Goal: Task Accomplishment & Management: Complete application form

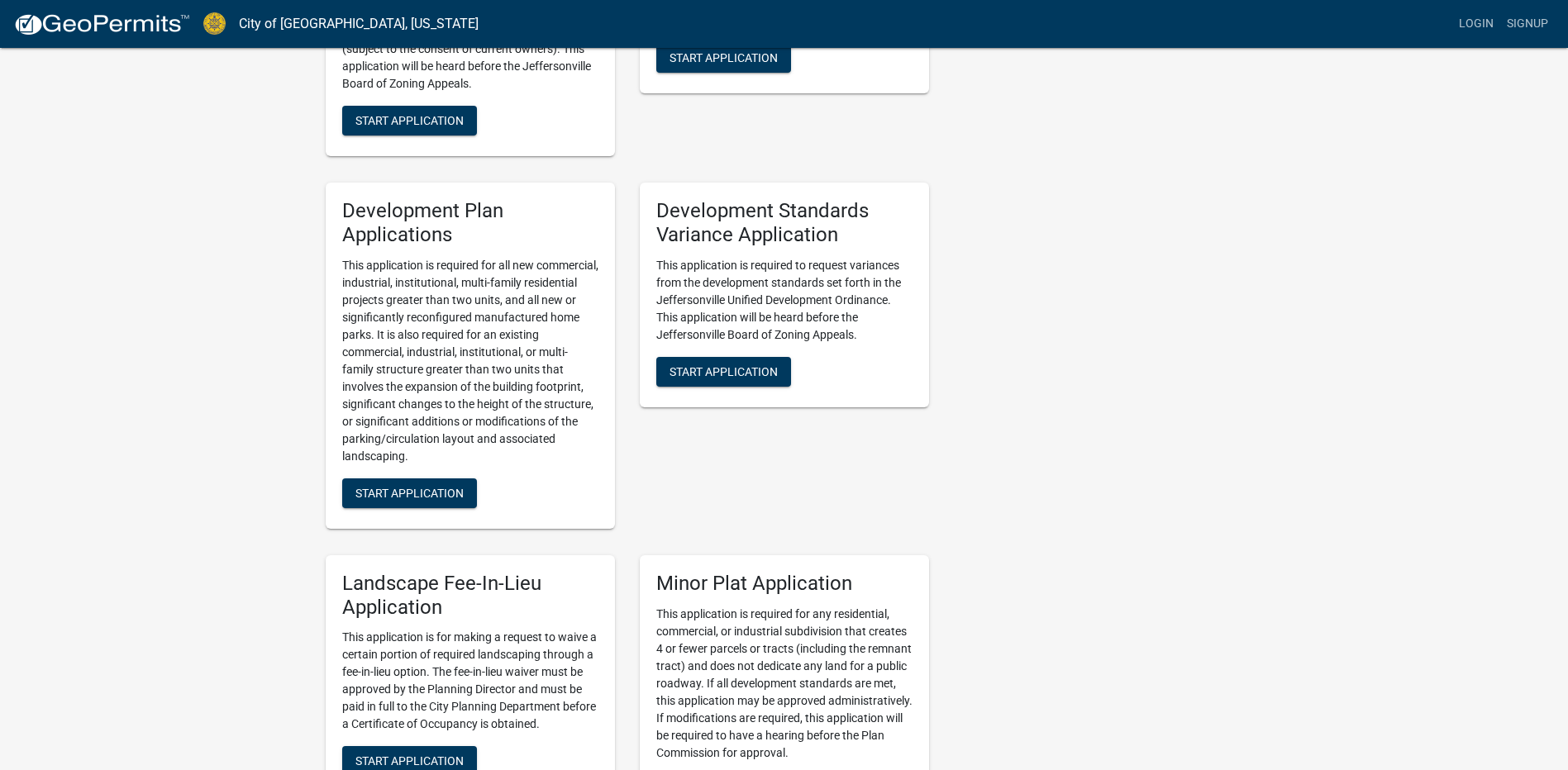
scroll to position [1653, 0]
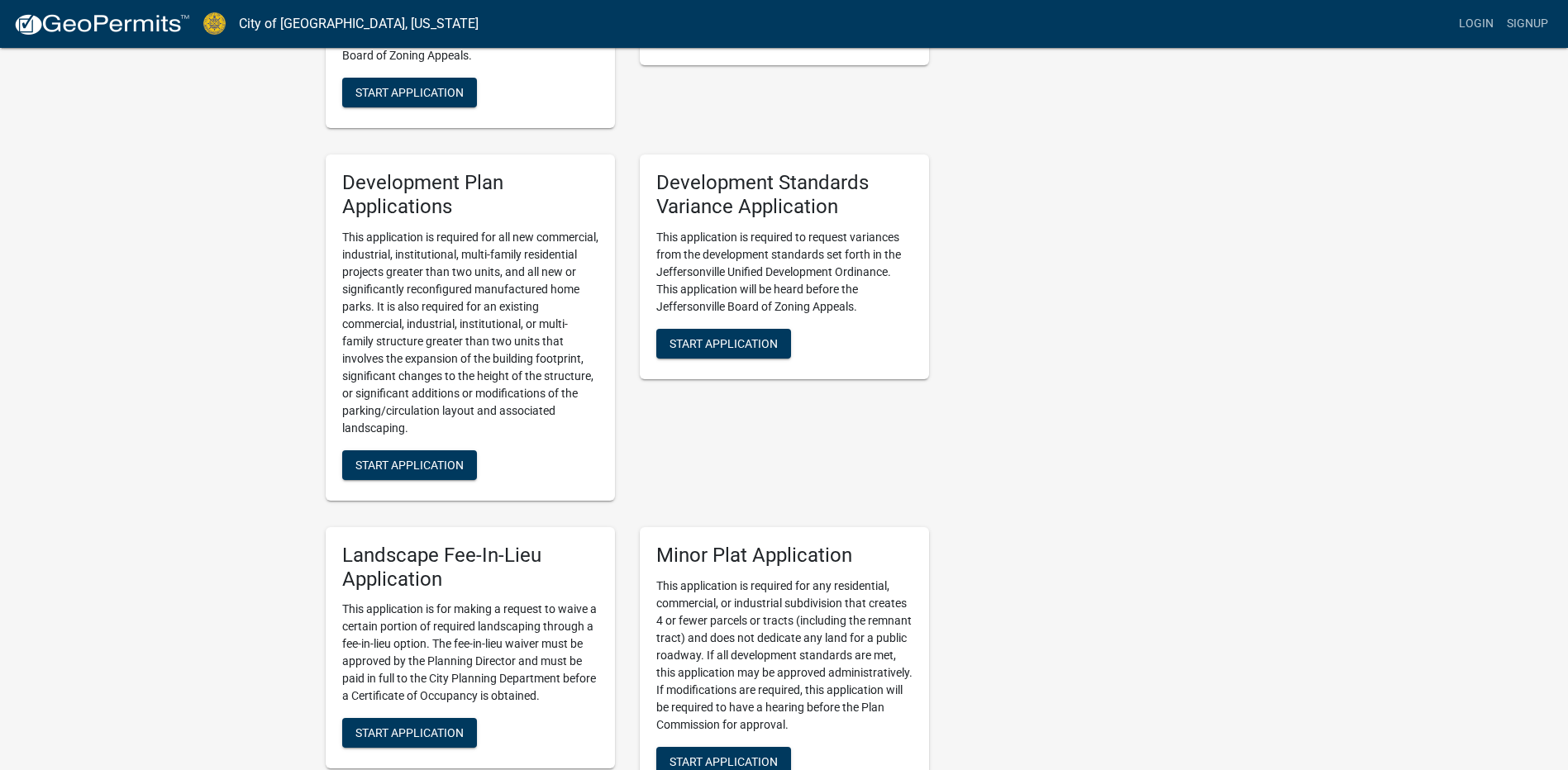
drag, startPoint x: 400, startPoint y: 449, endPoint x: 336, endPoint y: 443, distance: 64.3
click at [336, 443] on div "Development Plan Applications This application is required for all new commerci…" at bounding box center [470, 327] width 289 height 346
click at [392, 458] on span "Start Application" at bounding box center [410, 464] width 109 height 13
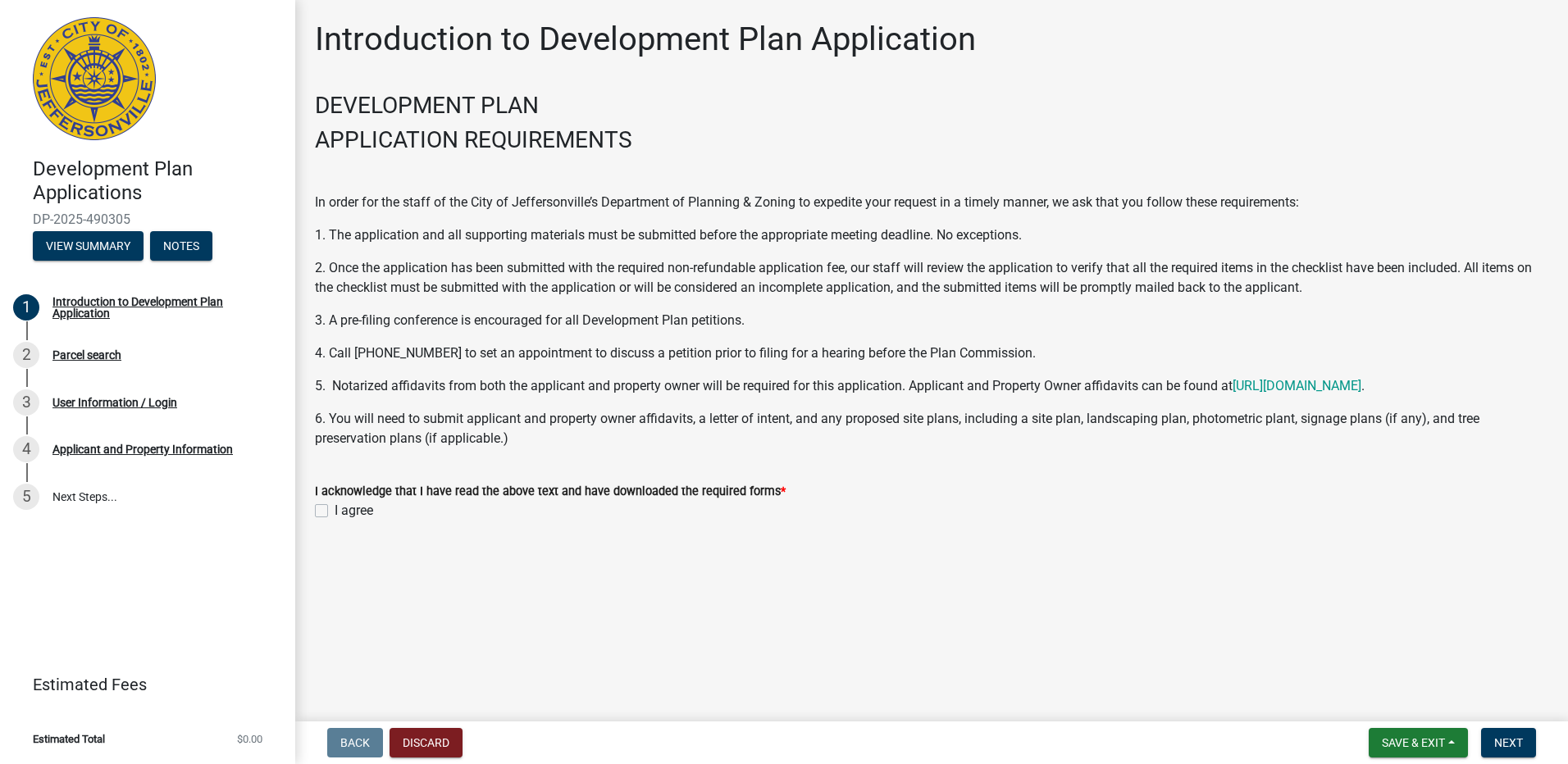
click at [338, 512] on label "I agree" at bounding box center [354, 511] width 39 height 20
click at [338, 512] on input "I agree" at bounding box center [340, 506] width 11 height 11
checkbox input "true"
click at [1528, 745] on button "Next" at bounding box center [1508, 743] width 55 height 30
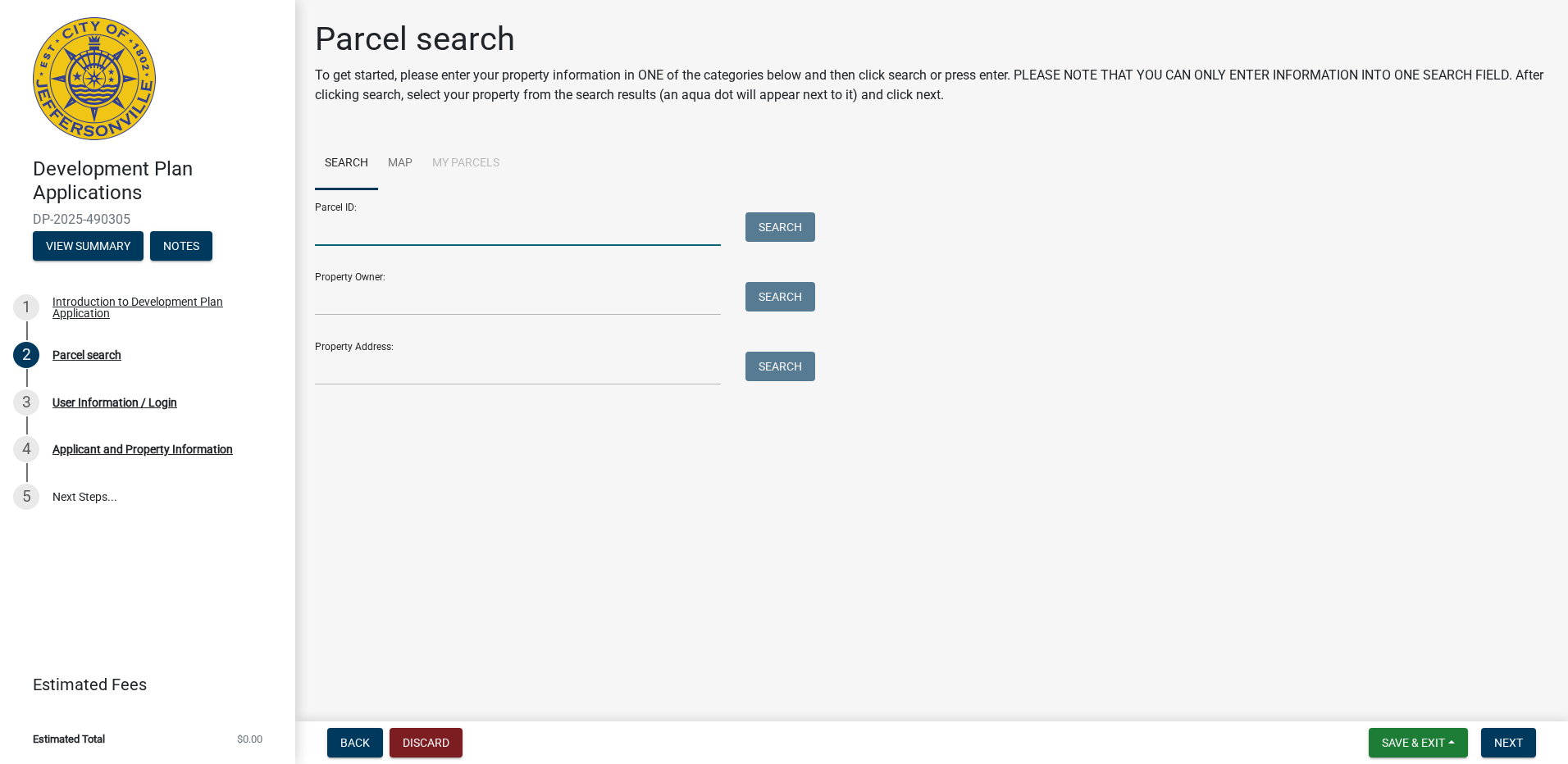
click at [372, 228] on input "Parcel ID:" at bounding box center [517, 229] width 406 height 34
click at [455, 160] on li "My Parcels" at bounding box center [466, 164] width 87 height 53
click at [408, 236] on input "Parcel ID:" at bounding box center [517, 229] width 406 height 34
click at [406, 308] on input "Property Owner:" at bounding box center [517, 299] width 406 height 34
click at [498, 308] on input "Property Owner:" at bounding box center [517, 299] width 406 height 34
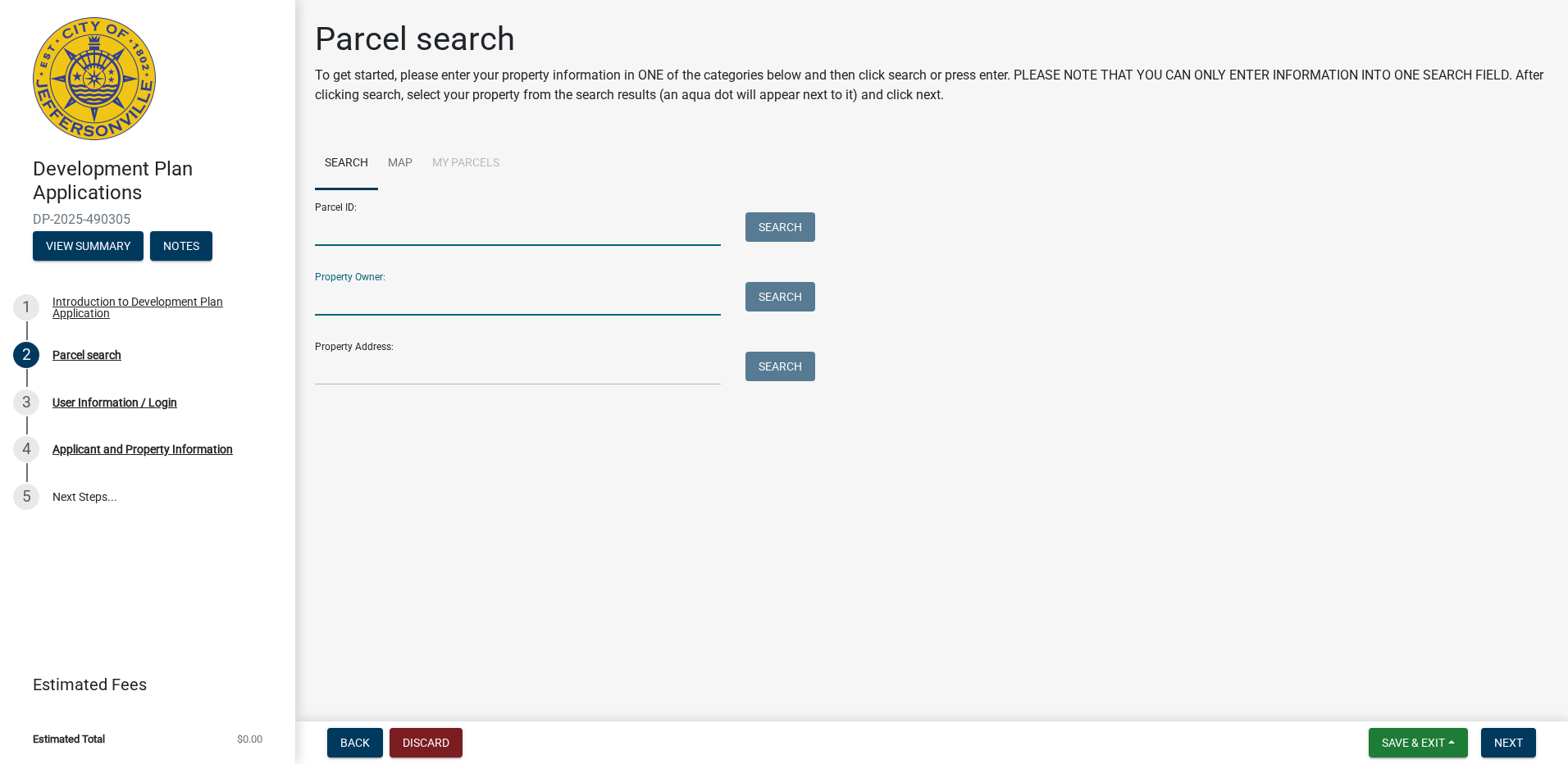
click at [521, 230] on input "Parcel ID:" at bounding box center [517, 229] width 406 height 34
click at [513, 385] on input "Property Address:" at bounding box center [517, 368] width 406 height 34
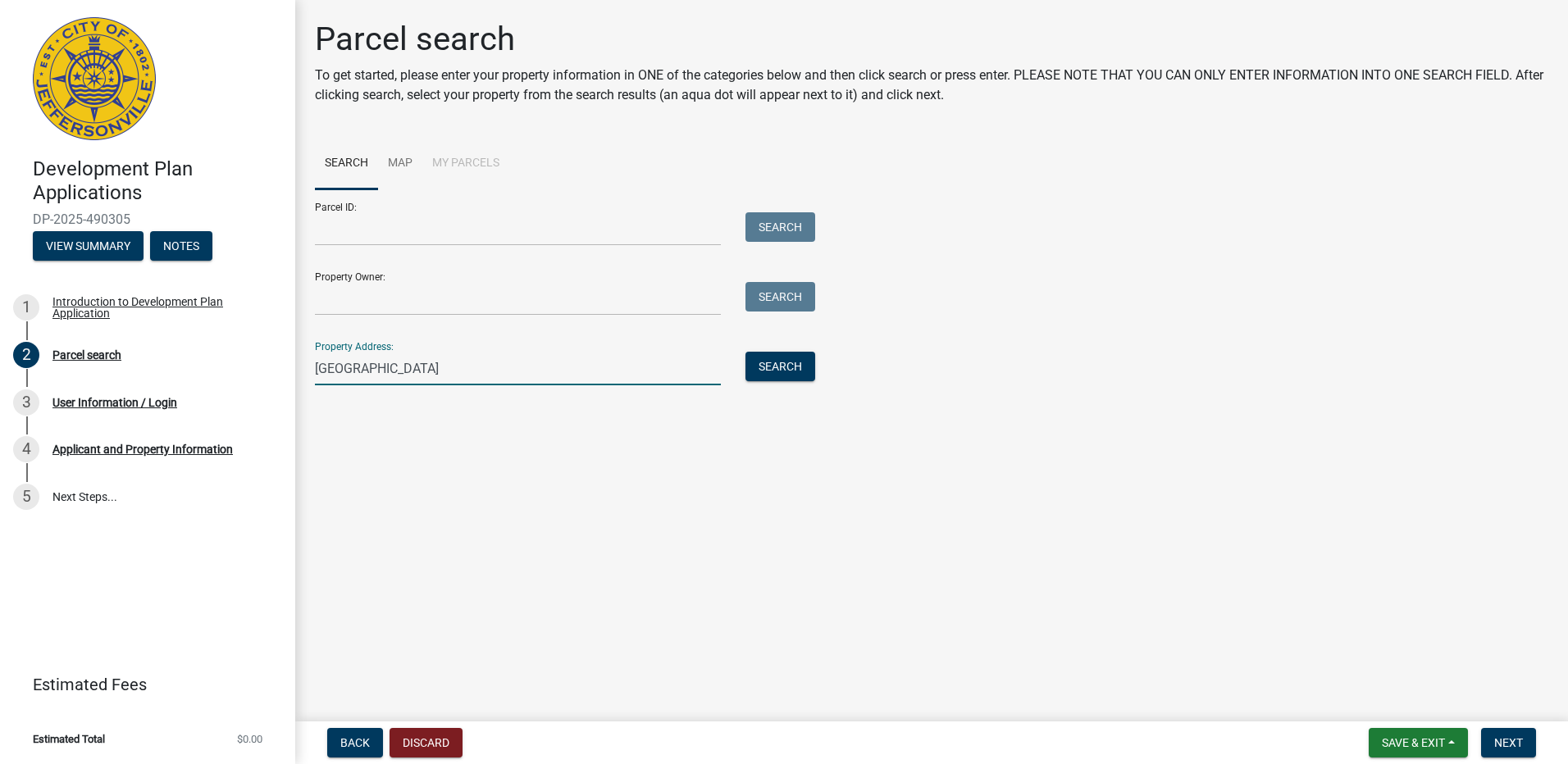
type input "4200 hamburg pike"
click at [691, 486] on main "Parcel search To get started, please enter your property information in ONE of …" at bounding box center [931, 357] width 1273 height 715
click at [759, 368] on button "Search" at bounding box center [780, 367] width 70 height 30
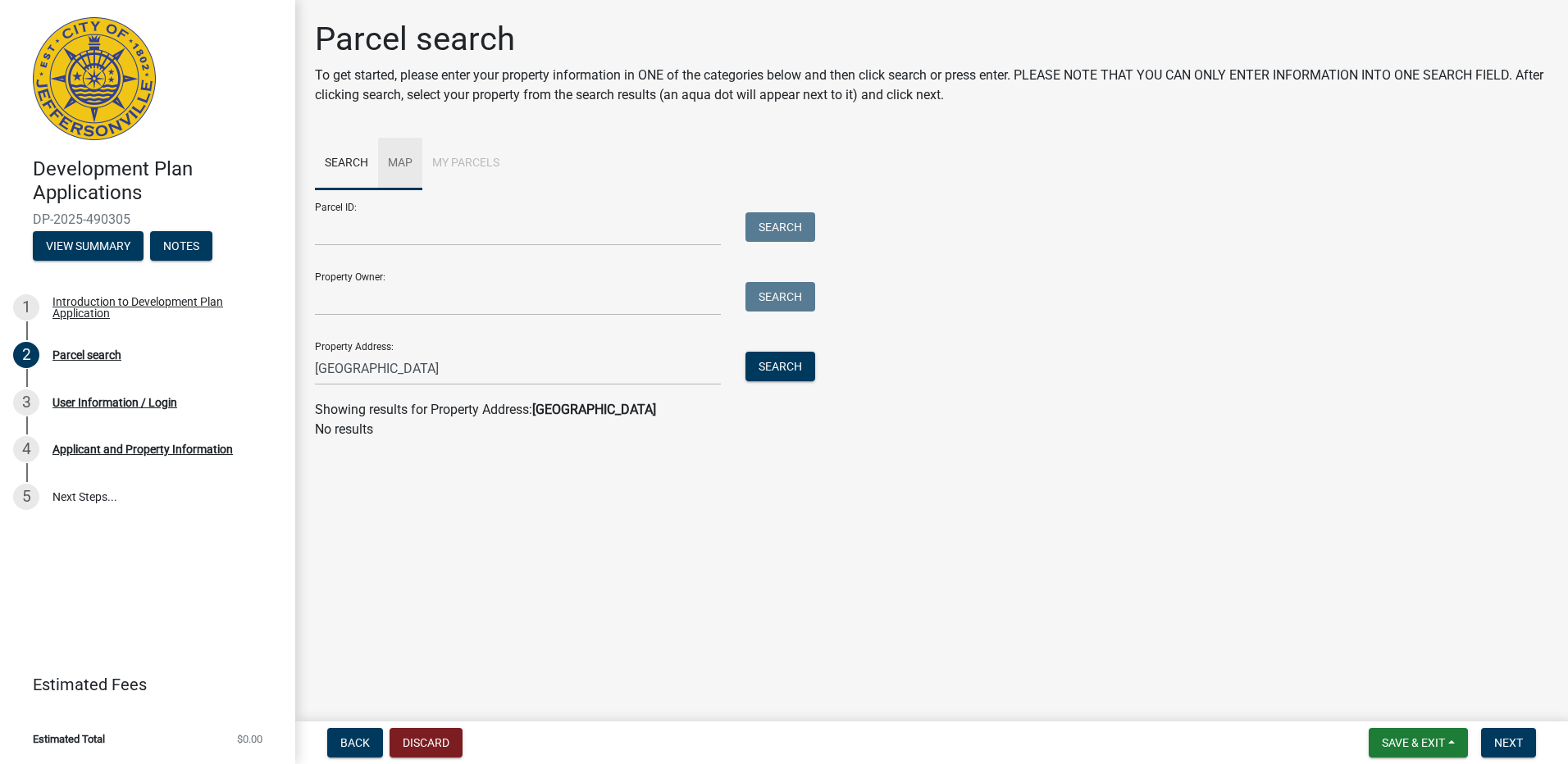
click at [397, 161] on link "Map" at bounding box center [401, 164] width 44 height 53
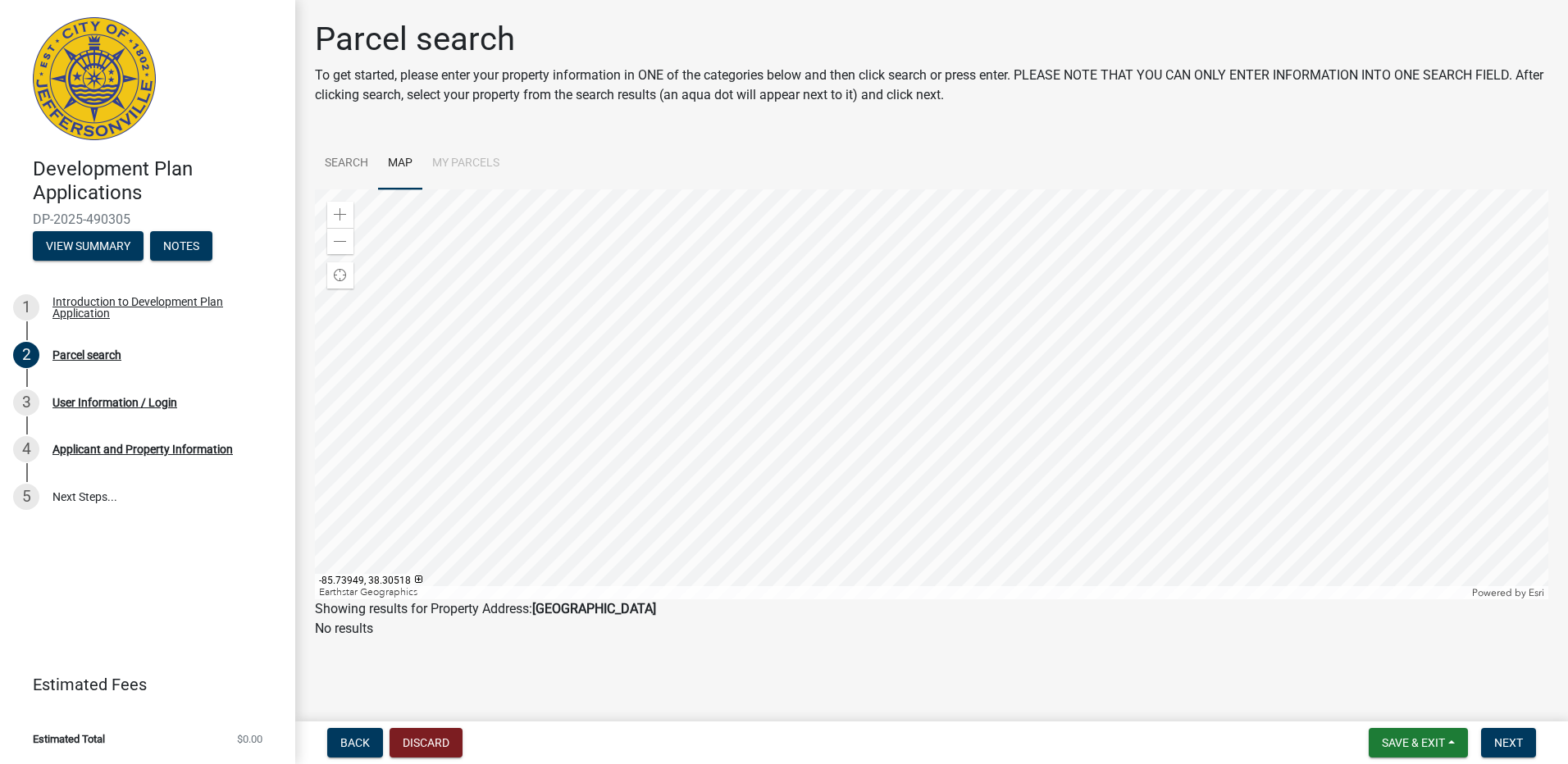
click at [959, 454] on div at bounding box center [931, 394] width 1233 height 410
click at [342, 216] on span at bounding box center [341, 215] width 13 height 13
click at [977, 373] on div at bounding box center [931, 394] width 1233 height 410
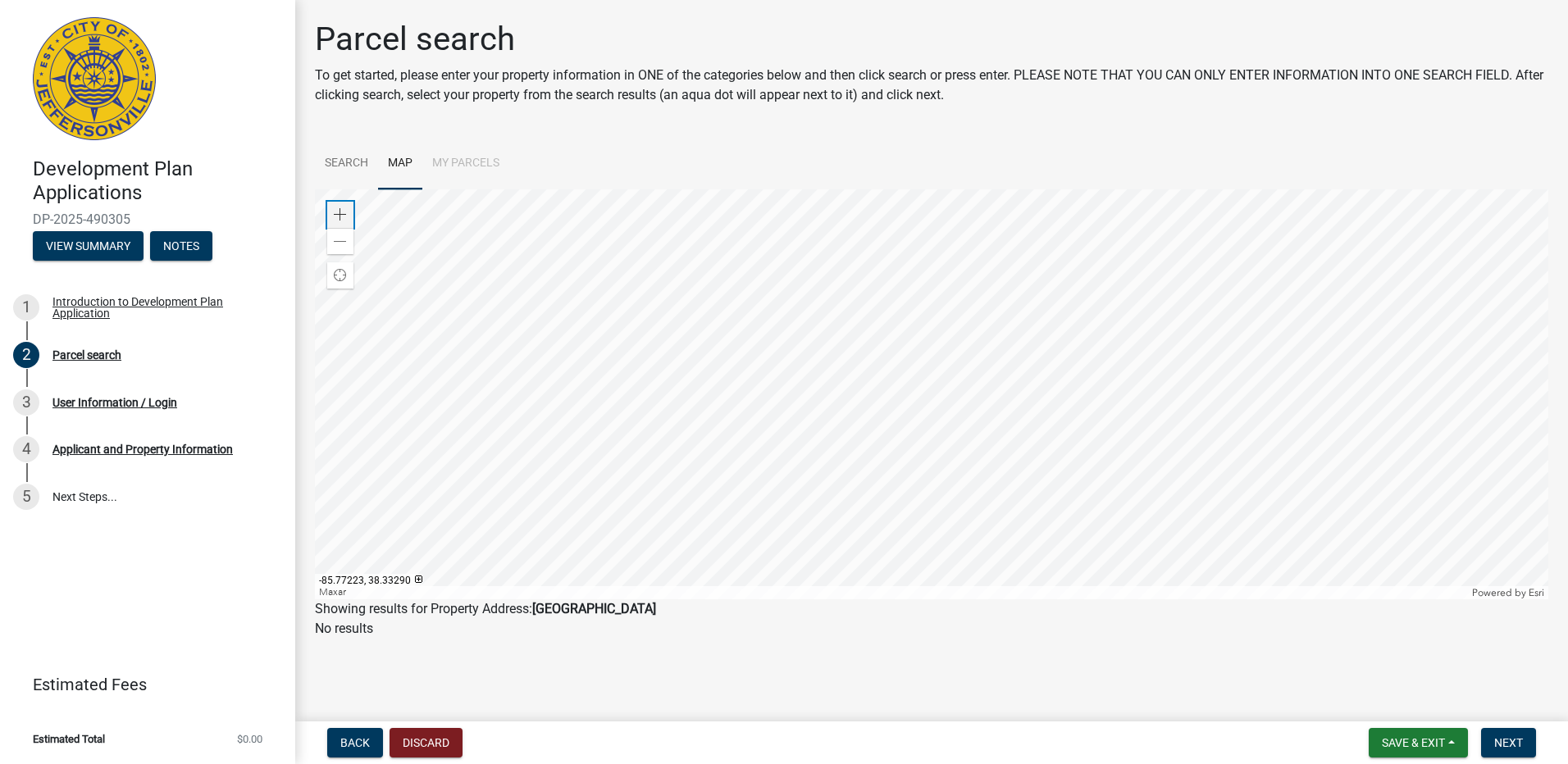
click at [346, 210] on span at bounding box center [341, 215] width 13 height 13
click at [1116, 521] on div at bounding box center [931, 394] width 1233 height 410
click at [963, 416] on div at bounding box center [931, 394] width 1233 height 410
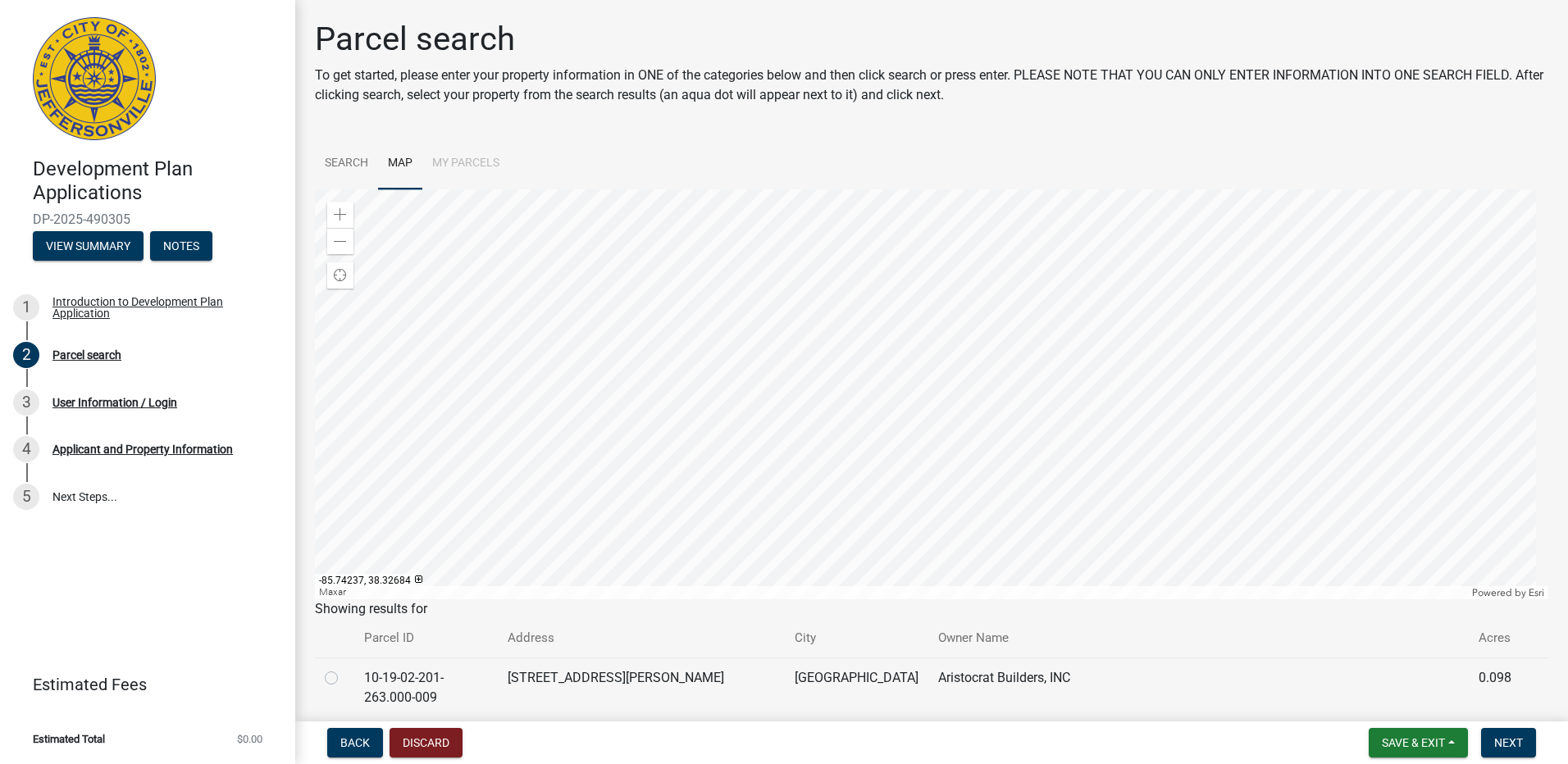
click at [960, 387] on div at bounding box center [931, 394] width 1233 height 410
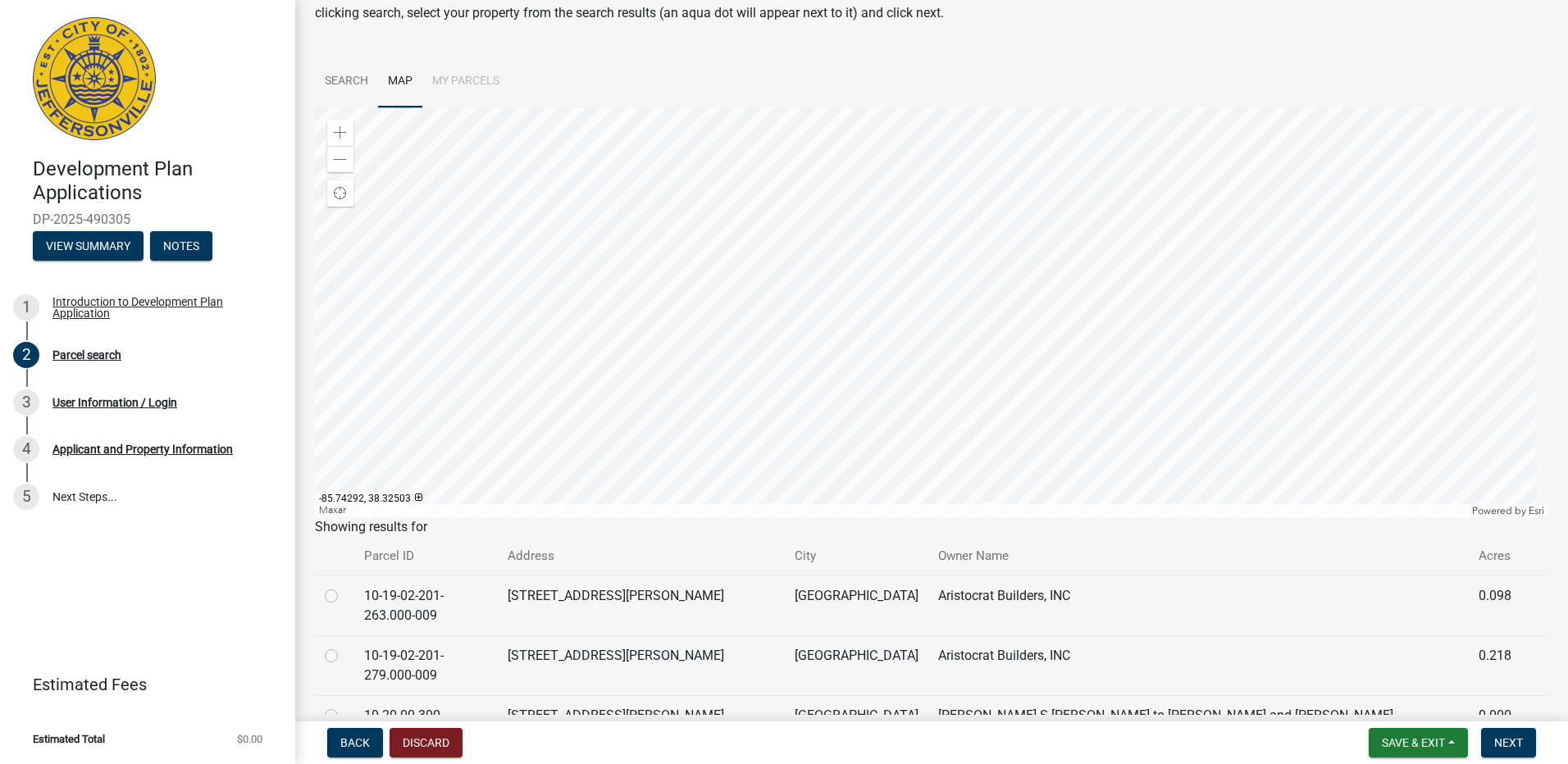
click at [345, 586] on label at bounding box center [345, 586] width 0 height 0
click at [345, 597] on input "radio" at bounding box center [350, 591] width 11 height 11
radio input "true"
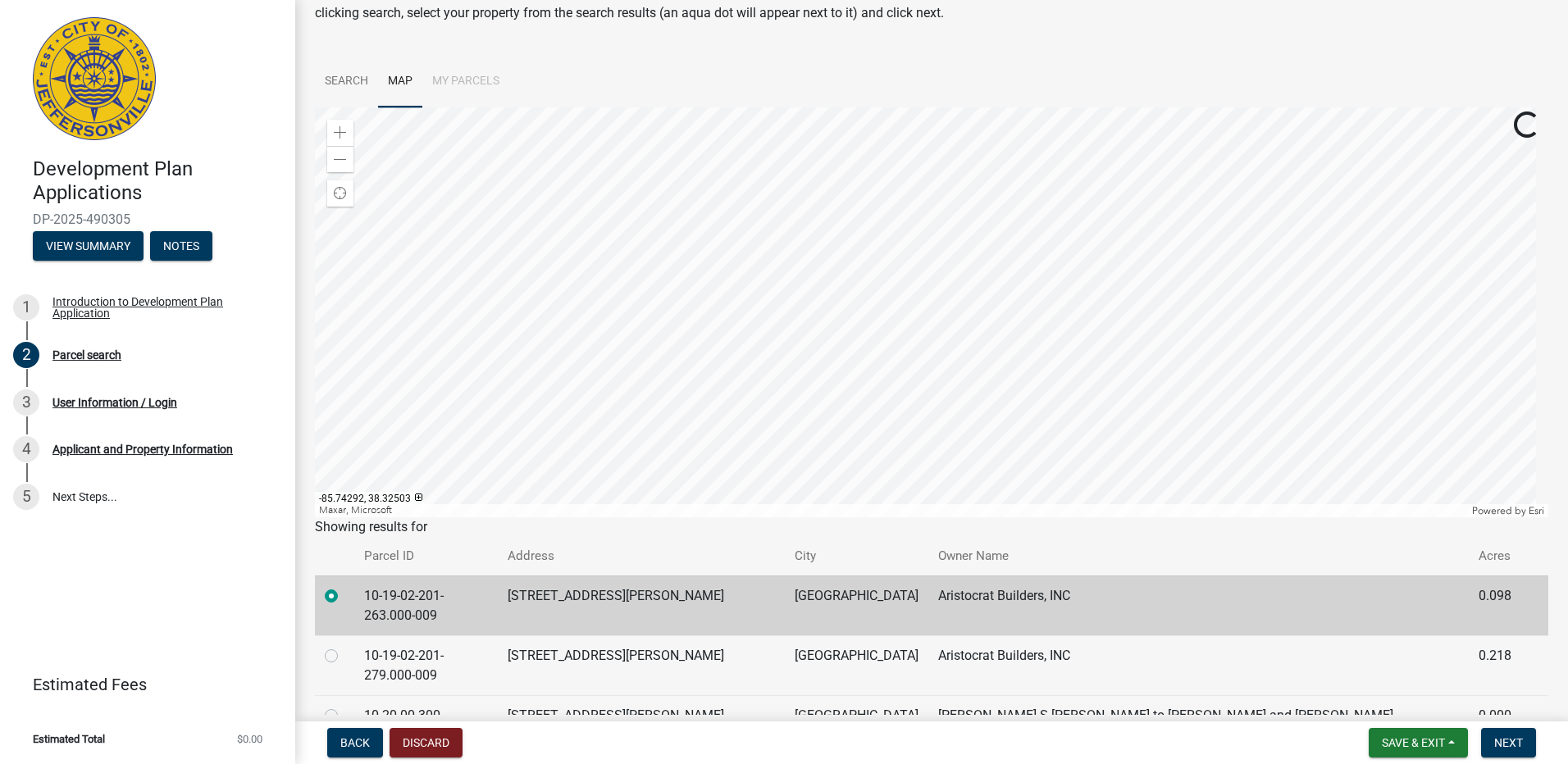
click at [338, 646] on div at bounding box center [335, 656] width 20 height 20
click at [336, 646] on div at bounding box center [335, 656] width 20 height 20
click at [345, 646] on label at bounding box center [345, 646] width 0 height 0
click at [345, 646] on input "radio" at bounding box center [350, 651] width 11 height 11
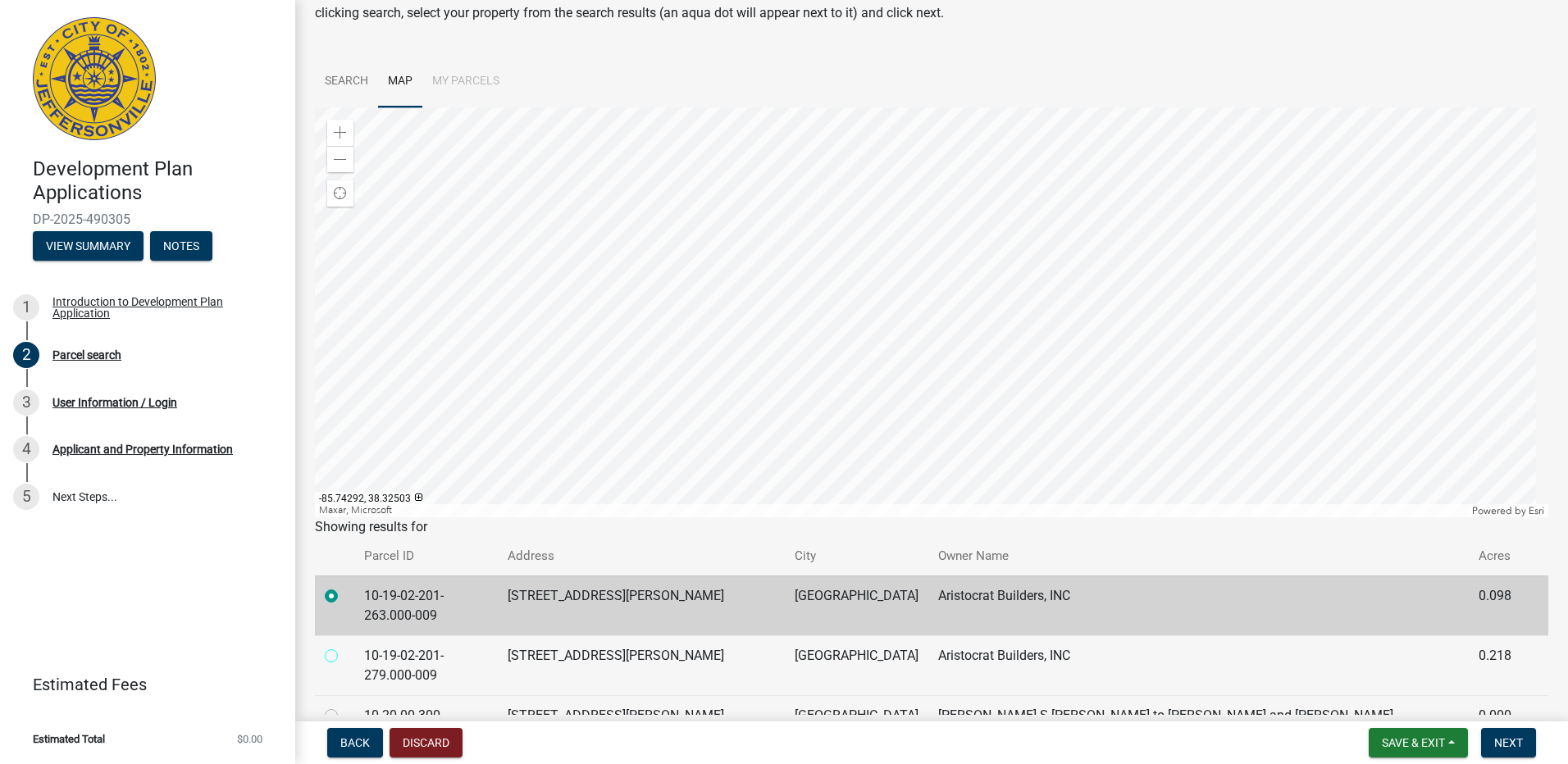
radio input "true"
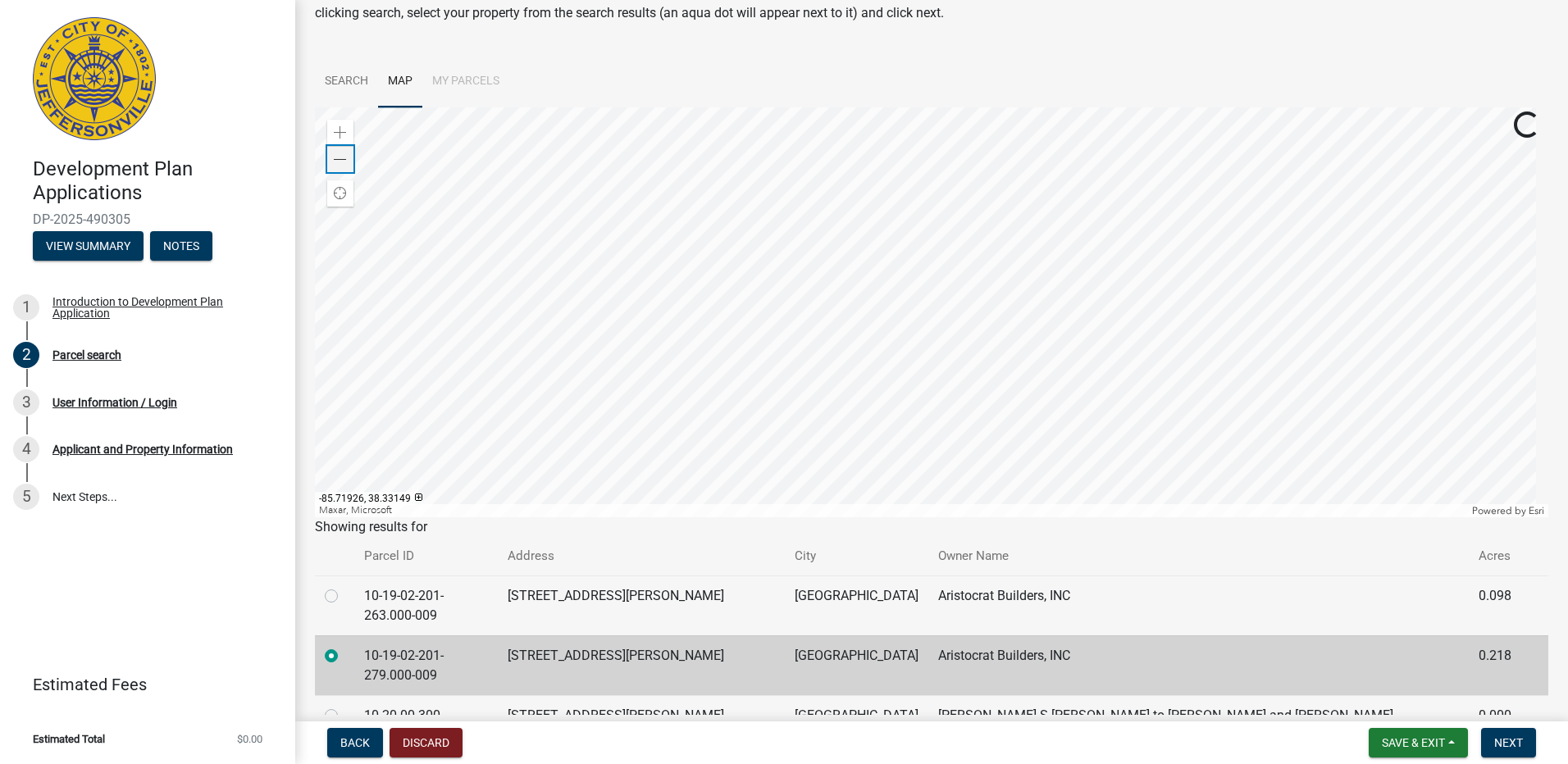
click at [335, 164] on span at bounding box center [341, 160] width 13 height 13
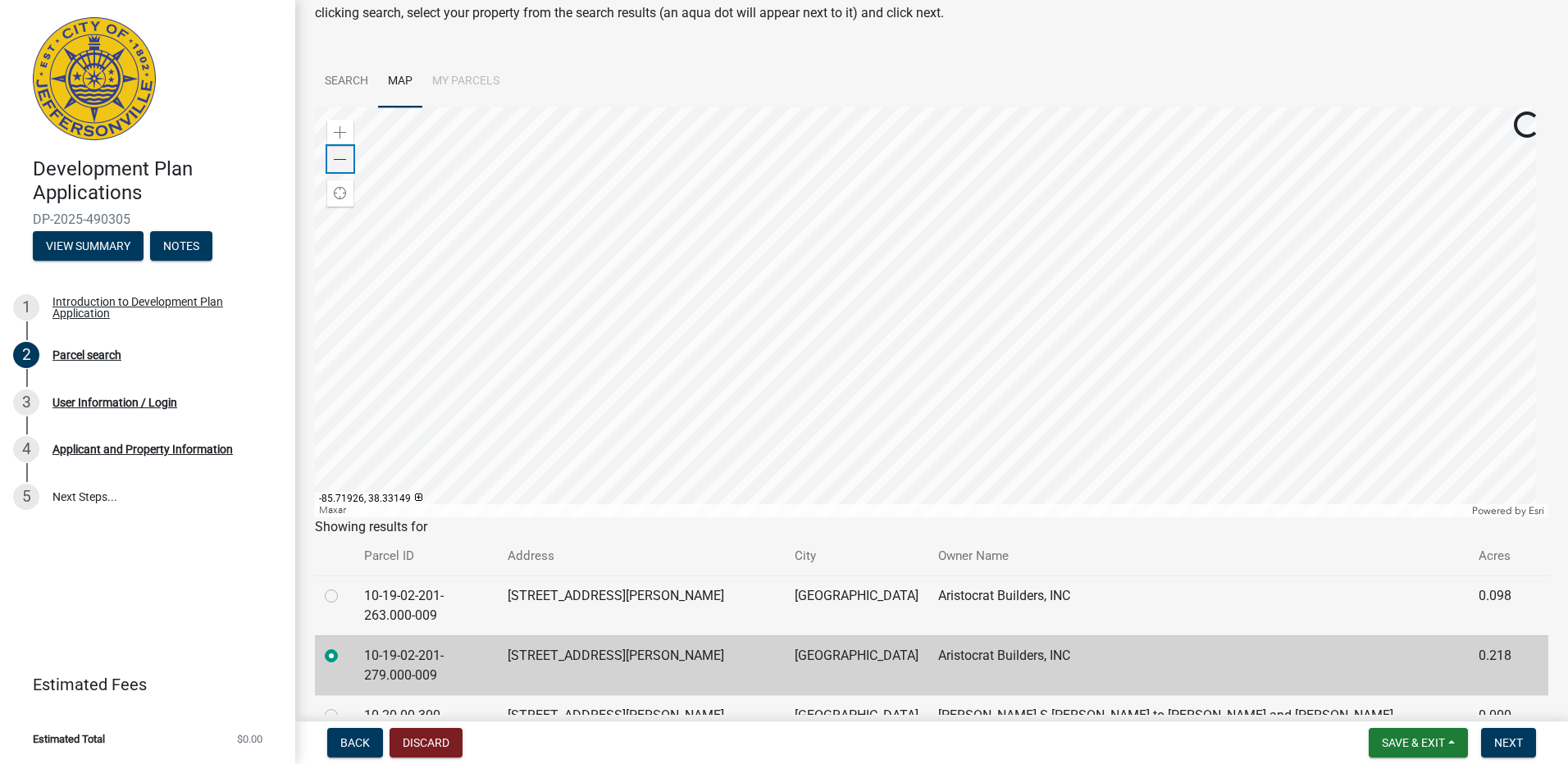
click at [335, 164] on span at bounding box center [341, 160] width 13 height 13
click at [833, 416] on div at bounding box center [931, 313] width 1233 height 410
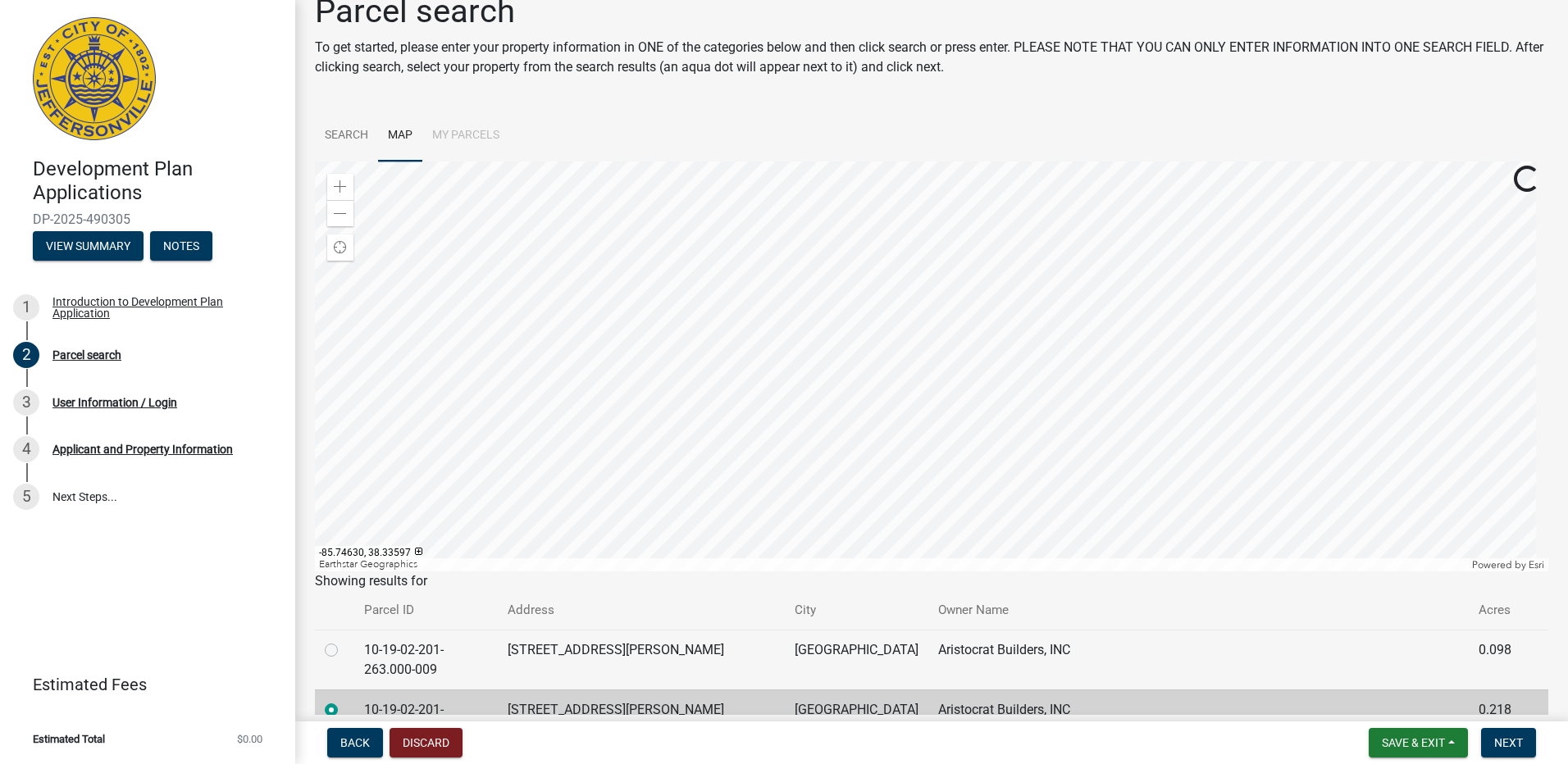
scroll to position [0, 0]
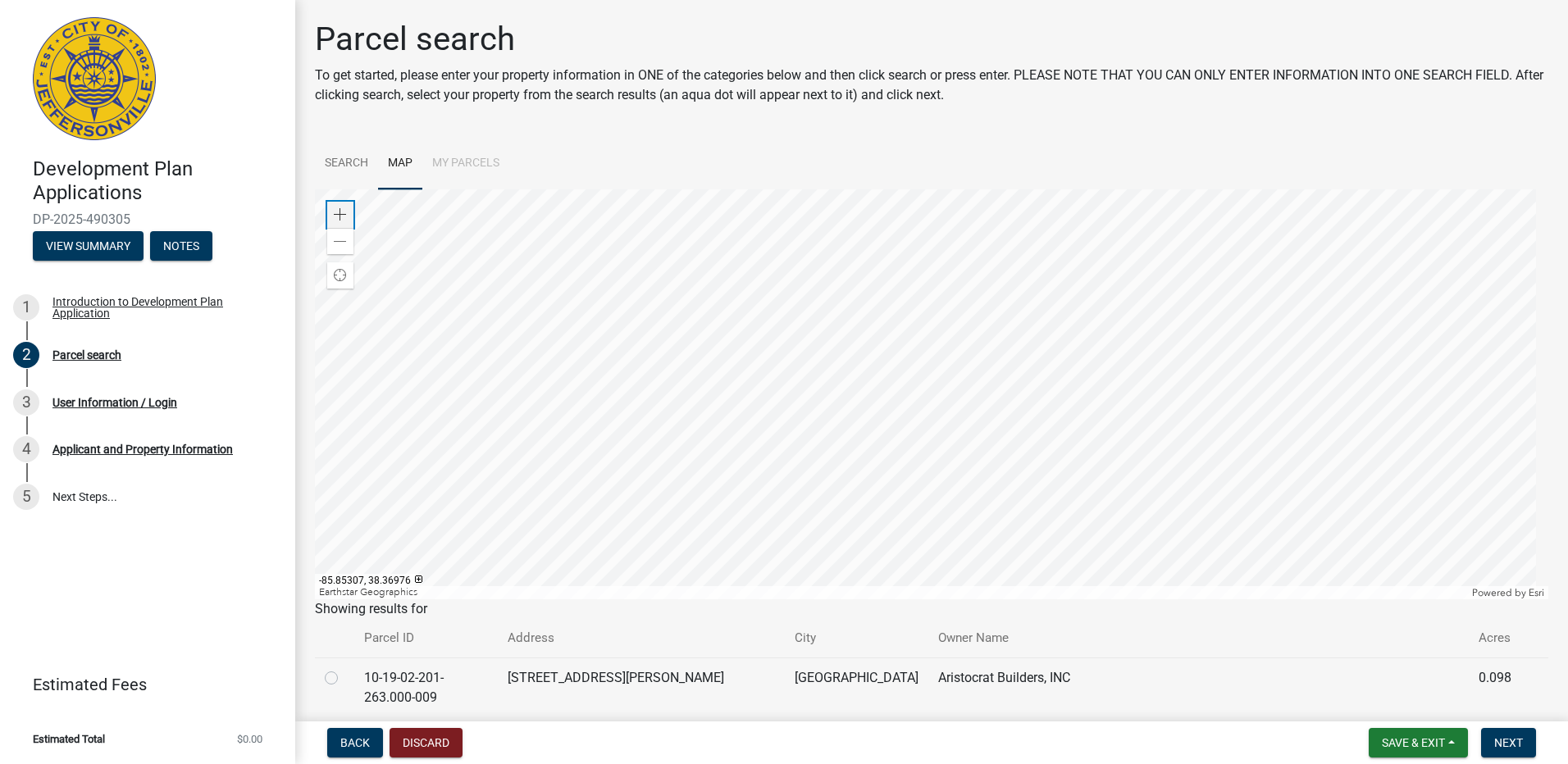
click at [334, 215] on span at bounding box center [341, 215] width 13 height 13
click at [1021, 360] on div at bounding box center [931, 394] width 1233 height 410
click at [979, 521] on div at bounding box center [931, 394] width 1233 height 410
click at [346, 243] on span at bounding box center [341, 242] width 13 height 13
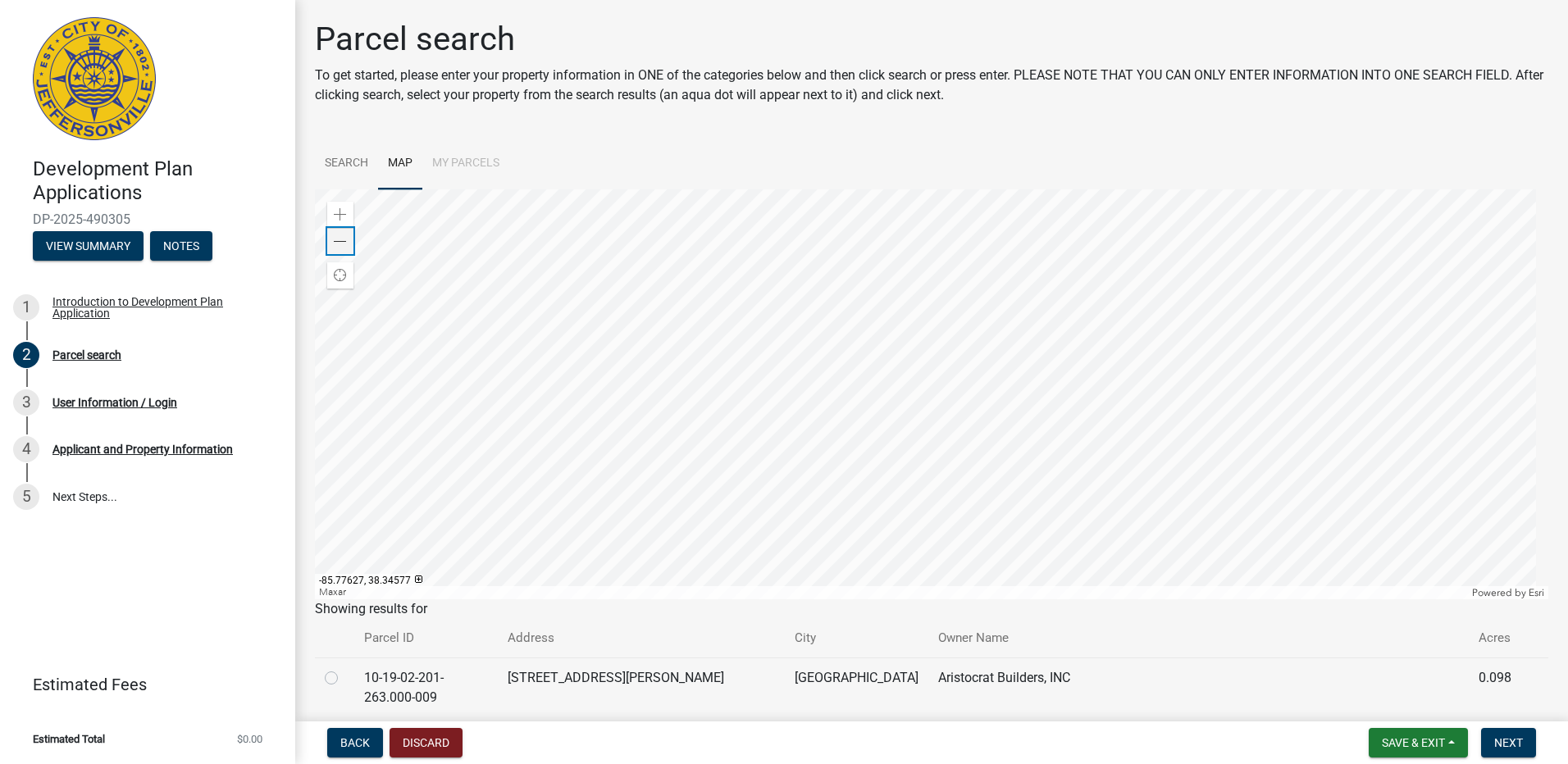
click at [346, 243] on span at bounding box center [341, 242] width 13 height 13
click at [783, 374] on div at bounding box center [931, 394] width 1233 height 410
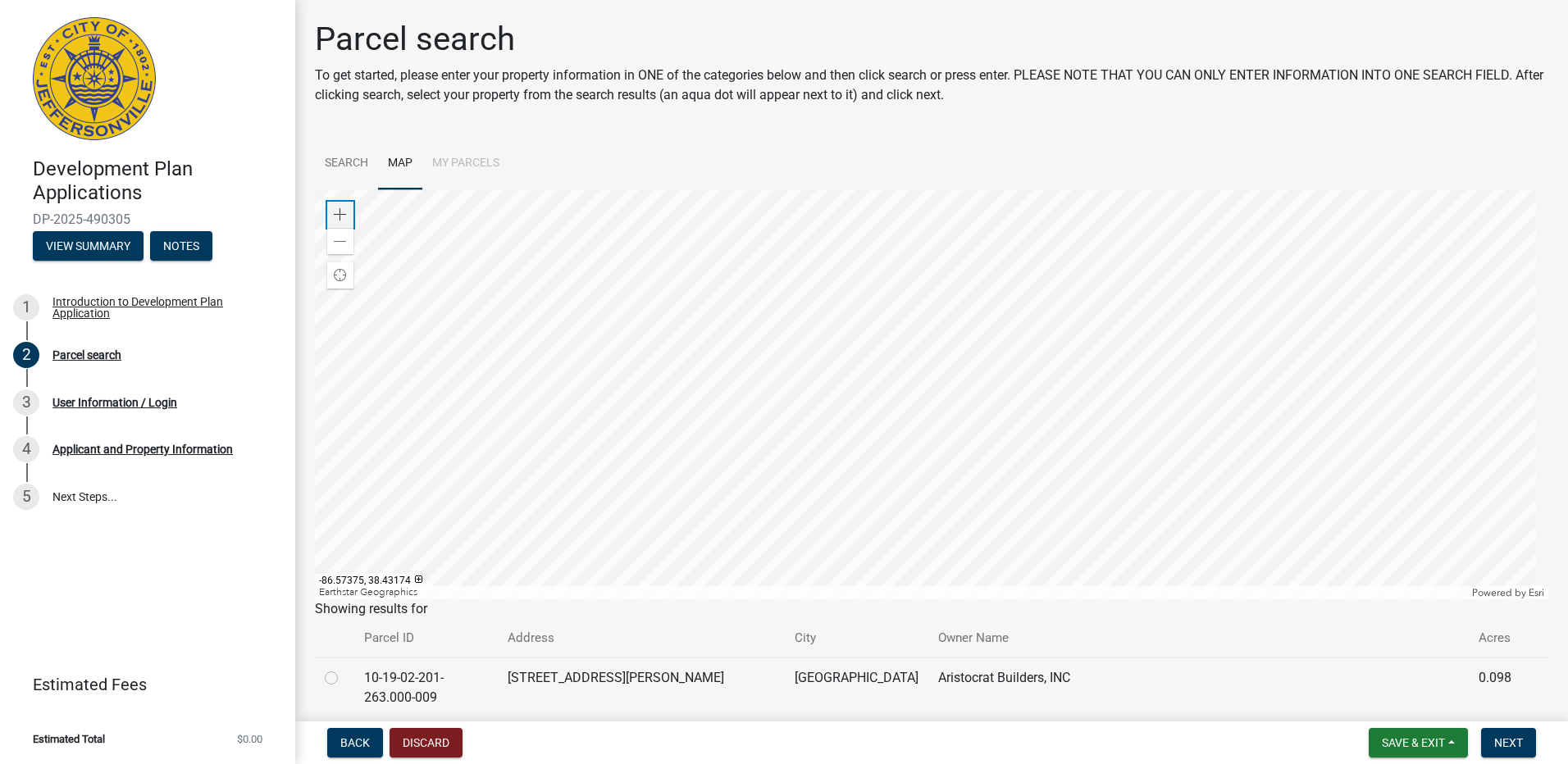
click at [332, 212] on div "Zoom in" at bounding box center [341, 215] width 26 height 26
click at [852, 521] on div at bounding box center [931, 394] width 1233 height 410
click at [814, 491] on div at bounding box center [931, 394] width 1233 height 410
click at [345, 208] on span at bounding box center [341, 215] width 13 height 13
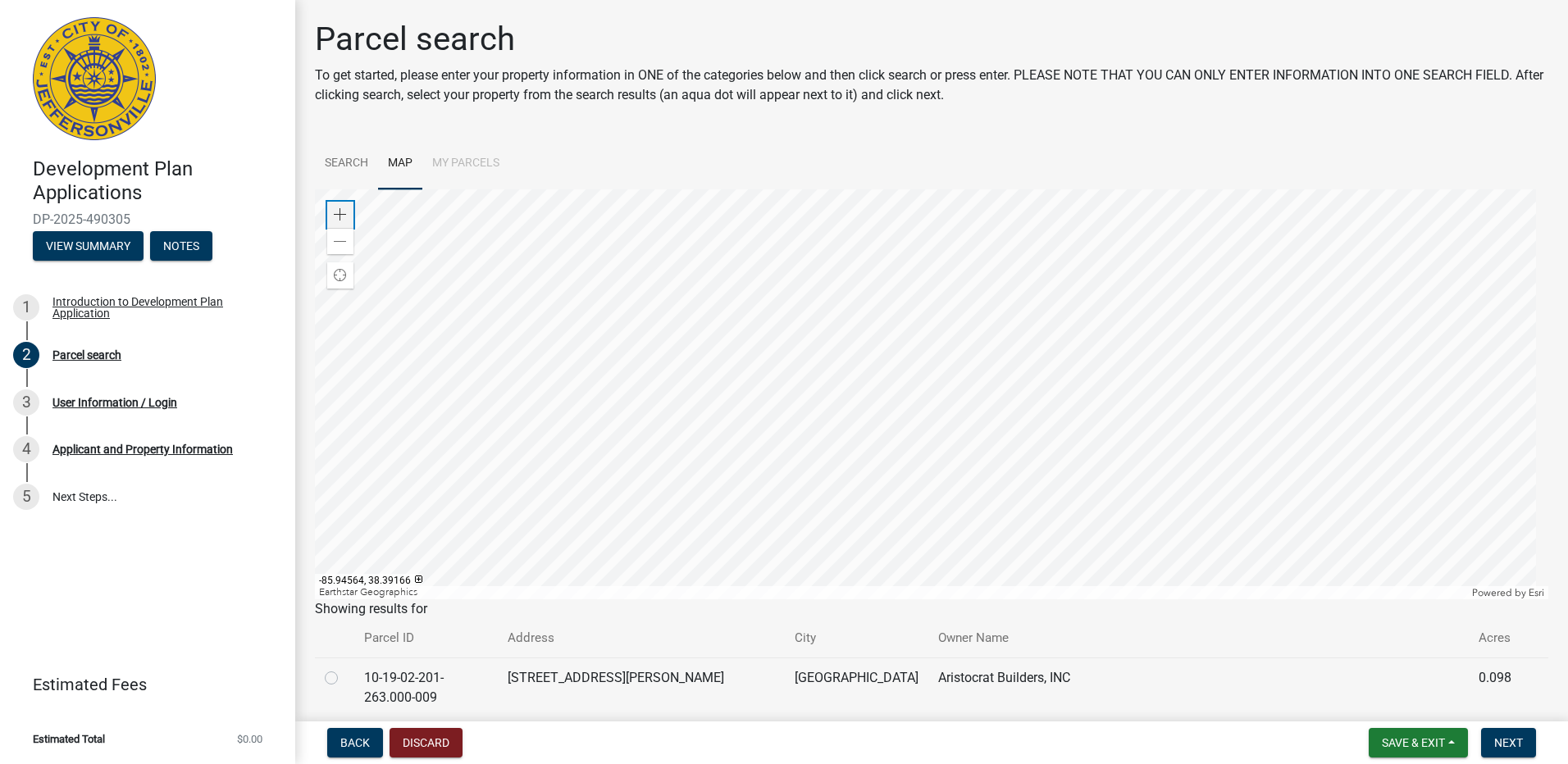
click at [345, 208] on span at bounding box center [341, 215] width 13 height 13
click at [1000, 394] on div at bounding box center [931, 394] width 1233 height 410
click at [329, 214] on div "Zoom in" at bounding box center [341, 215] width 26 height 26
click at [933, 263] on div at bounding box center [931, 394] width 1233 height 410
click at [910, 430] on div at bounding box center [931, 394] width 1233 height 410
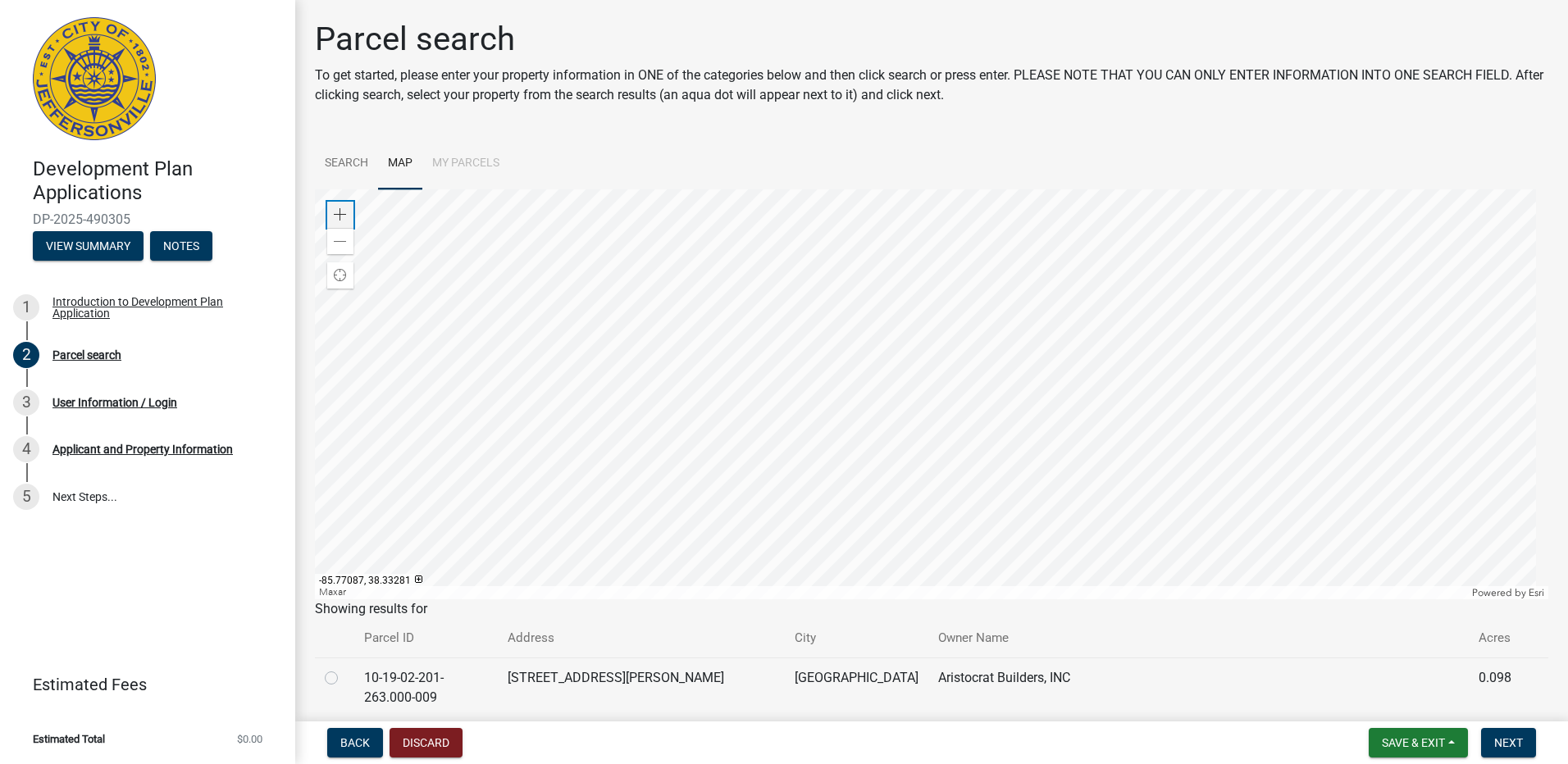
click at [337, 215] on span at bounding box center [341, 215] width 13 height 13
click at [852, 410] on div at bounding box center [931, 394] width 1233 height 410
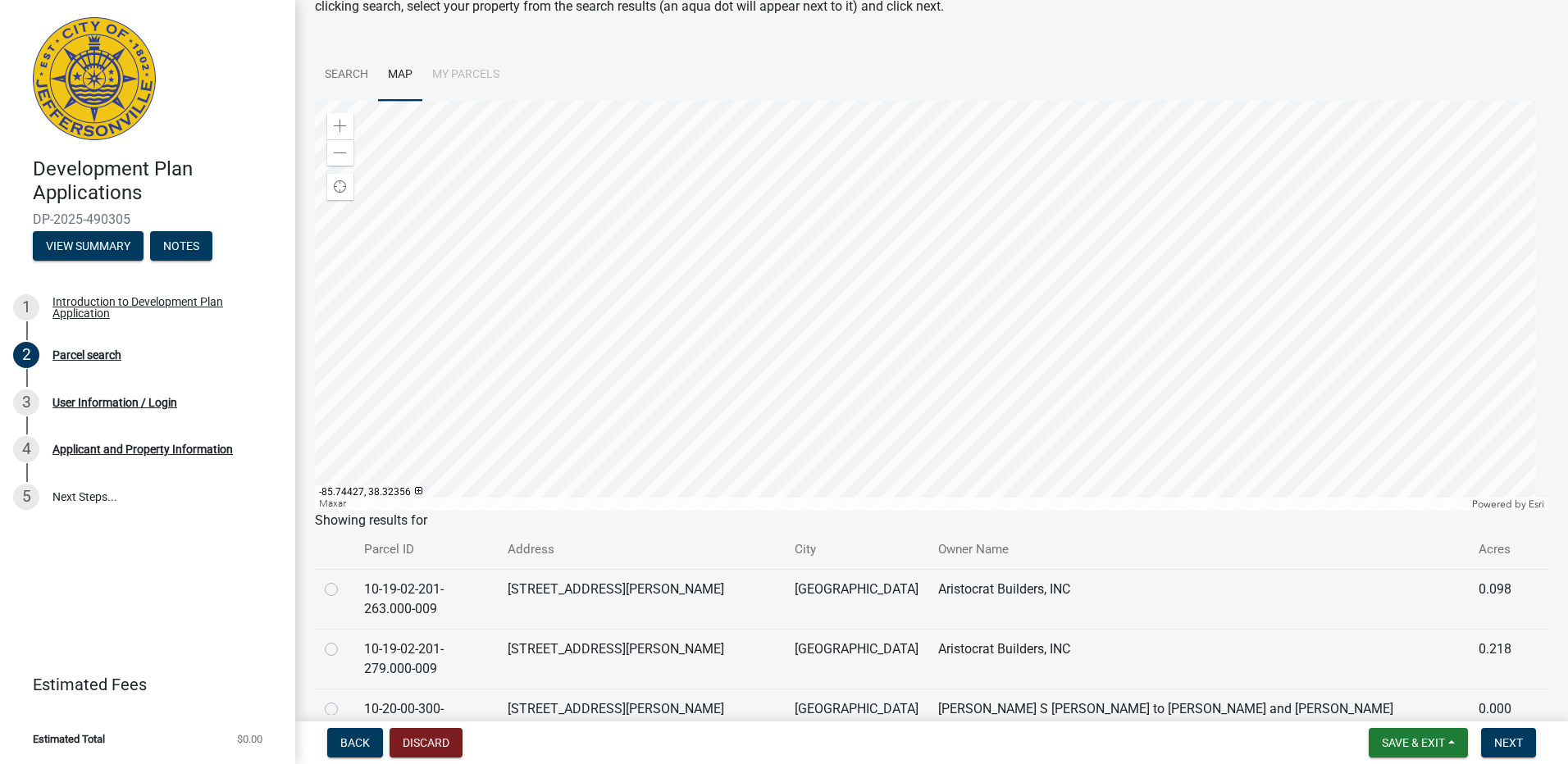
scroll to position [7, 0]
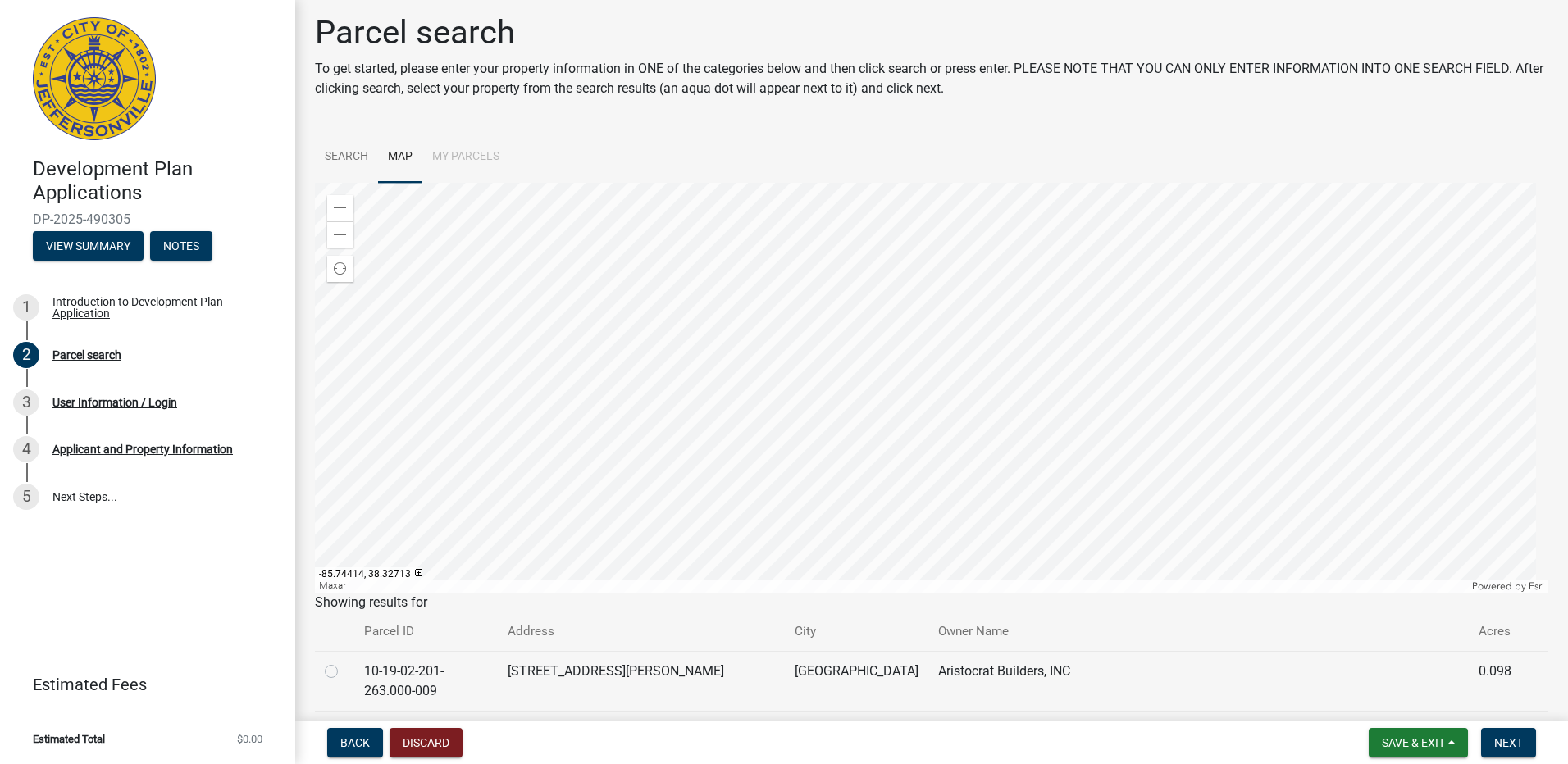
click at [774, 387] on div at bounding box center [931, 387] width 1233 height 410
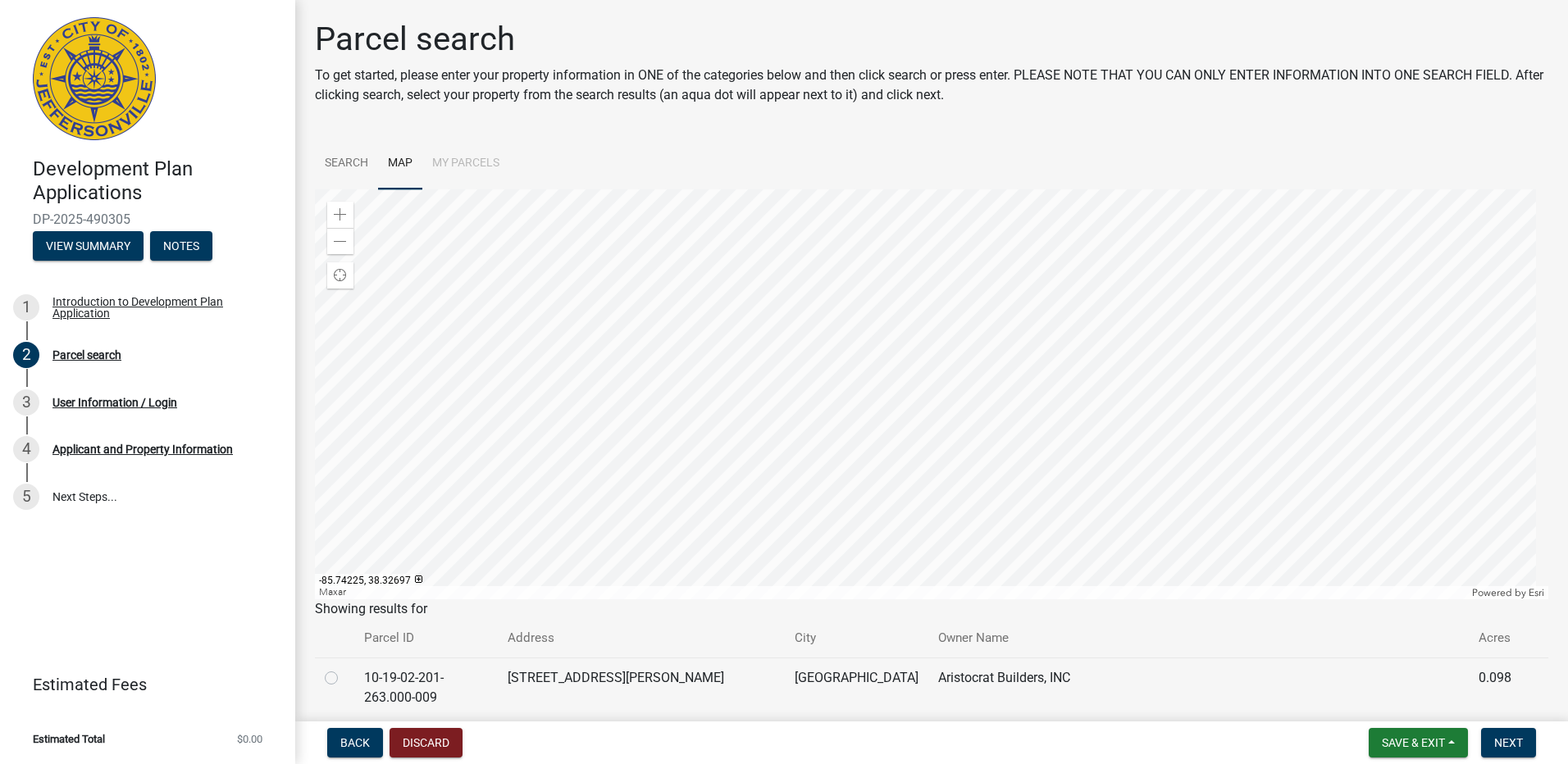
click at [847, 402] on div at bounding box center [931, 394] width 1233 height 410
click at [1501, 742] on span "Next" at bounding box center [1508, 743] width 29 height 13
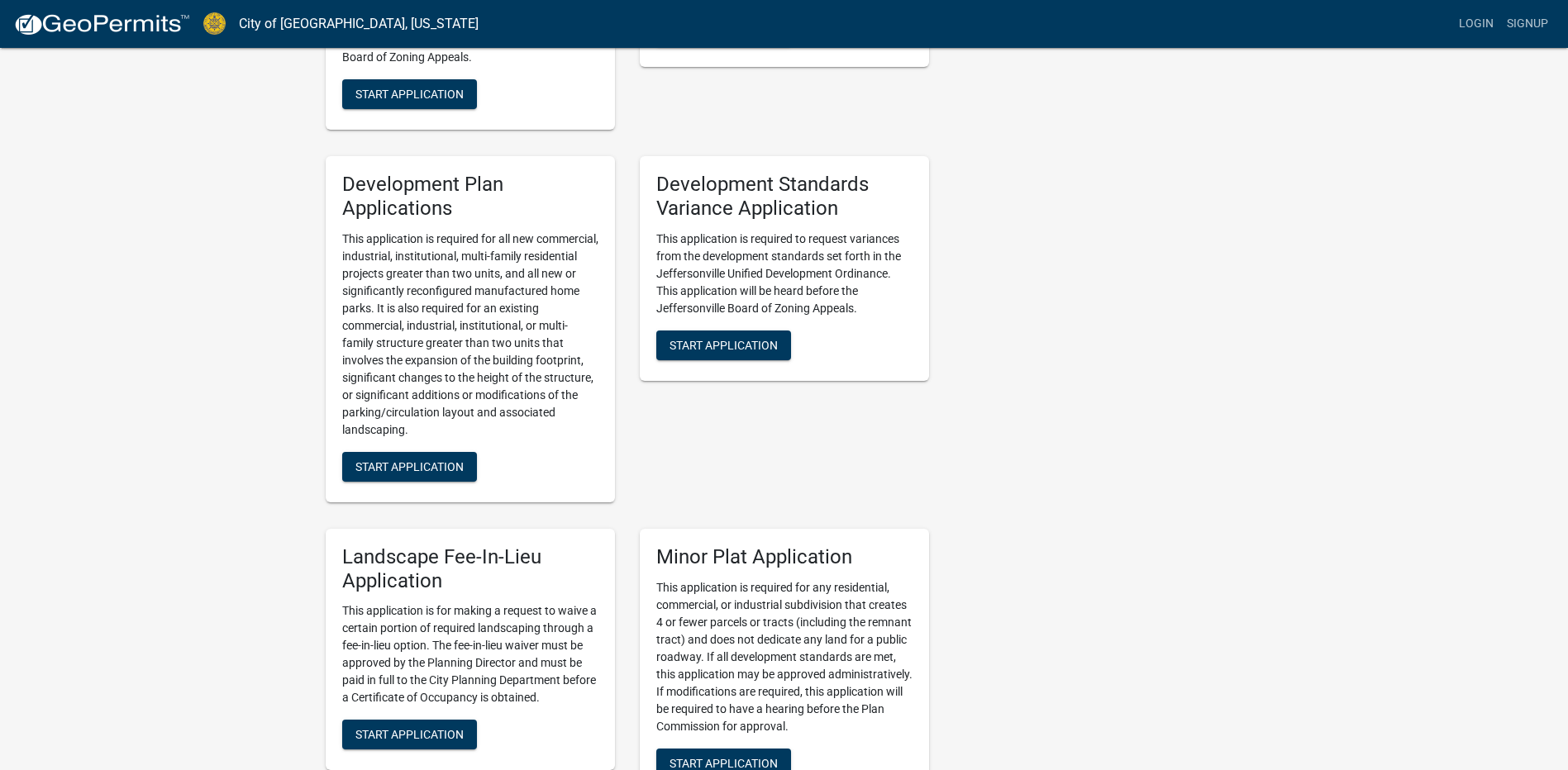
scroll to position [1653, 0]
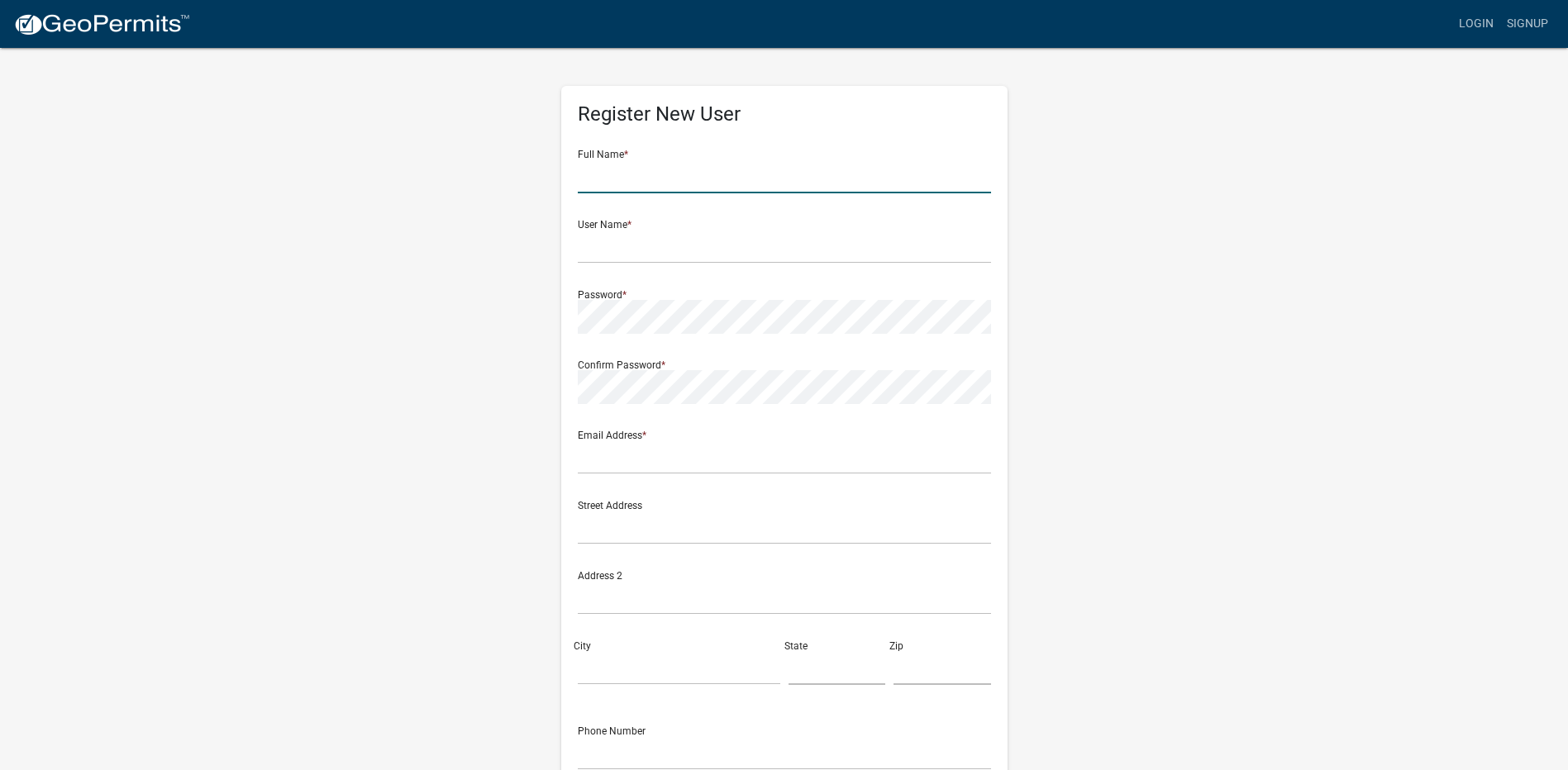
click at [722, 190] on input "text" at bounding box center [784, 176] width 413 height 34
click at [1158, 212] on div "Register New User Full Name * User Name * Password * Confirm Password * Email A…" at bounding box center [784, 488] width 942 height 884
click at [792, 178] on input "text" at bounding box center [784, 176] width 413 height 34
type input "[PERSON_NAME]"
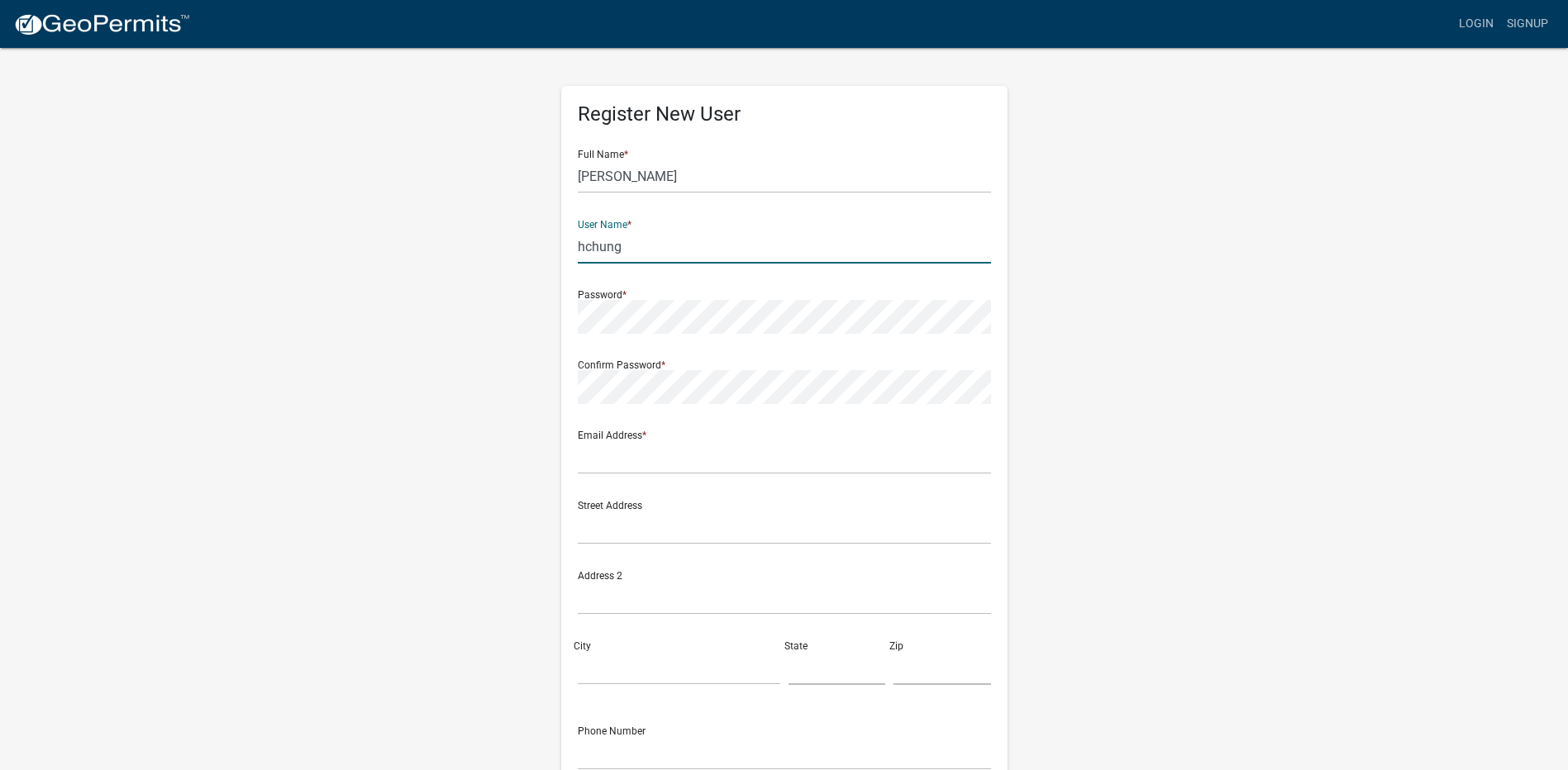
type input "hchung"
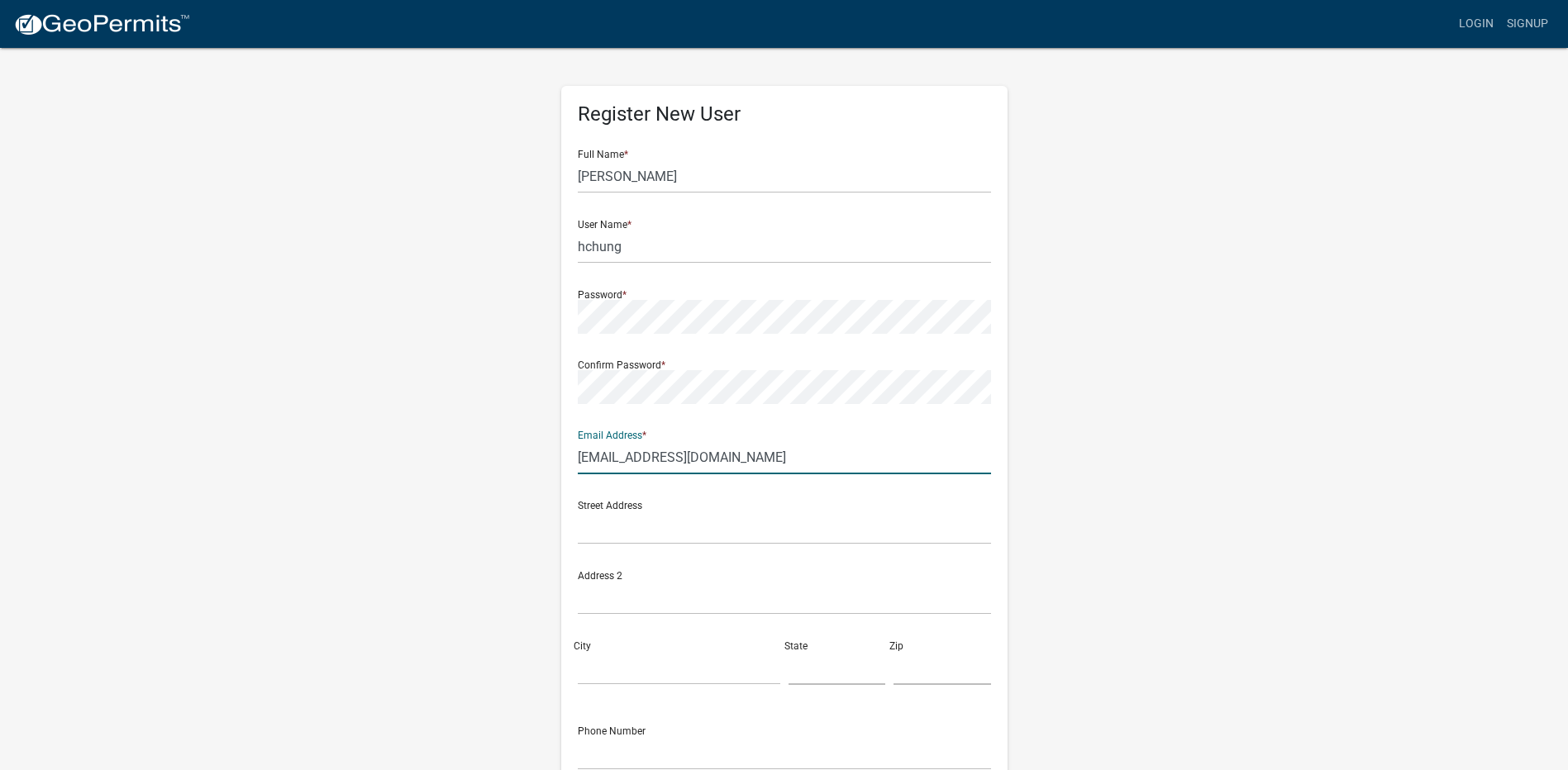
type input "hchung@cecinc.com"
click at [1141, 461] on div "Register New User Full Name * Harry Chung User Name * hchung Password * Confirm…" at bounding box center [784, 488] width 942 height 884
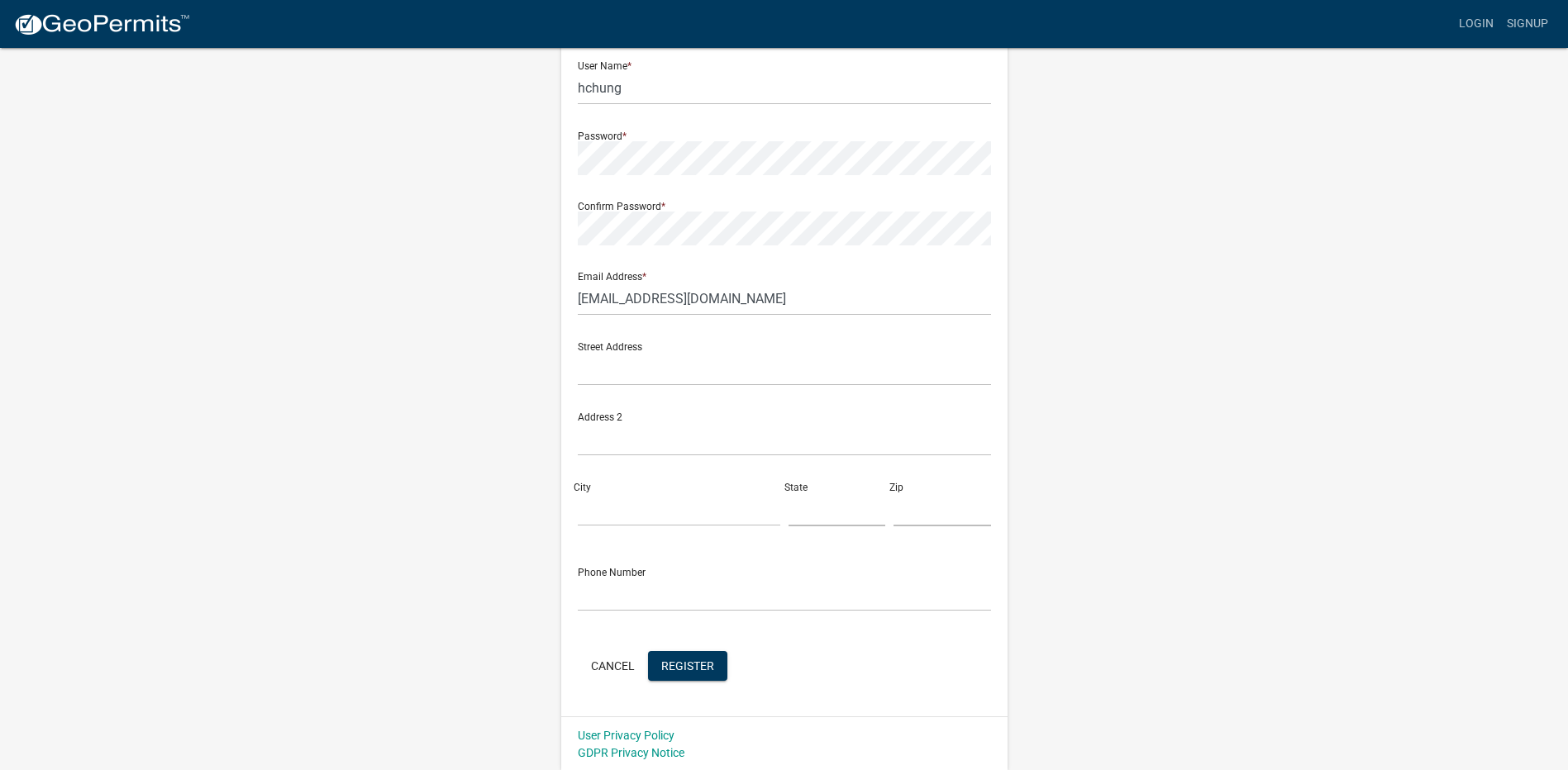
scroll to position [160, 0]
click at [745, 377] on input "text" at bounding box center [784, 367] width 413 height 34
type input "433 North Capitol Avenue"
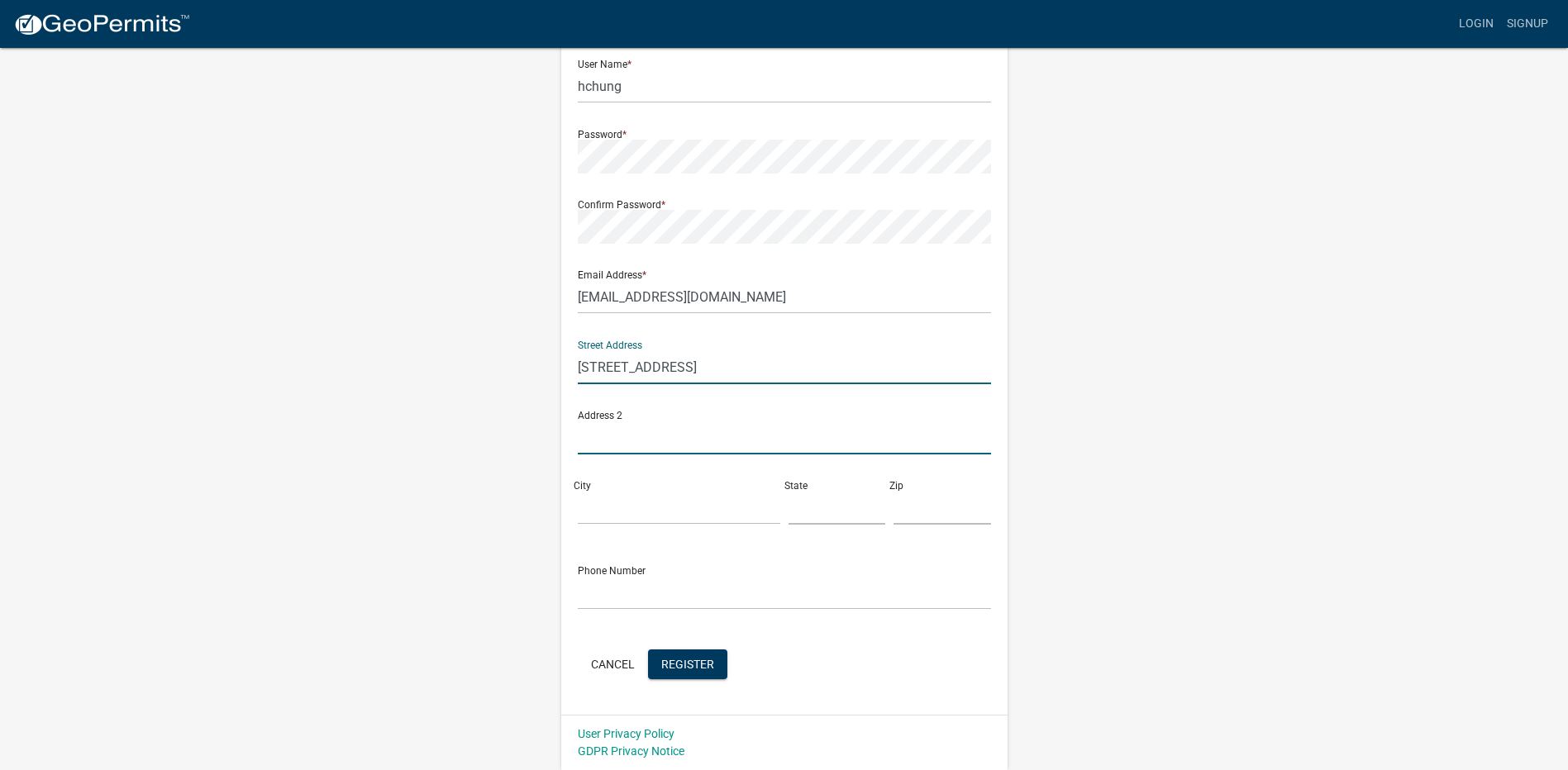
type input "Suite 200"
type input "Indianapolis"
type input "46204"
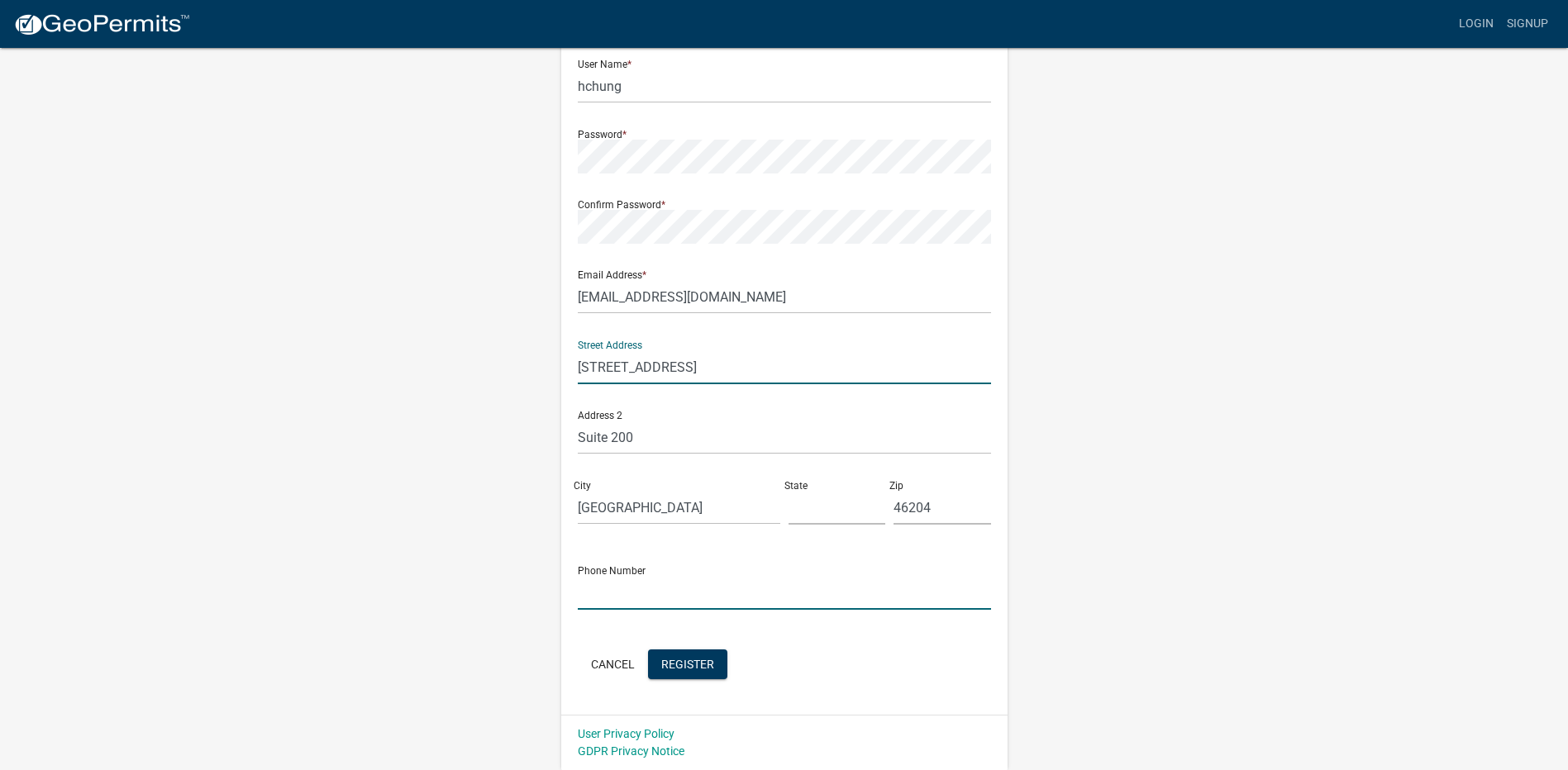
type input "3176557777"
click at [787, 524] on div "State" at bounding box center [837, 496] width 106 height 57
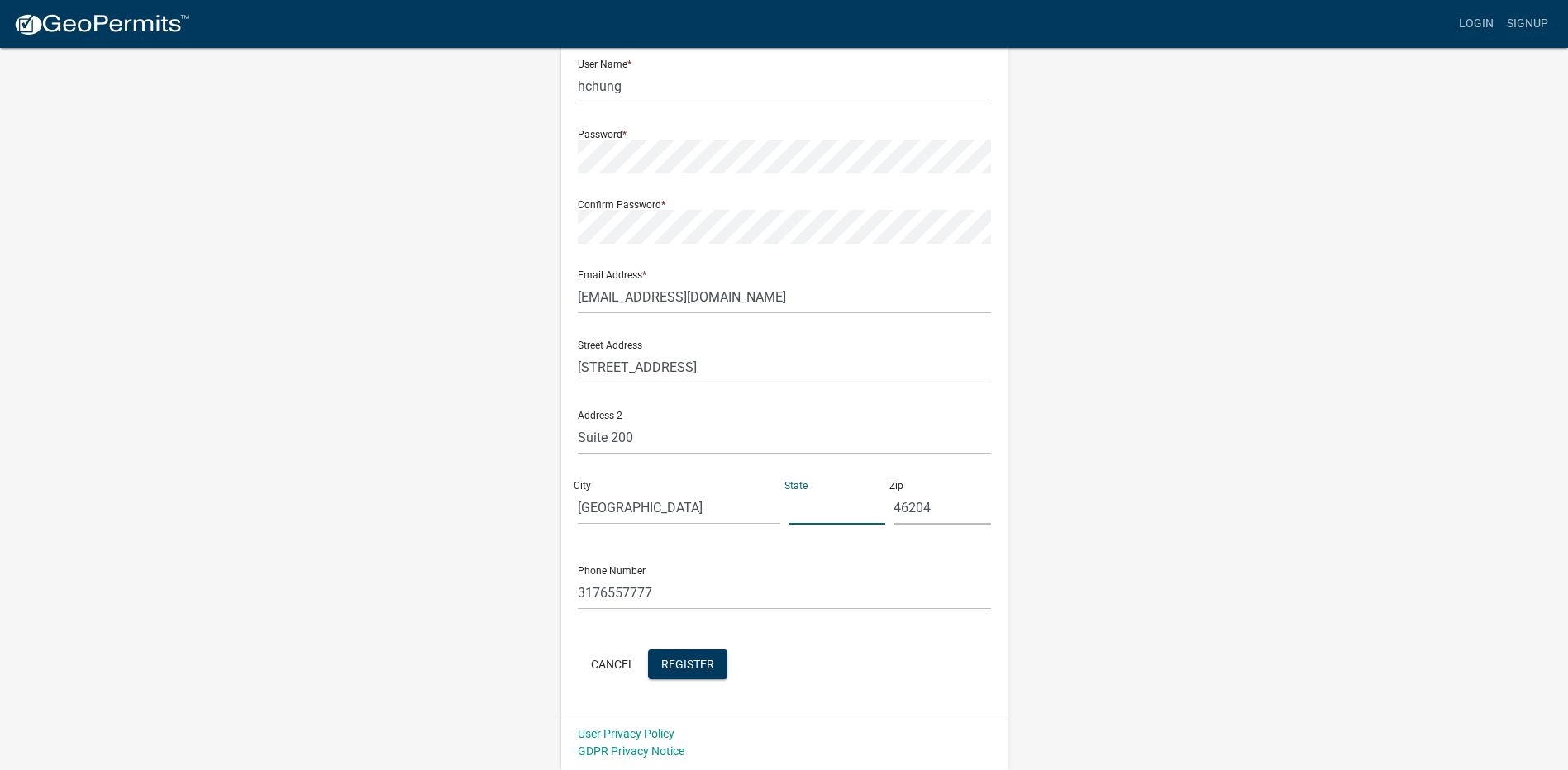
click at [803, 516] on input "text" at bounding box center [837, 507] width 98 height 34
type input "IN"
click at [1223, 380] on div "Register New User Full Name * Harry Chung User Name * hchung Password * Confirm…" at bounding box center [784, 327] width 942 height 884
click at [700, 661] on span "Register" at bounding box center [687, 663] width 53 height 13
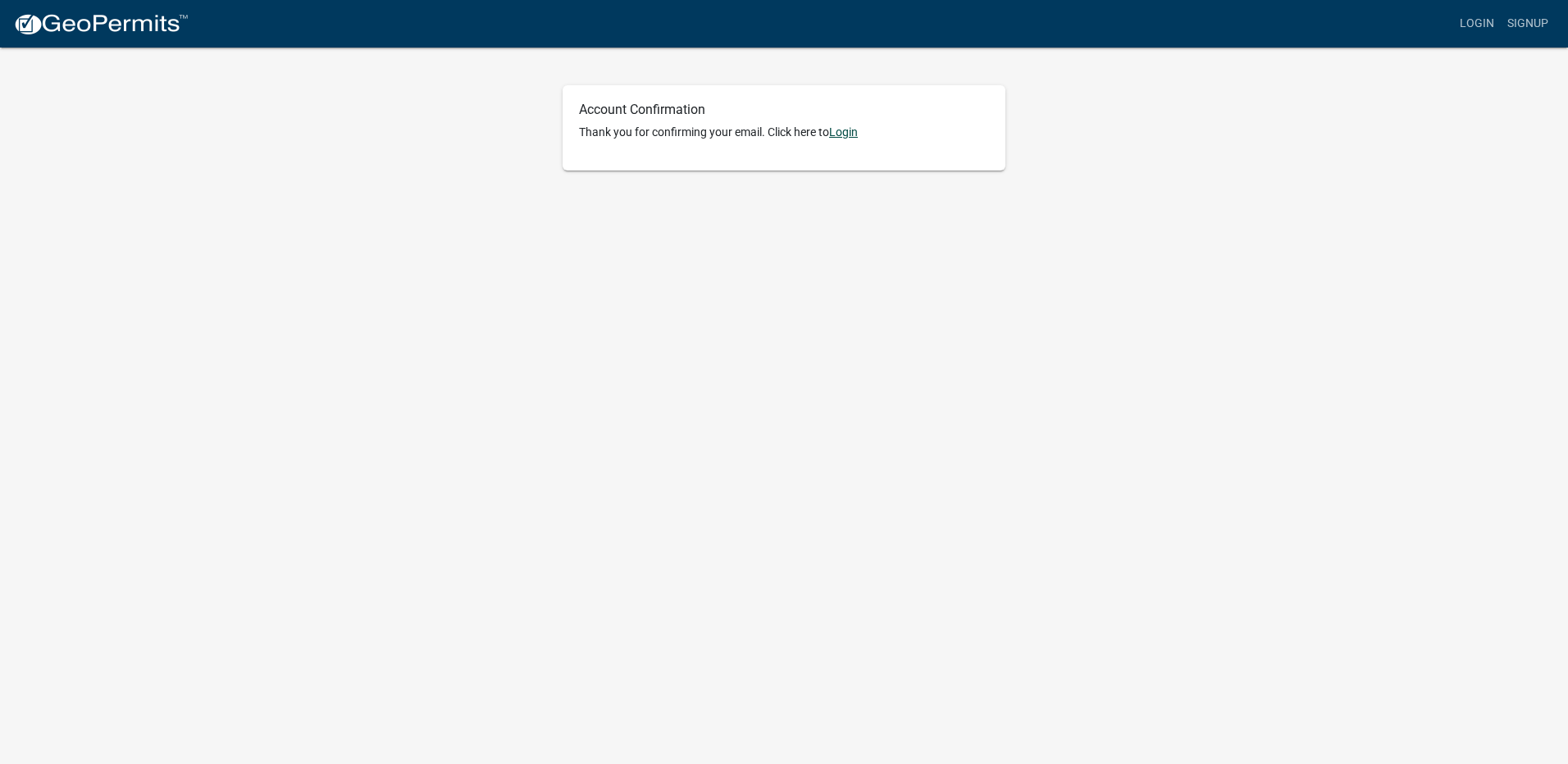
click at [849, 132] on link "Login" at bounding box center [843, 132] width 29 height 13
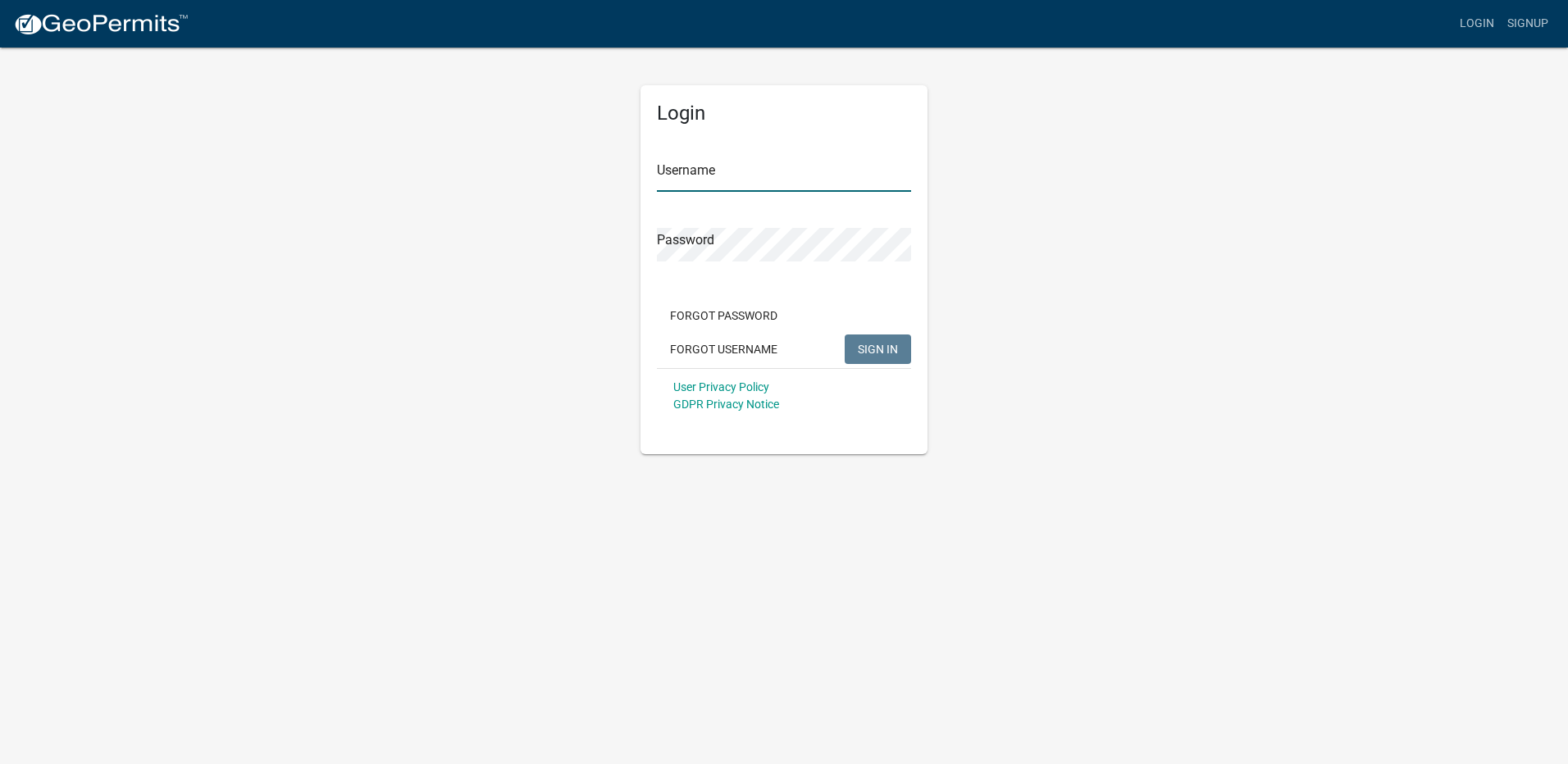
click at [814, 170] on input "Username" at bounding box center [783, 174] width 254 height 34
type input "hchung"
click at [845, 335] on button "SIGN IN" at bounding box center [878, 350] width 67 height 30
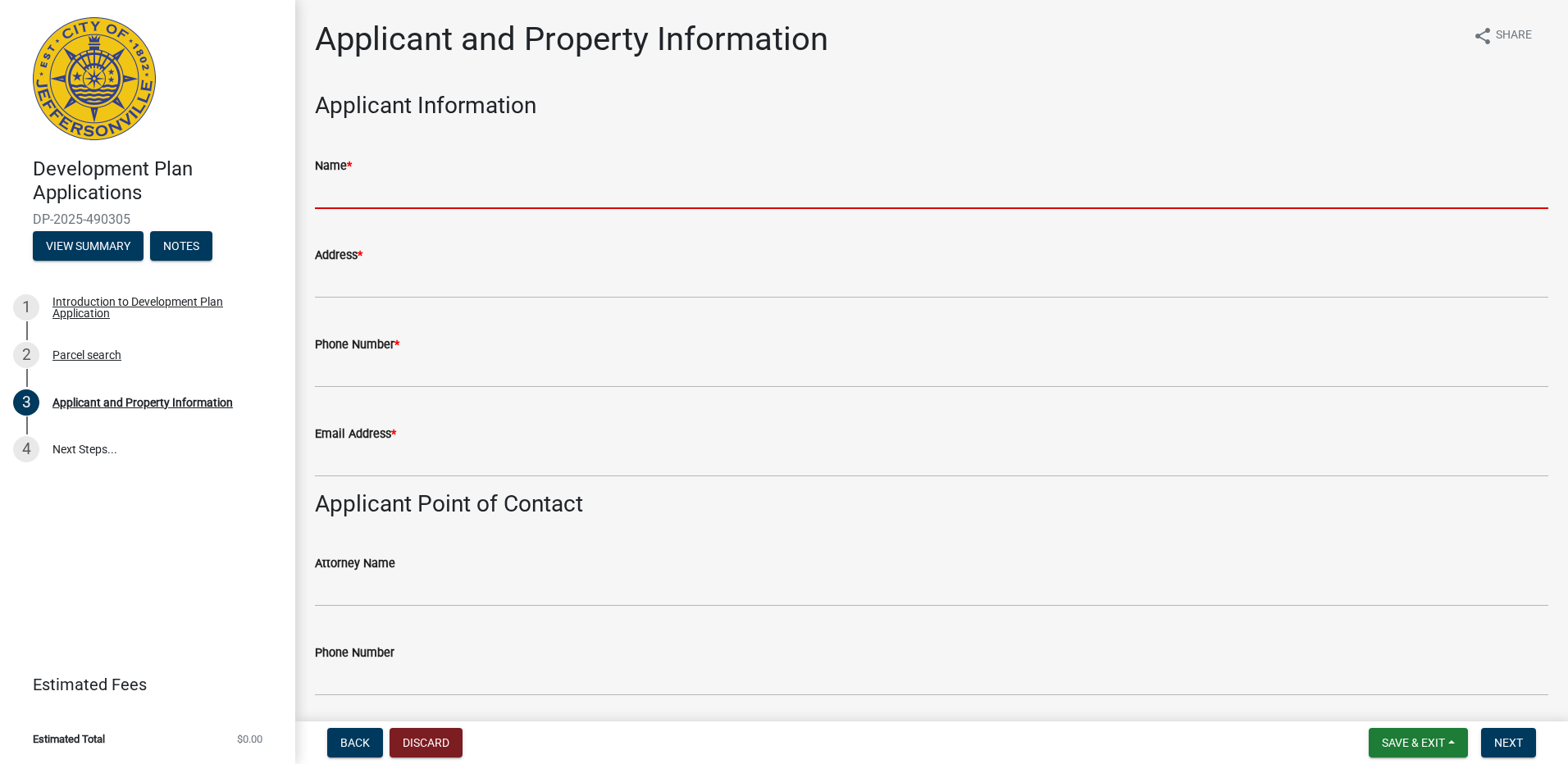
click at [596, 201] on input "Name *" at bounding box center [931, 192] width 1233 height 34
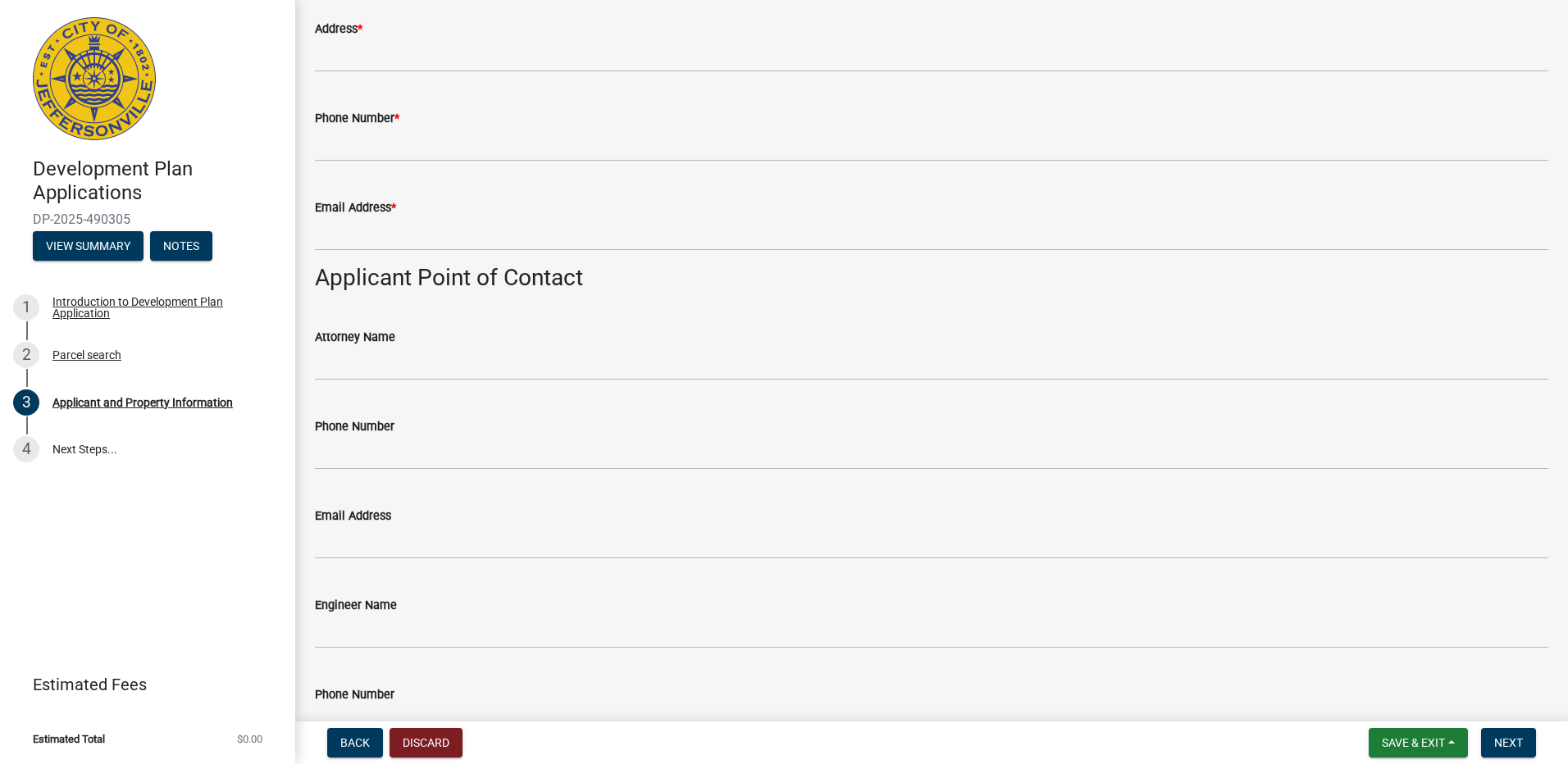
click at [782, 277] on wm-data-entity-input "Applicant Point of Contact" at bounding box center [931, 285] width 1233 height 41
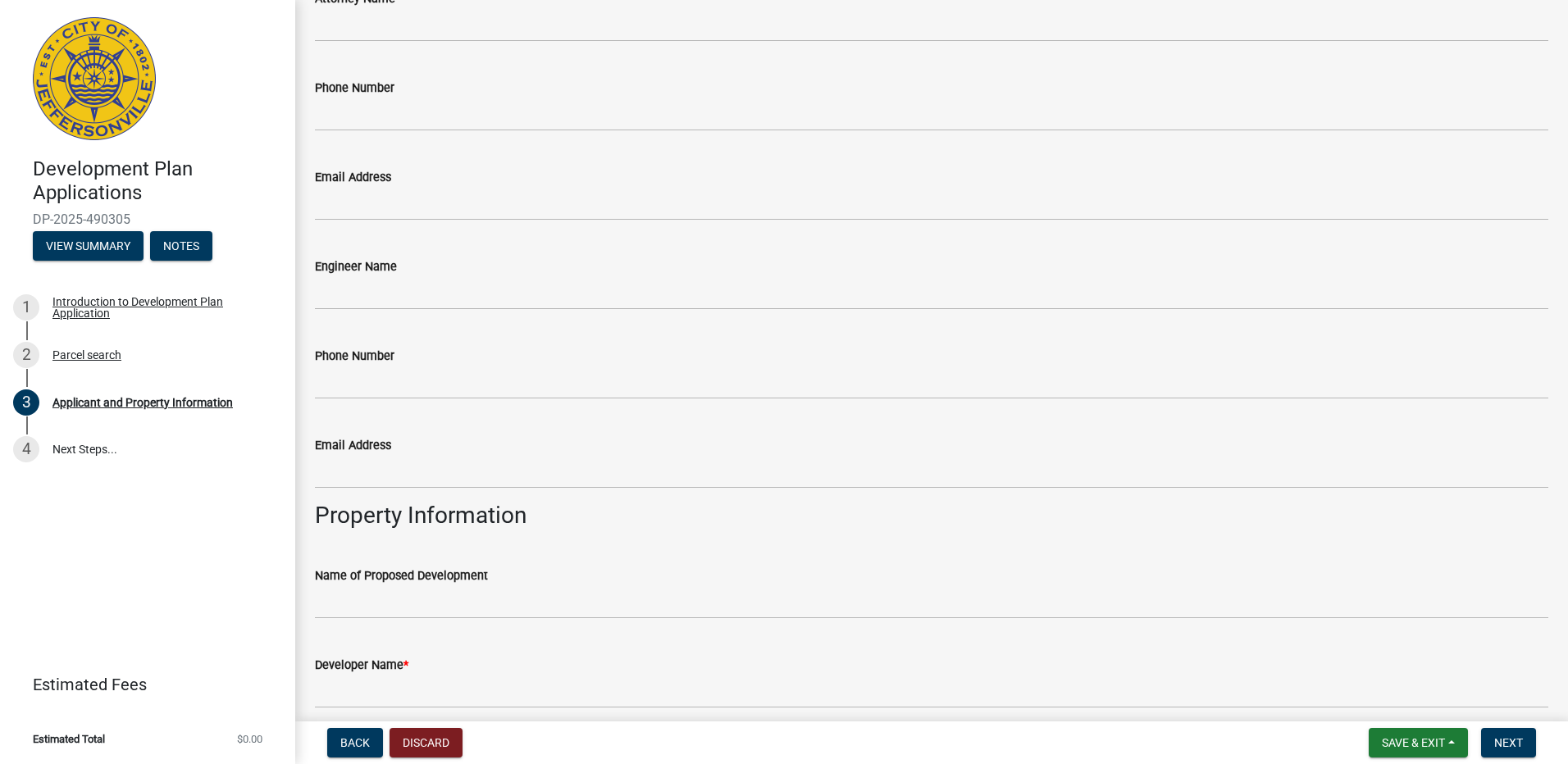
scroll to position [429, 0]
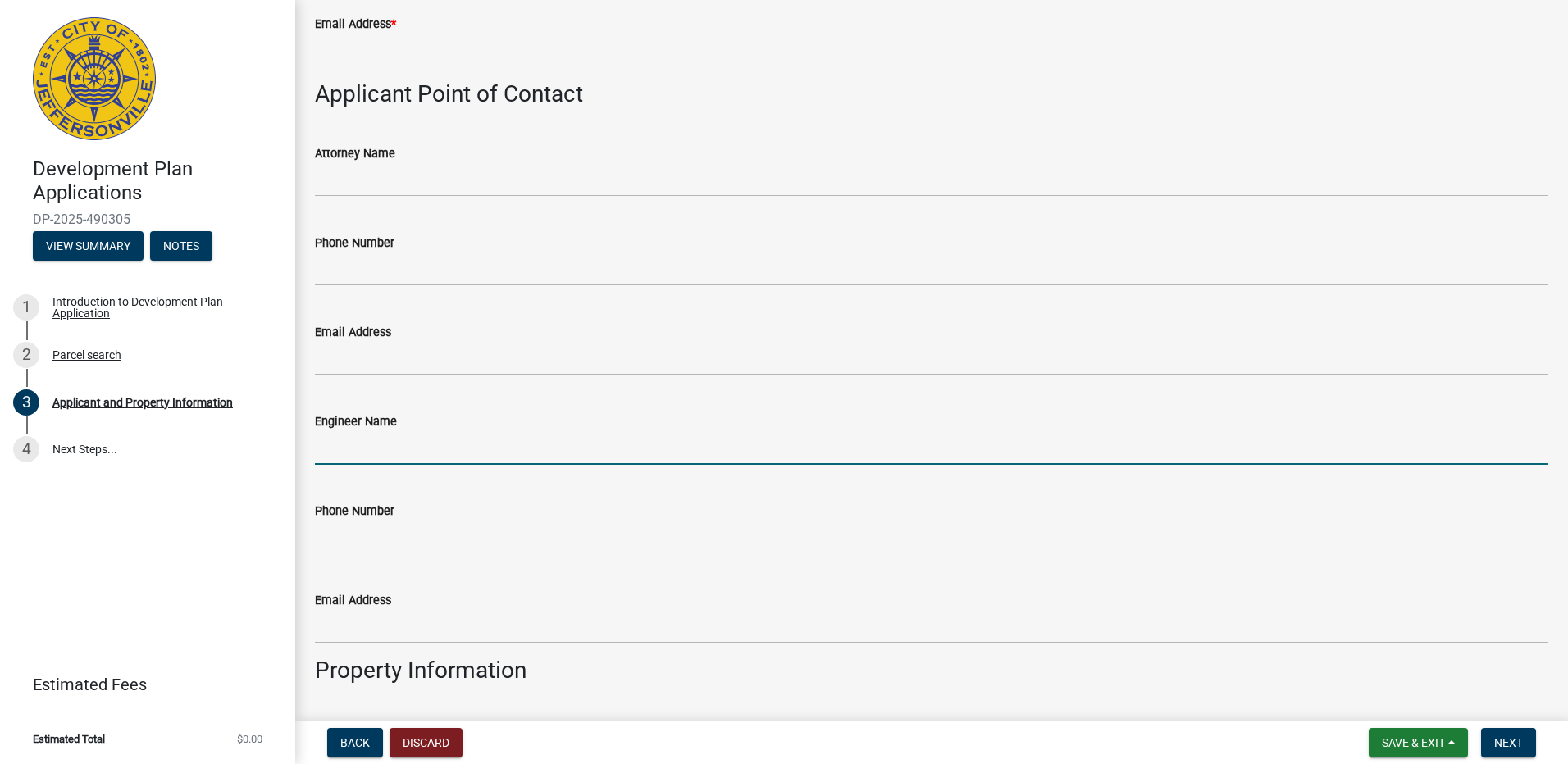
click at [378, 451] on input "Engineer Name" at bounding box center [931, 447] width 1233 height 34
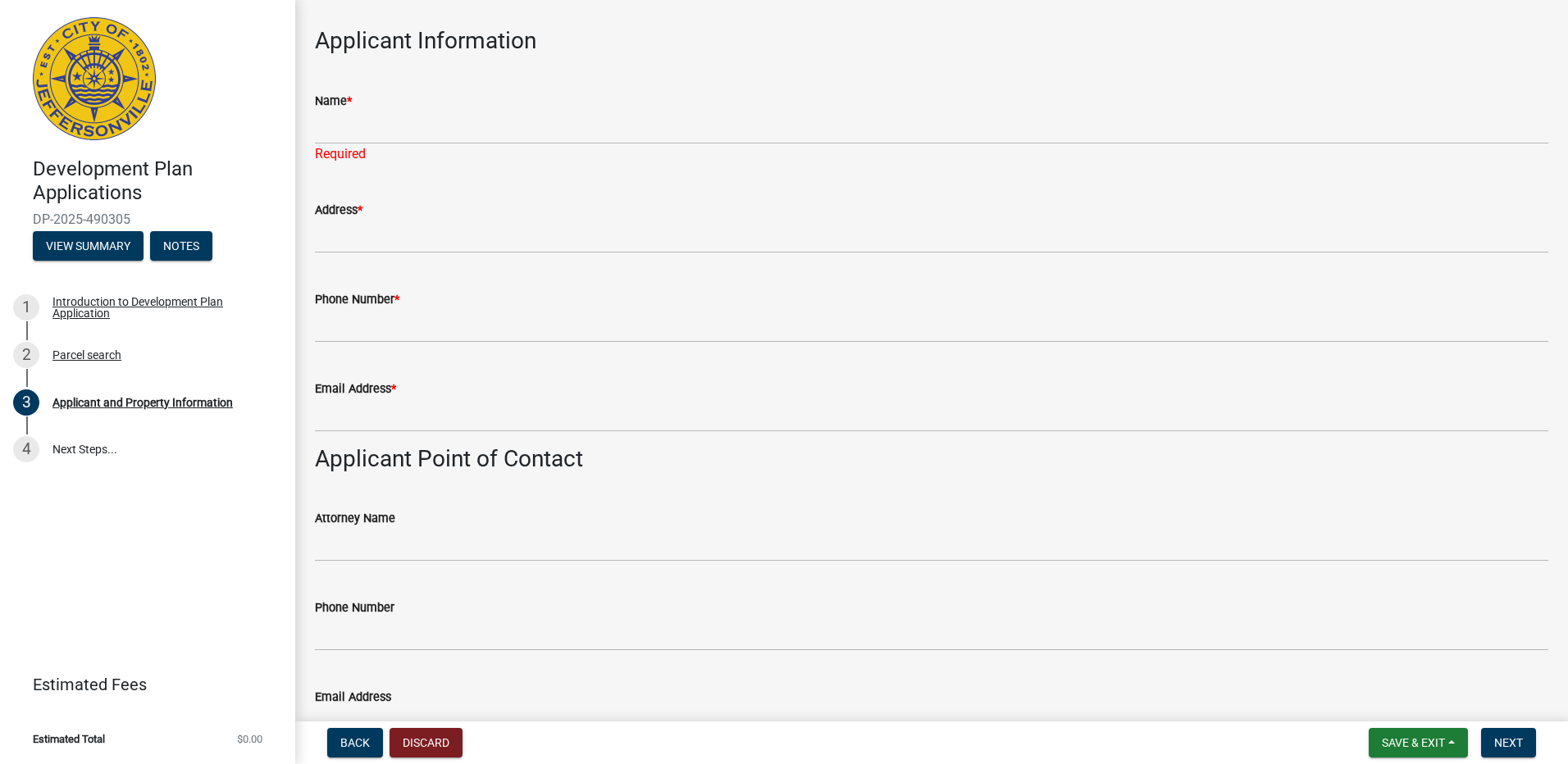
scroll to position [0, 0]
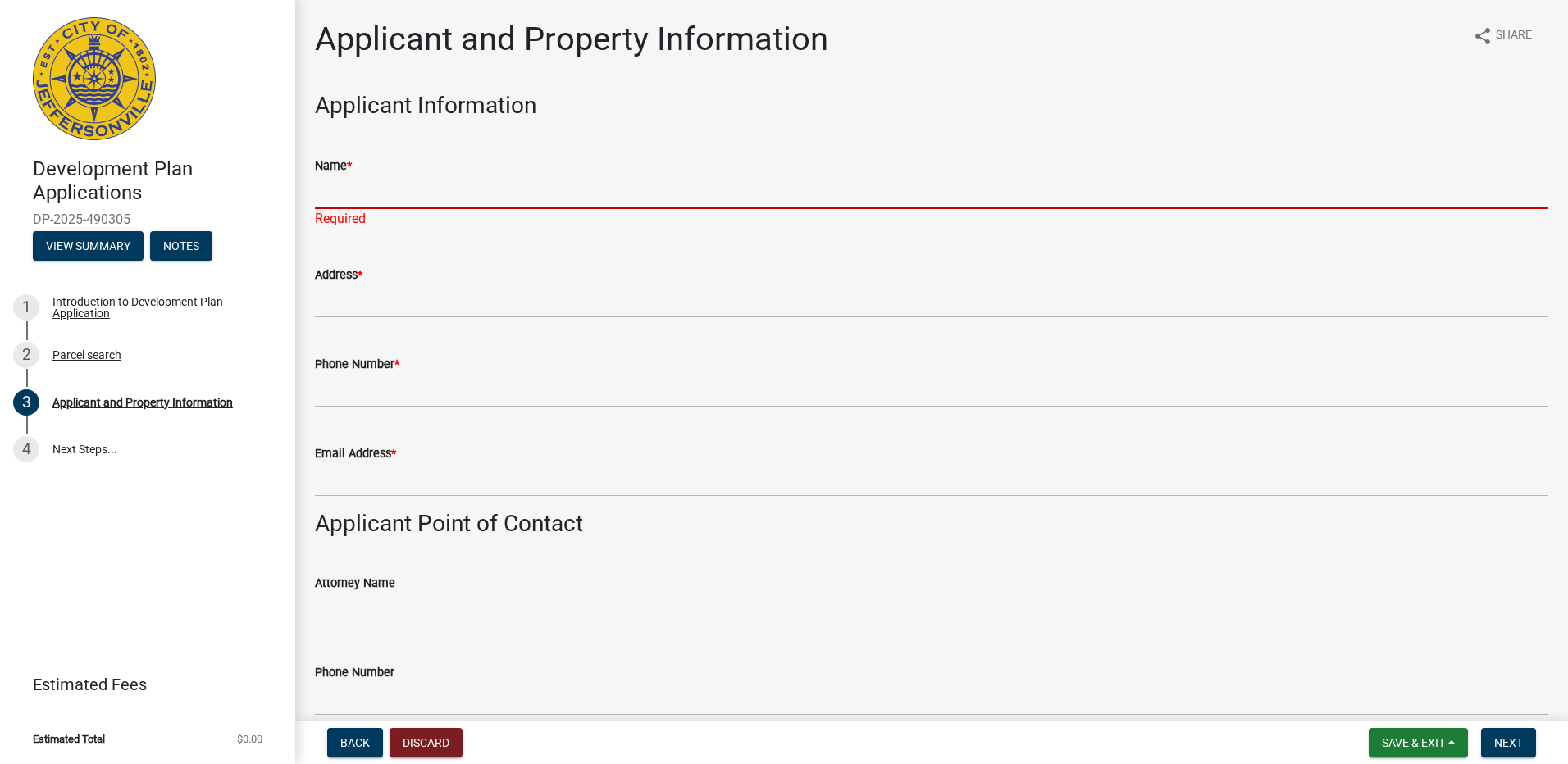
click at [474, 193] on input "Name *" at bounding box center [931, 192] width 1233 height 34
click at [735, 186] on input "Name *" at bounding box center [931, 192] width 1233 height 34
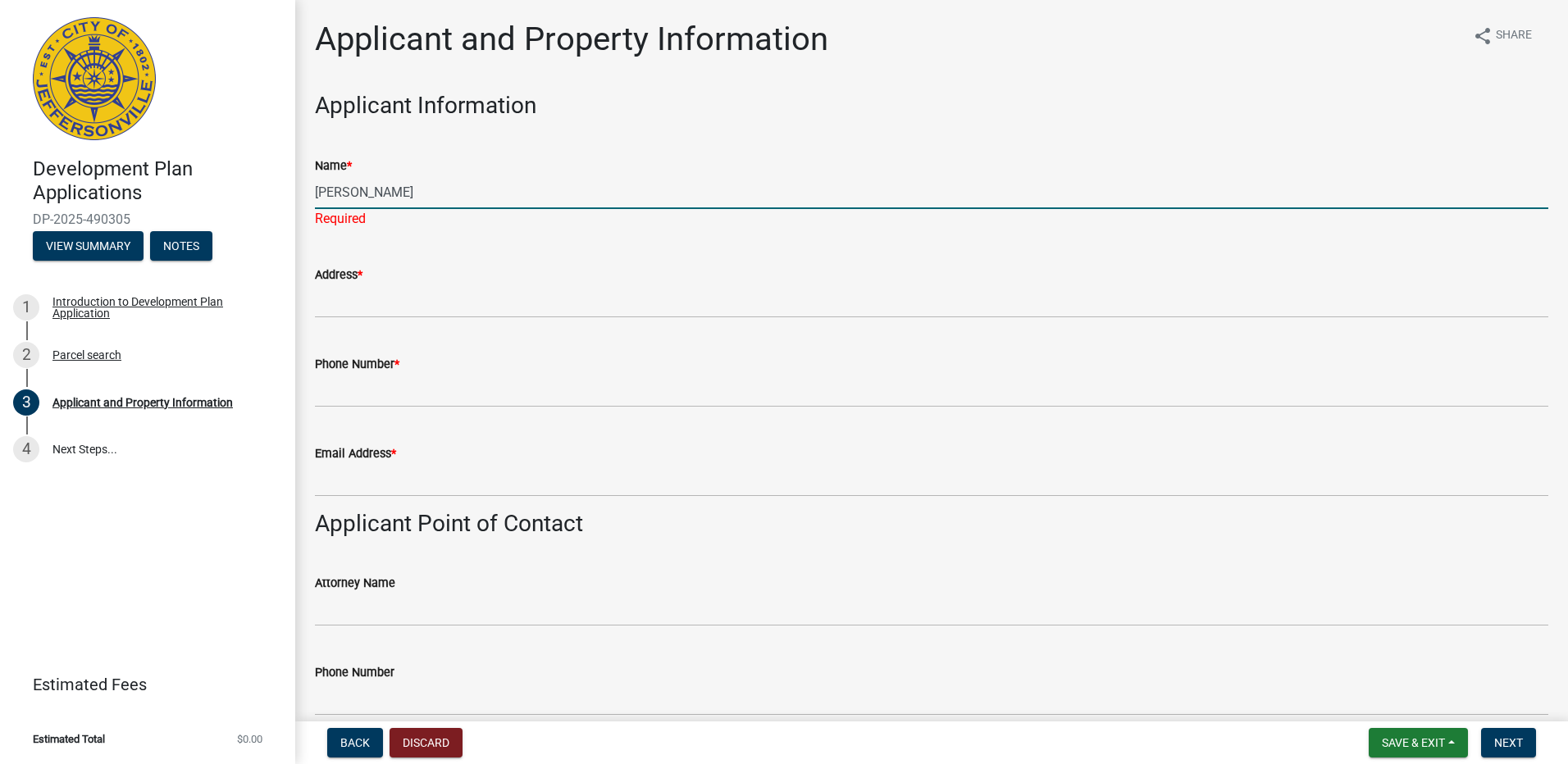
type input "Justin Furr"
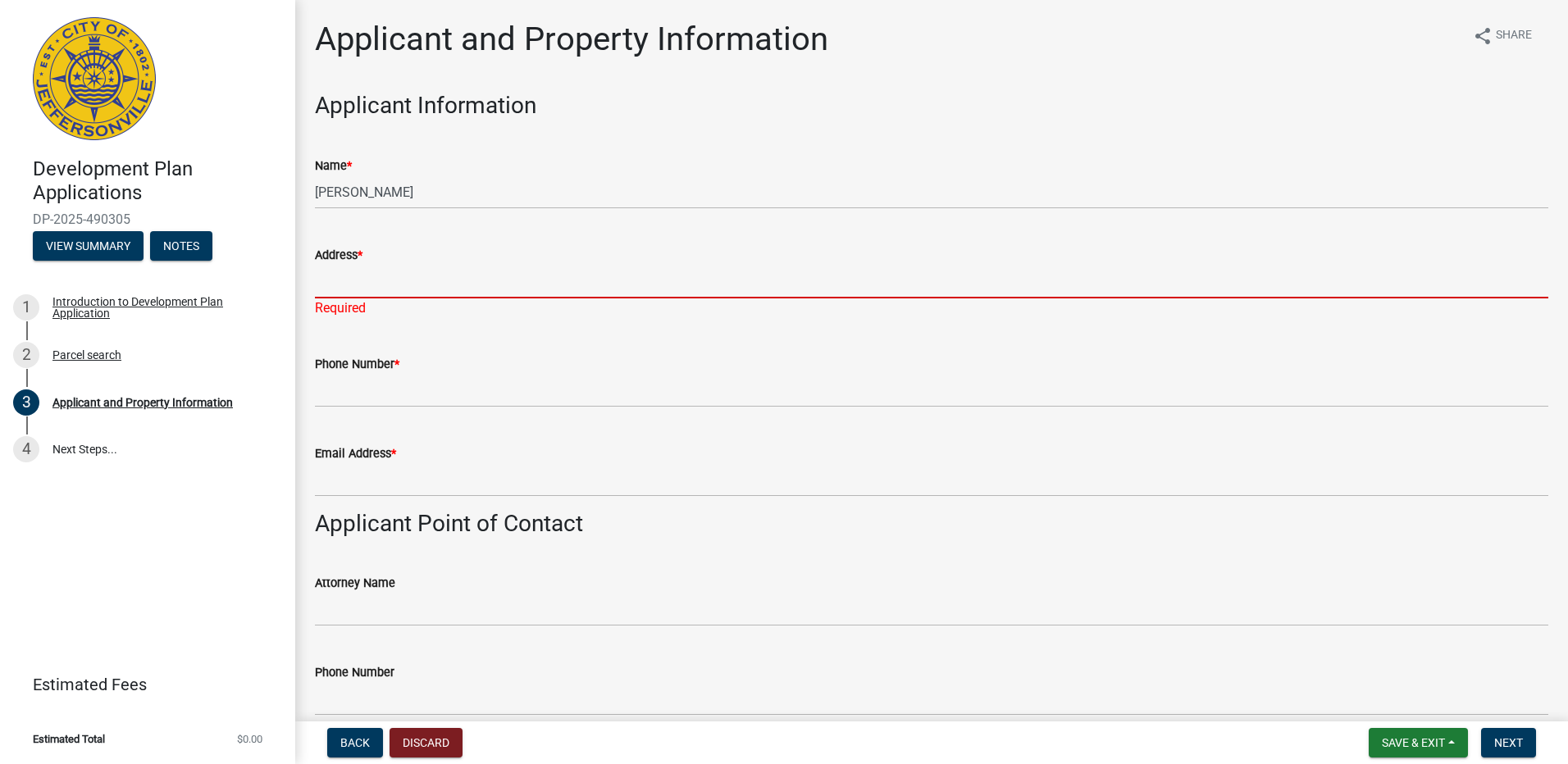
click at [469, 285] on input "Address *" at bounding box center [931, 281] width 1233 height 34
paste input "P.O. BOX 38 FORTVILLE, IN 46040"
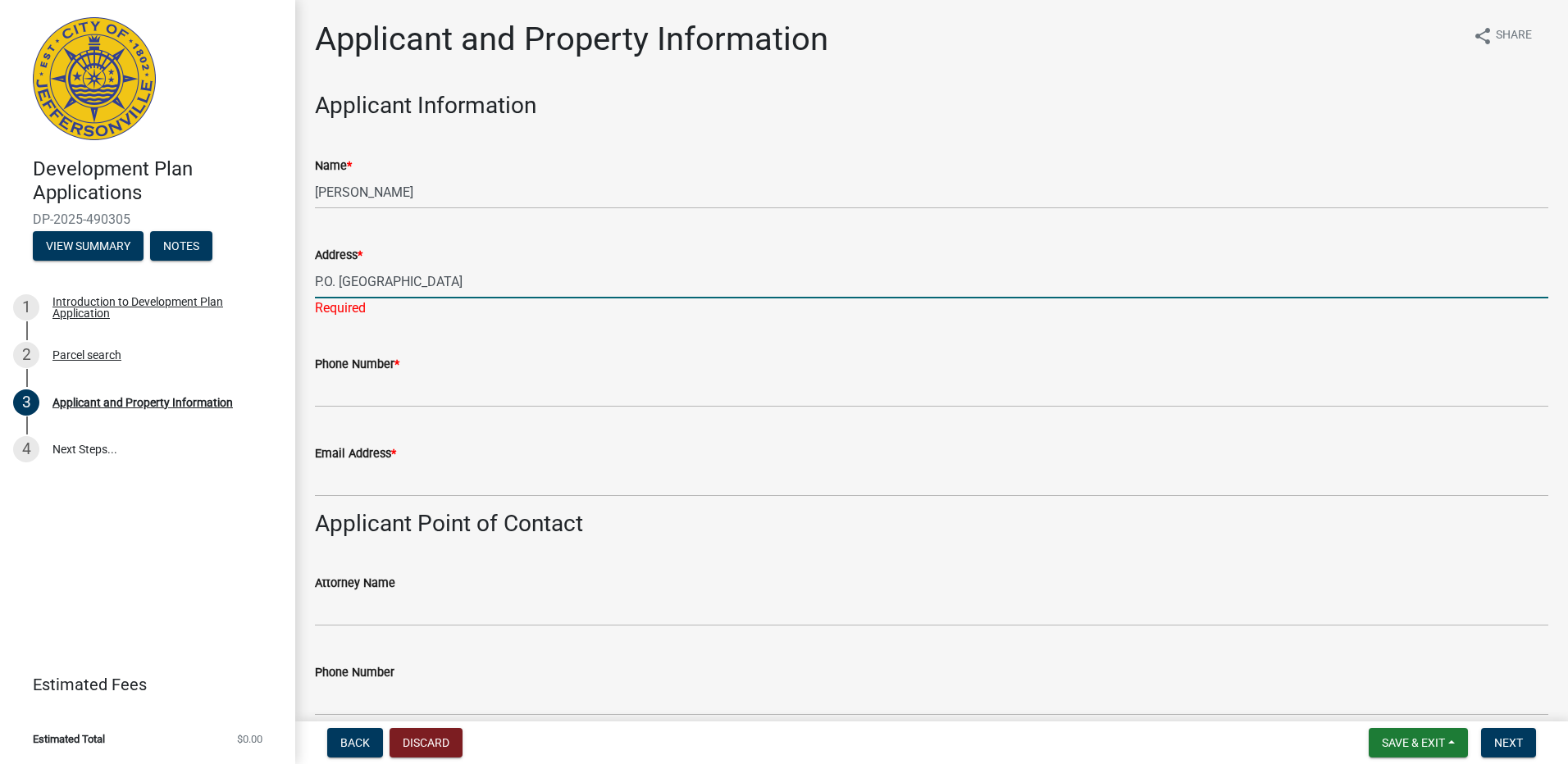
click at [366, 281] on input "P.O. BOX 38 FORTVILLE, IN 46040" at bounding box center [931, 281] width 1233 height 34
drag, startPoint x: 391, startPoint y: 280, endPoint x: 446, endPoint y: 275, distance: 55.2
click at [446, 275] on input "P.O. Box 38 FORTVILLE, IN 46040" at bounding box center [931, 281] width 1233 height 34
type input "P.O. Box 38 Fortville, IN 46040"
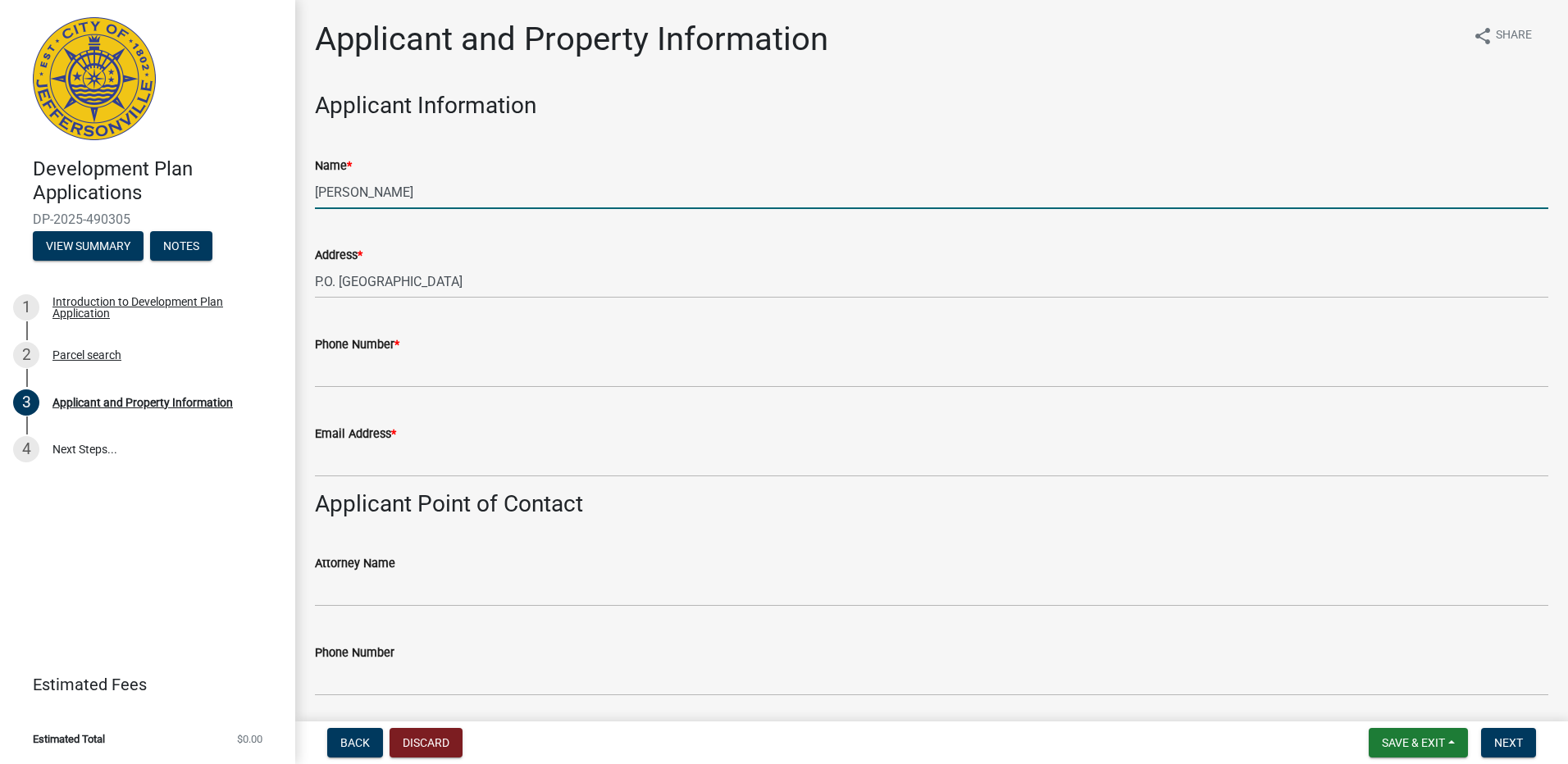
drag, startPoint x: 397, startPoint y: 200, endPoint x: 308, endPoint y: 197, distance: 89.1
click at [308, 197] on div "Name * Justin Furr" at bounding box center [931, 170] width 1258 height 76
type input "Gemini CRE, LLC"
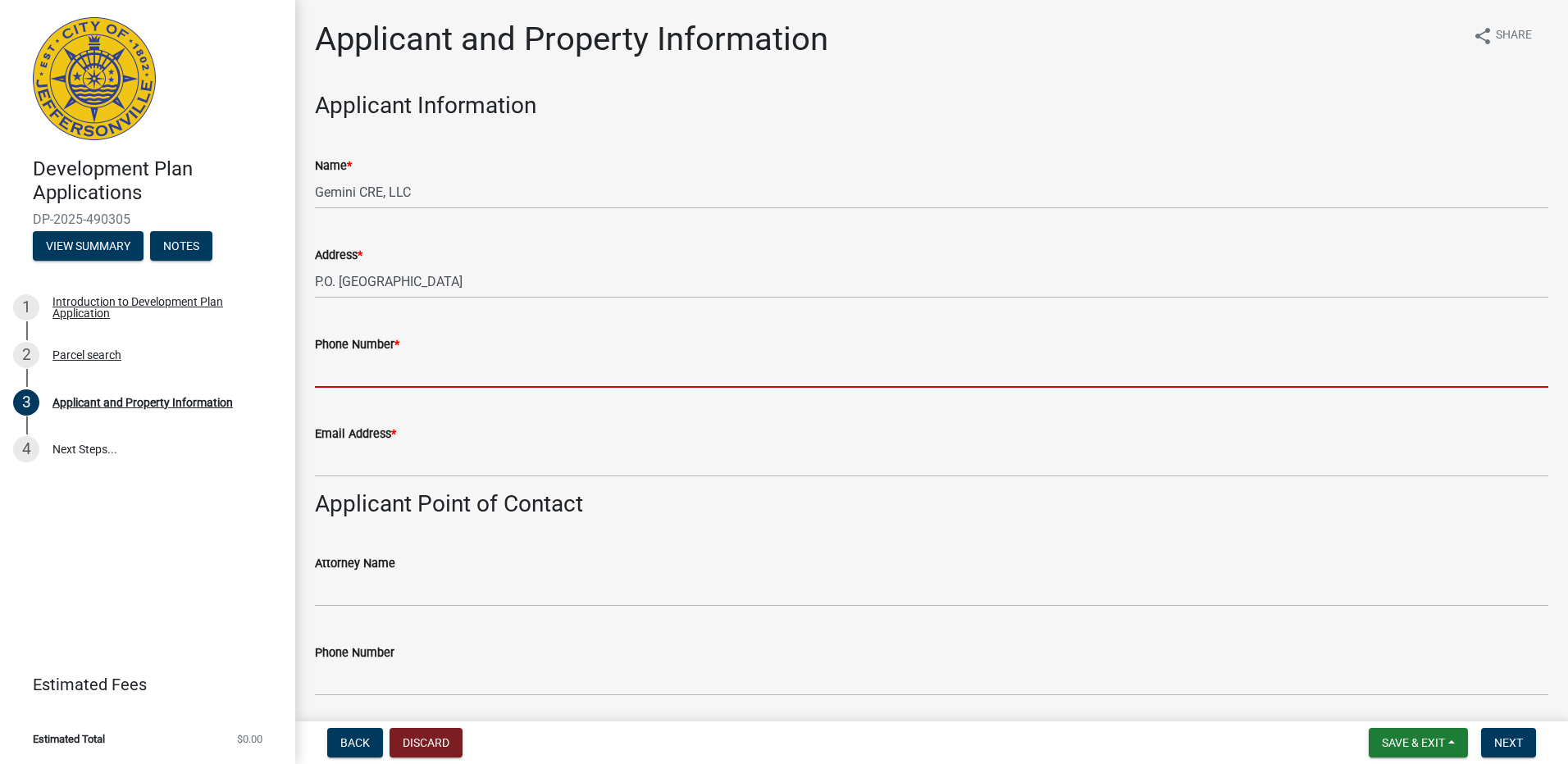
click at [463, 369] on input "Phone Number *" at bounding box center [931, 371] width 1233 height 34
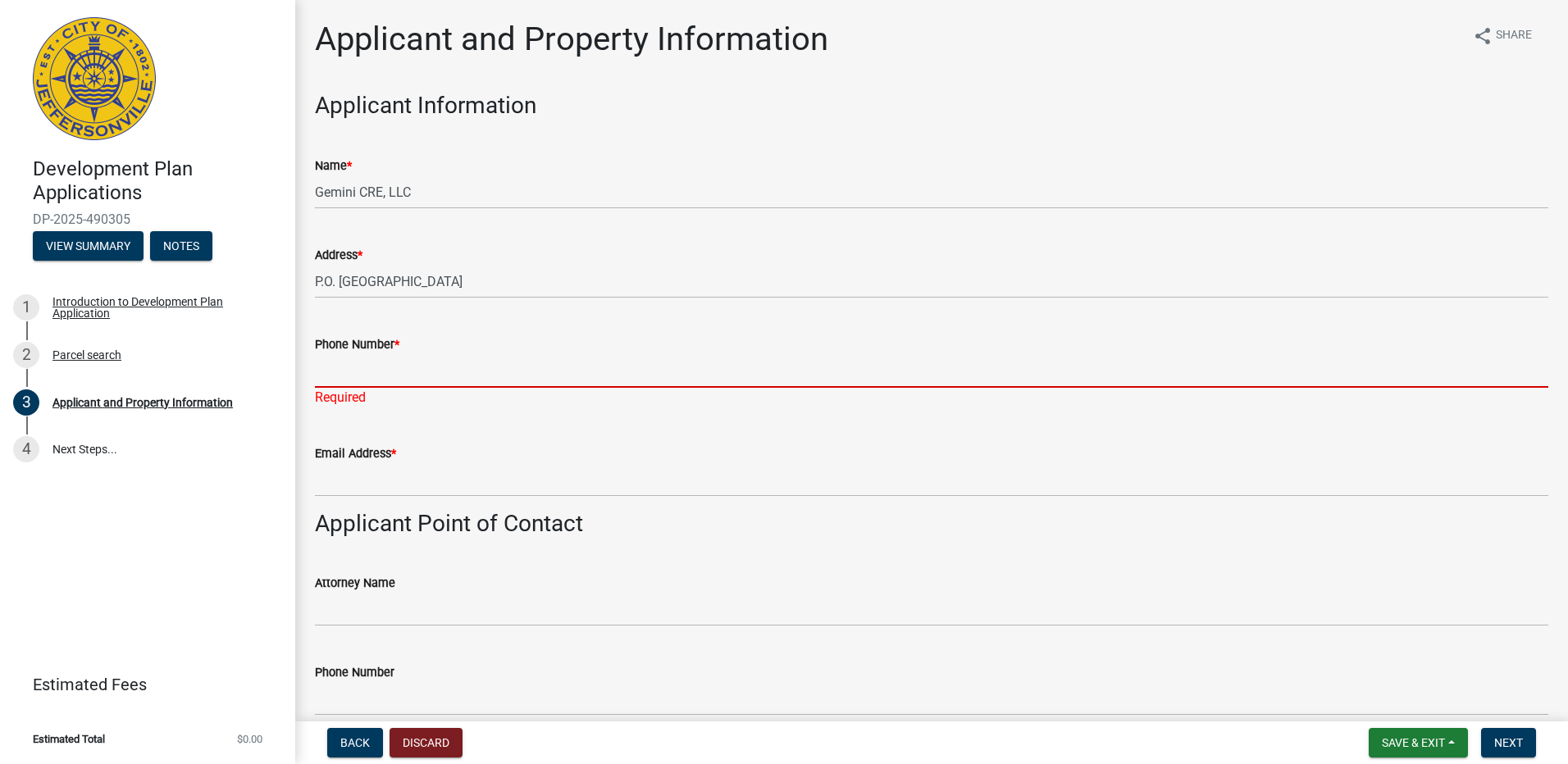
click at [461, 374] on input "Phone Number *" at bounding box center [931, 371] width 1233 height 34
paste input "(317) 431-0539"
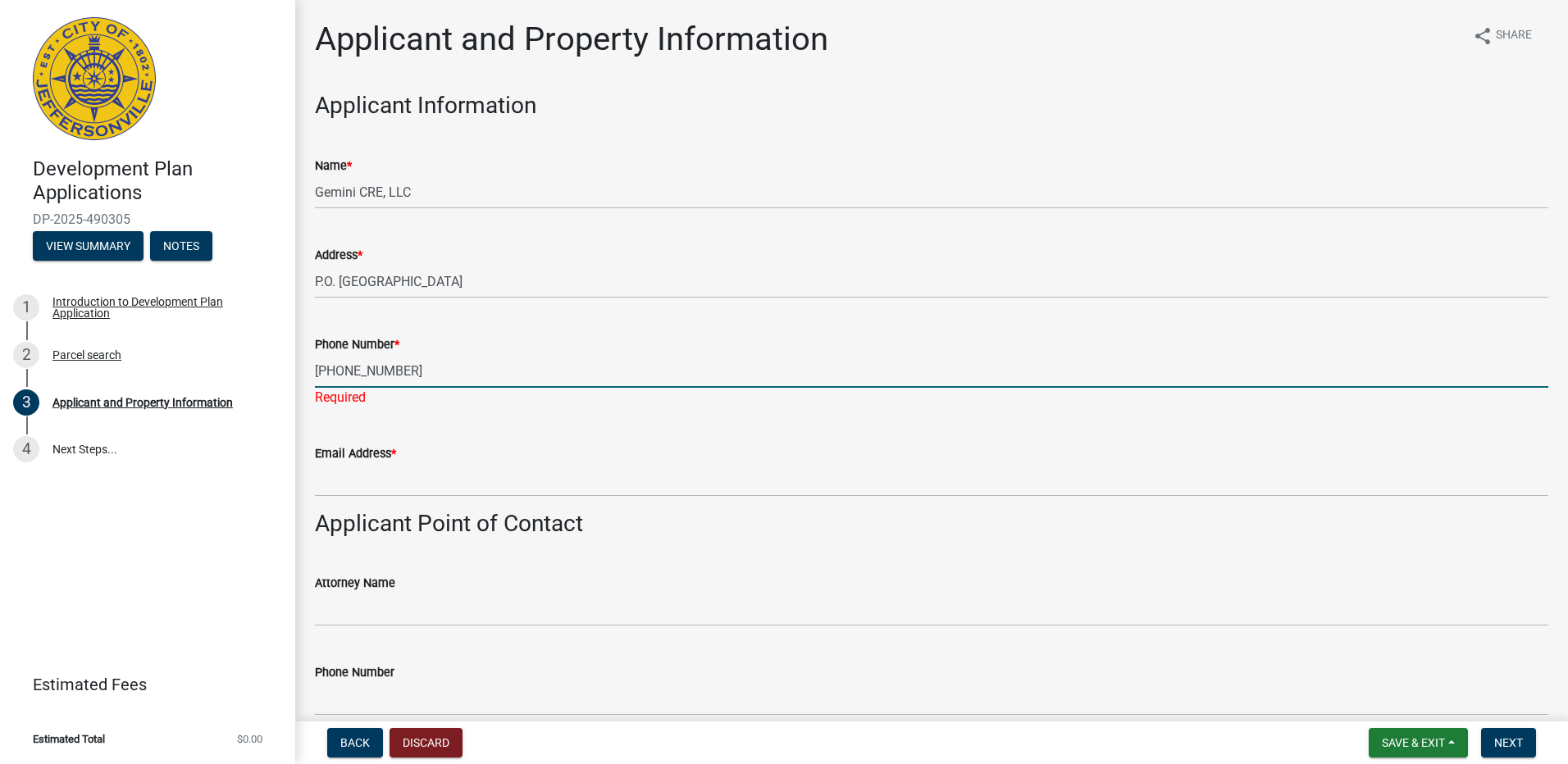
type input "(317) 431-0539"
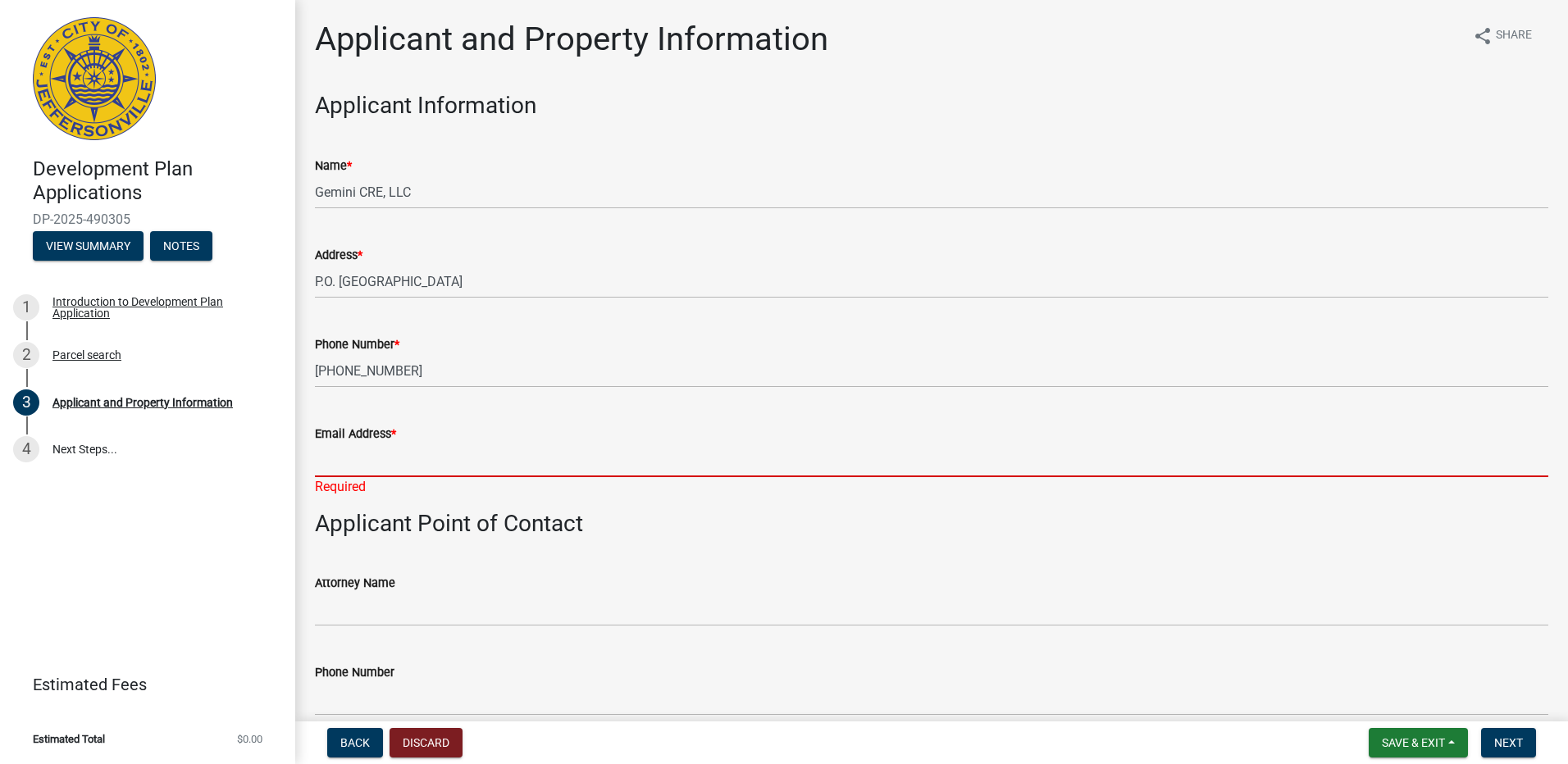
click at [548, 461] on input "Email Address *" at bounding box center [931, 460] width 1233 height 34
paste input "jfurr@gmail.com"
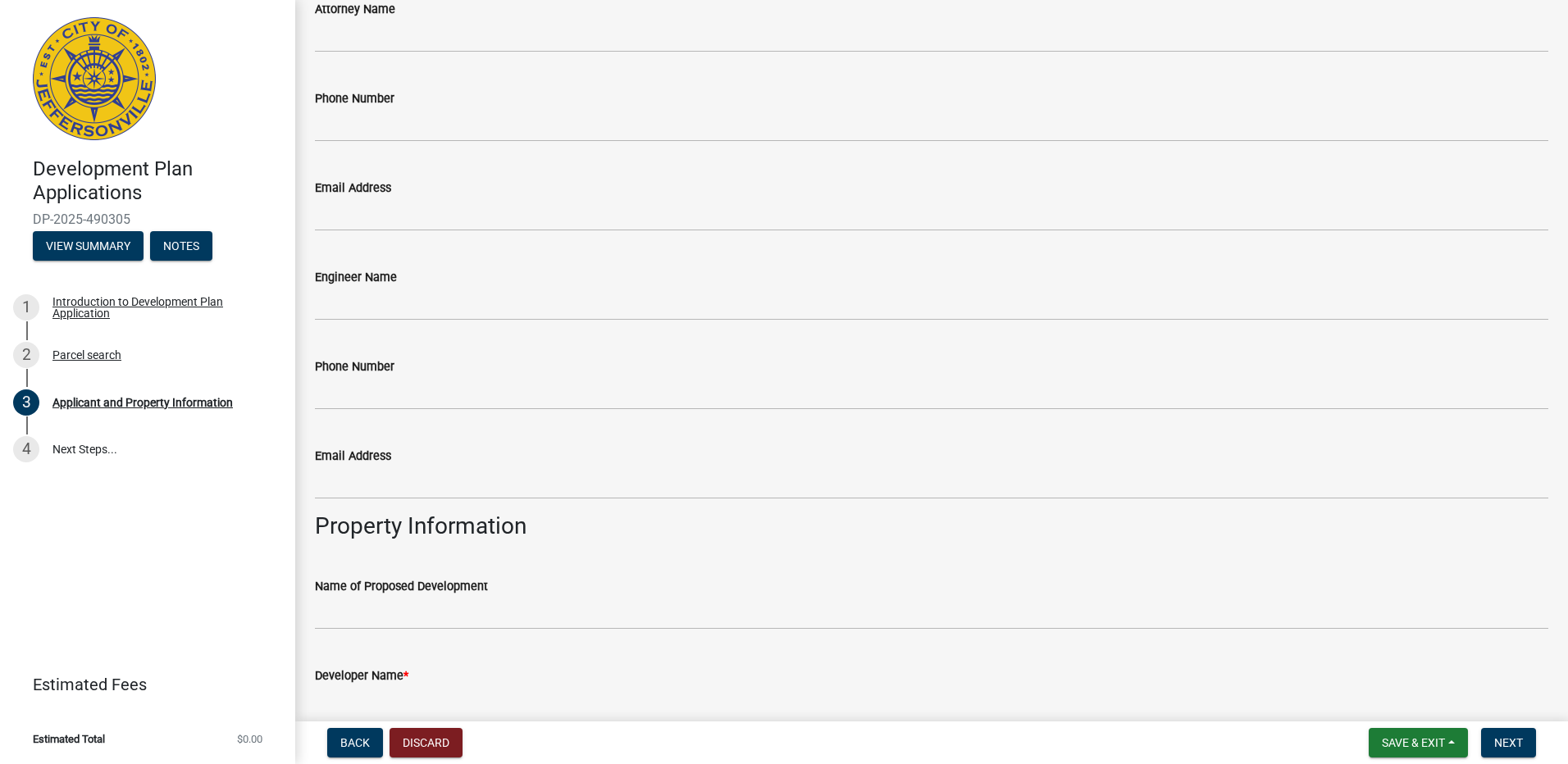
type input "jfurr@gmail.com"
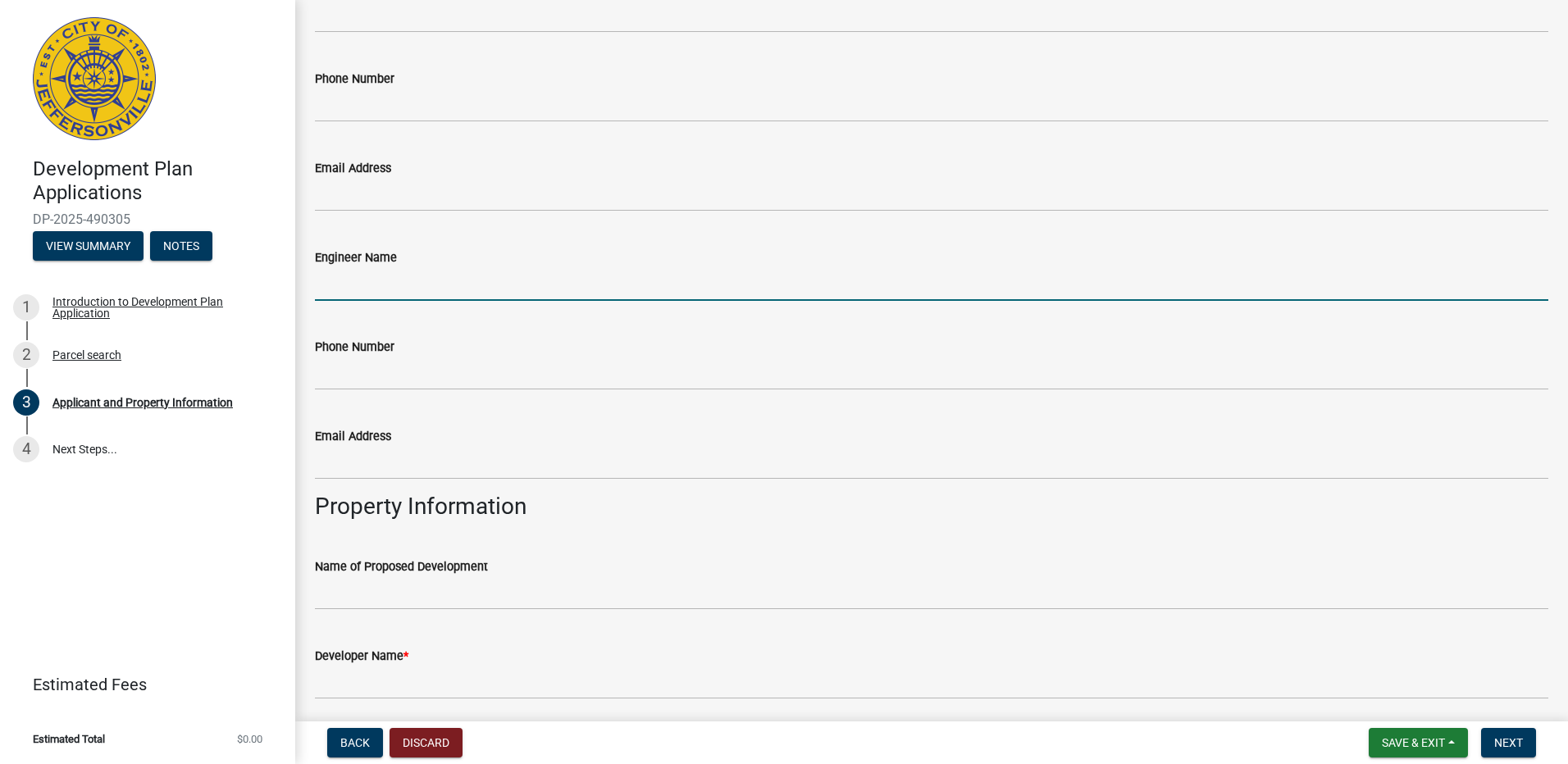
scroll to position [554, 0]
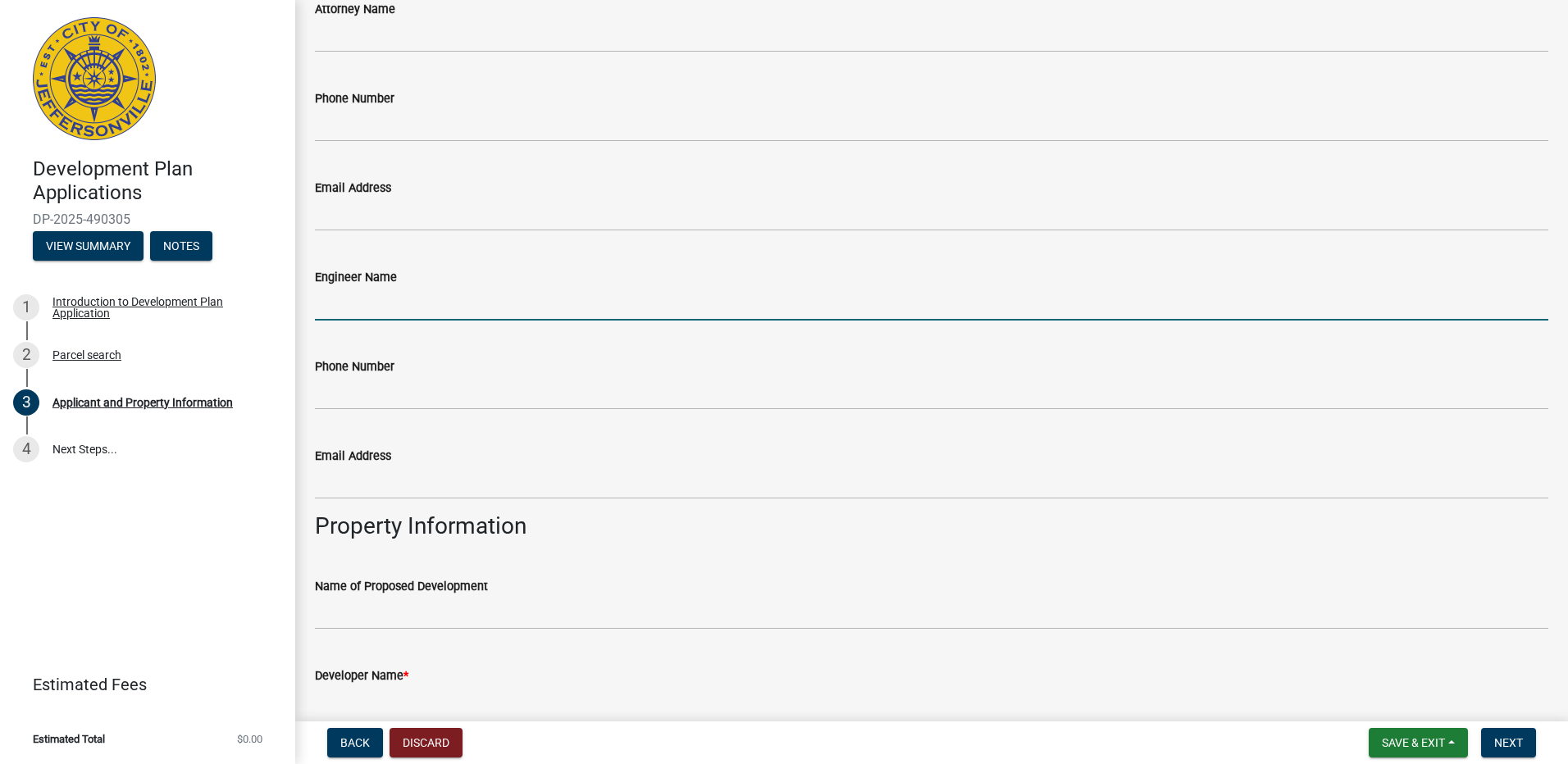
click at [430, 303] on input "Engineer Name" at bounding box center [931, 303] width 1233 height 34
type input "Harry Chung"
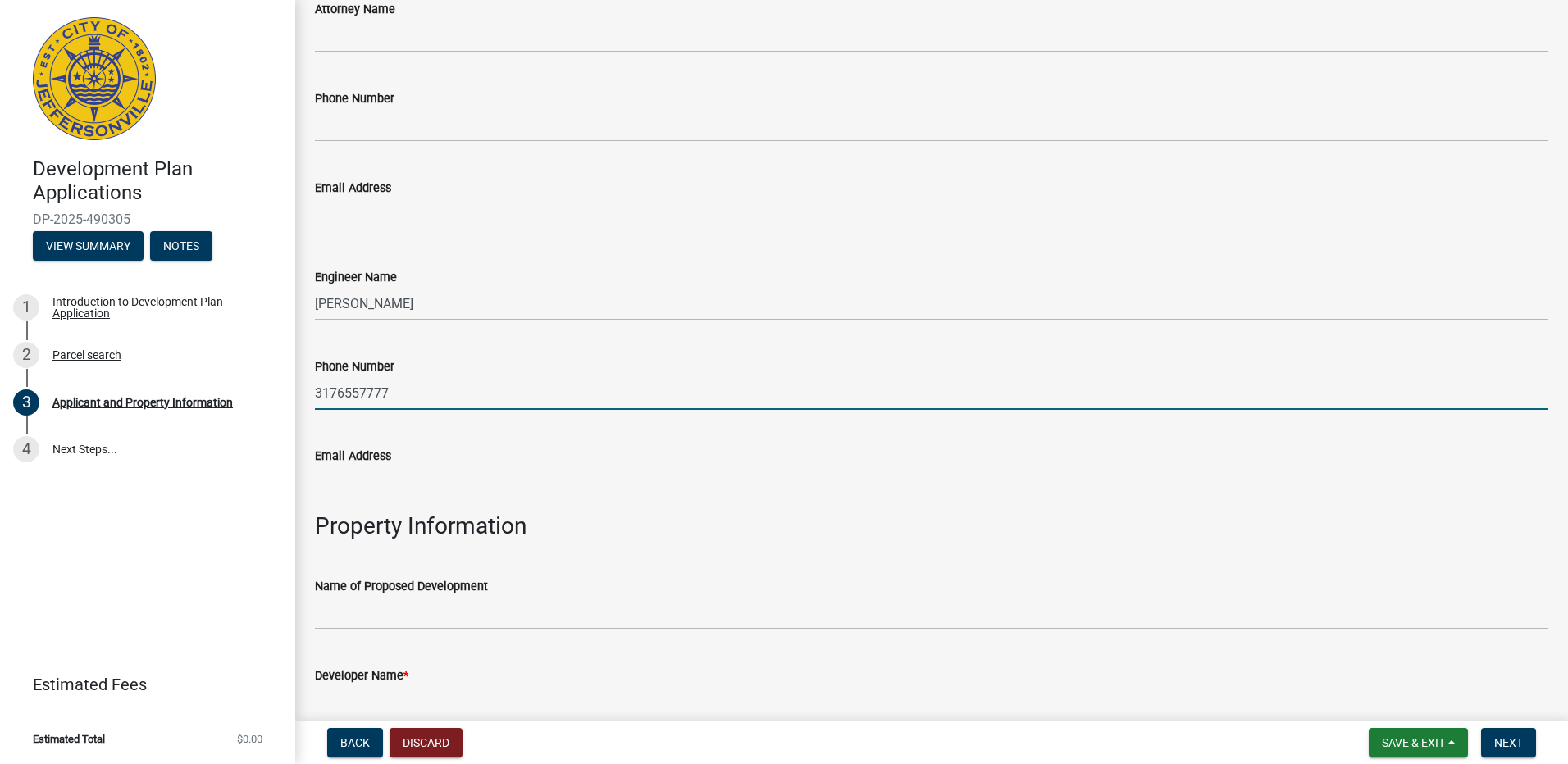
type input "3176557777"
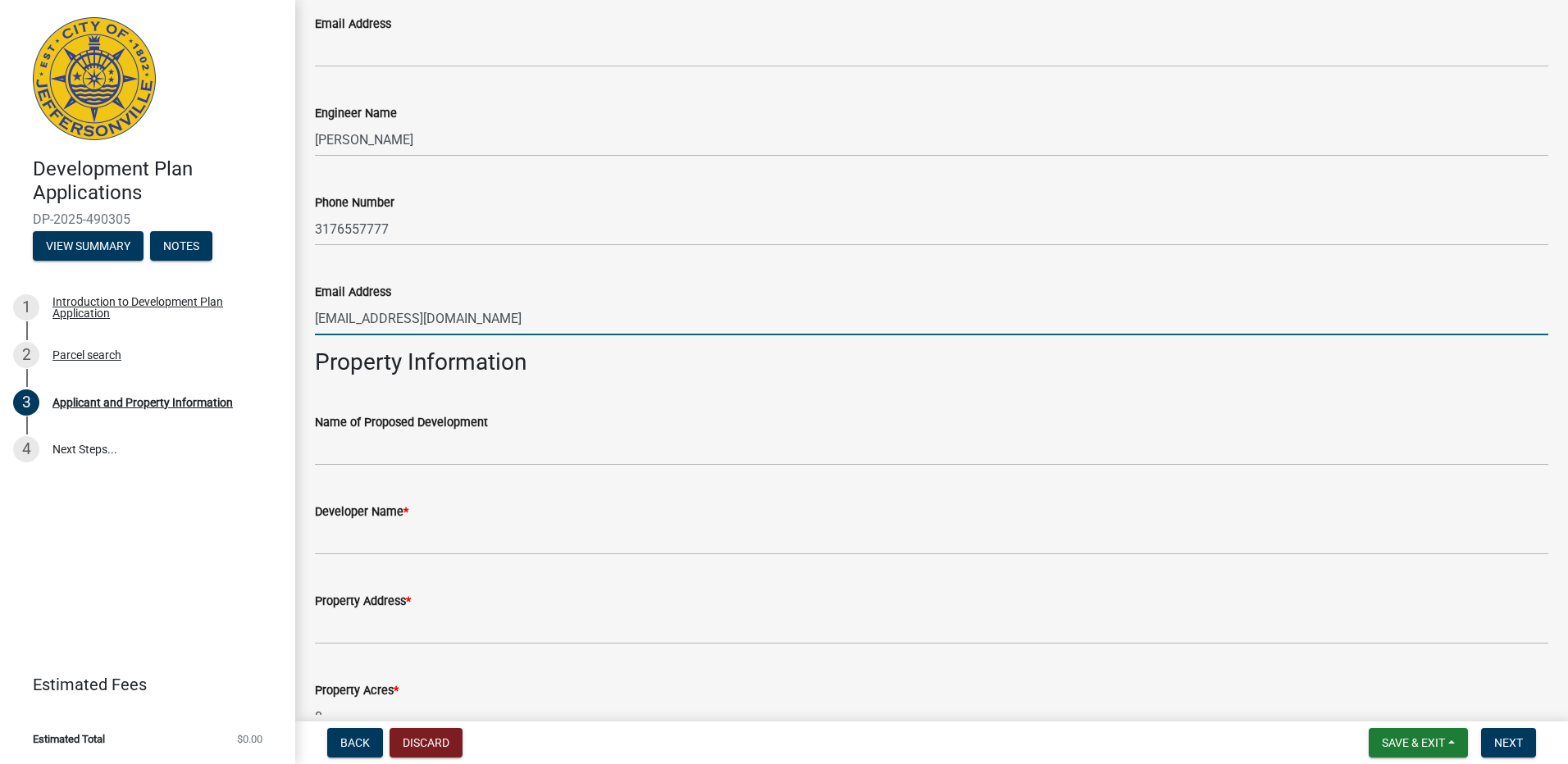
type input "hchung@cecinc.com"
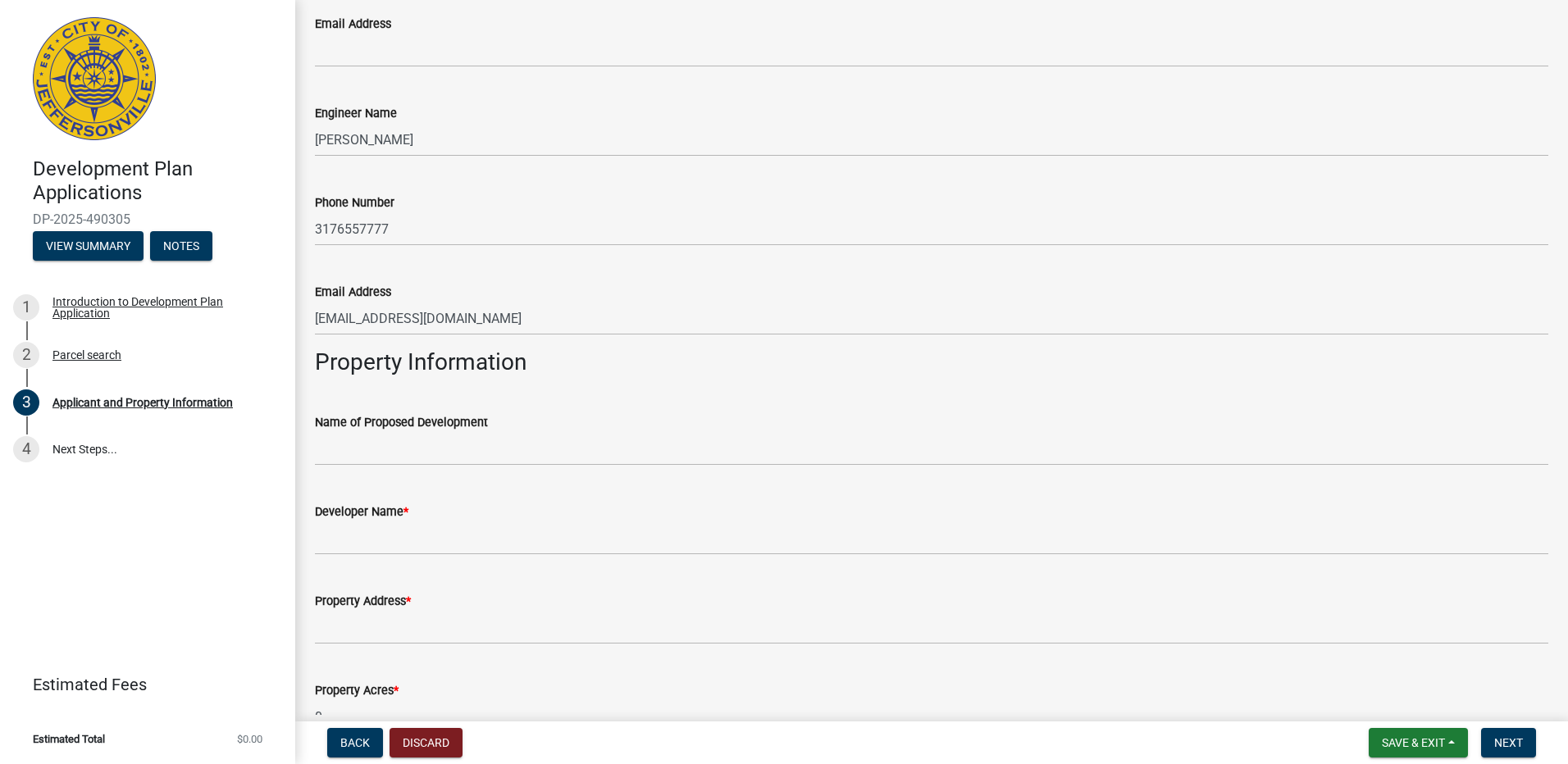
click at [701, 375] on h3 "Property Information" at bounding box center [931, 363] width 1233 height 28
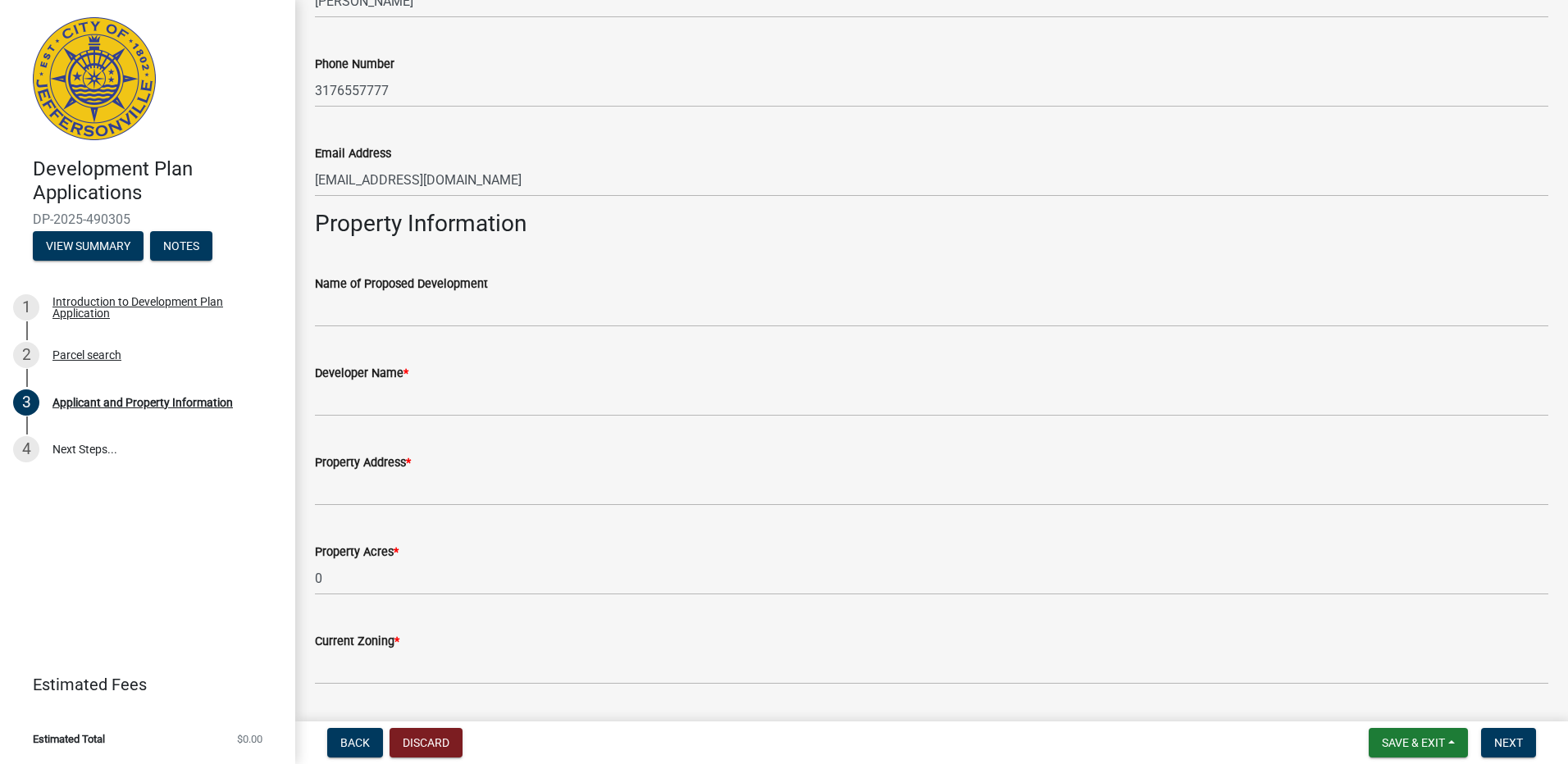
scroll to position [964, 0]
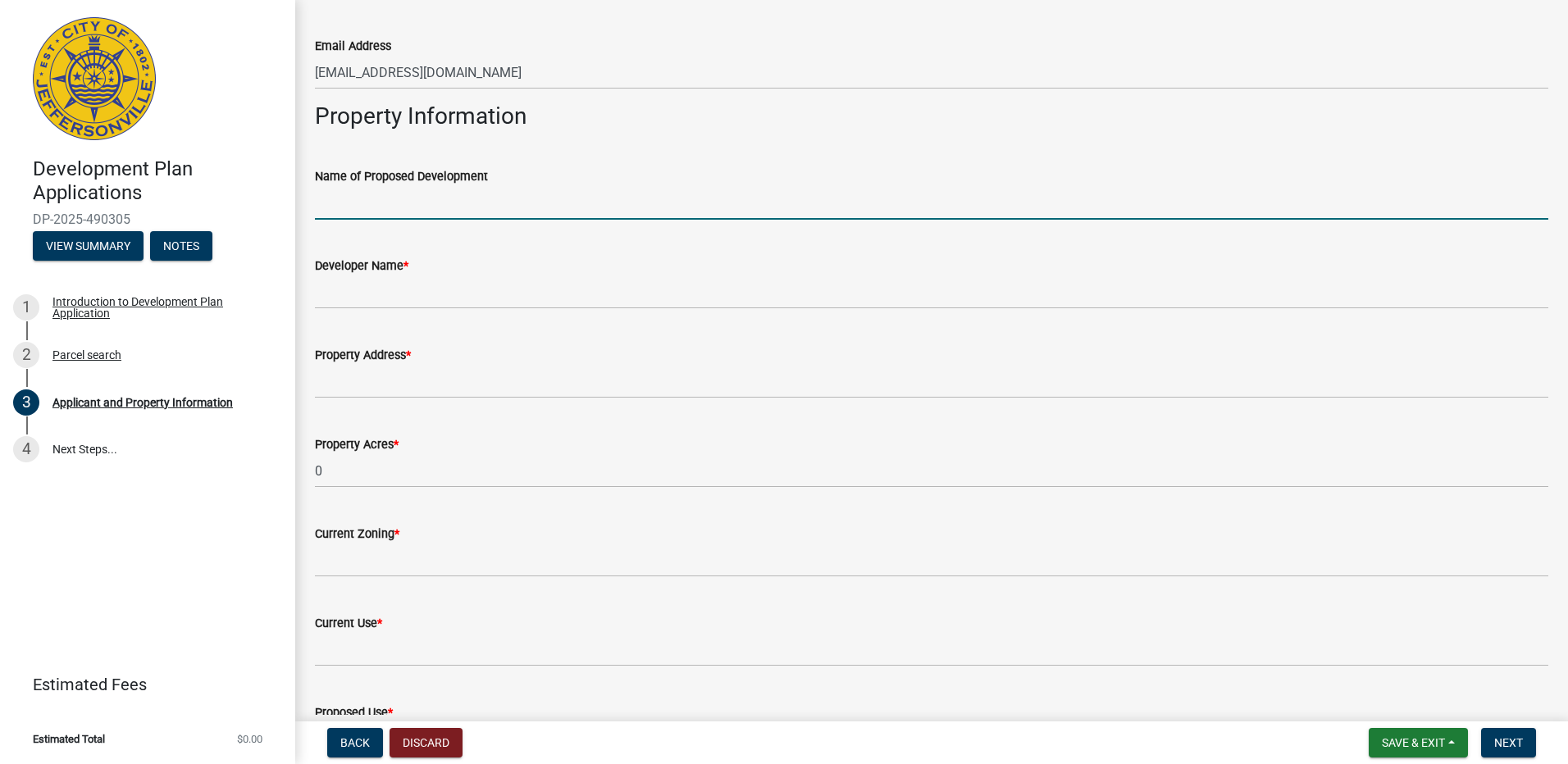
drag, startPoint x: 522, startPoint y: 205, endPoint x: 513, endPoint y: 205, distance: 9.0
click at [522, 205] on input "Name of Proposed Development" at bounding box center [931, 202] width 1233 height 34
click at [578, 201] on input "Name of Proposed Development" at bounding box center [931, 202] width 1233 height 34
type input "Gerber Collision Jeffersonville"
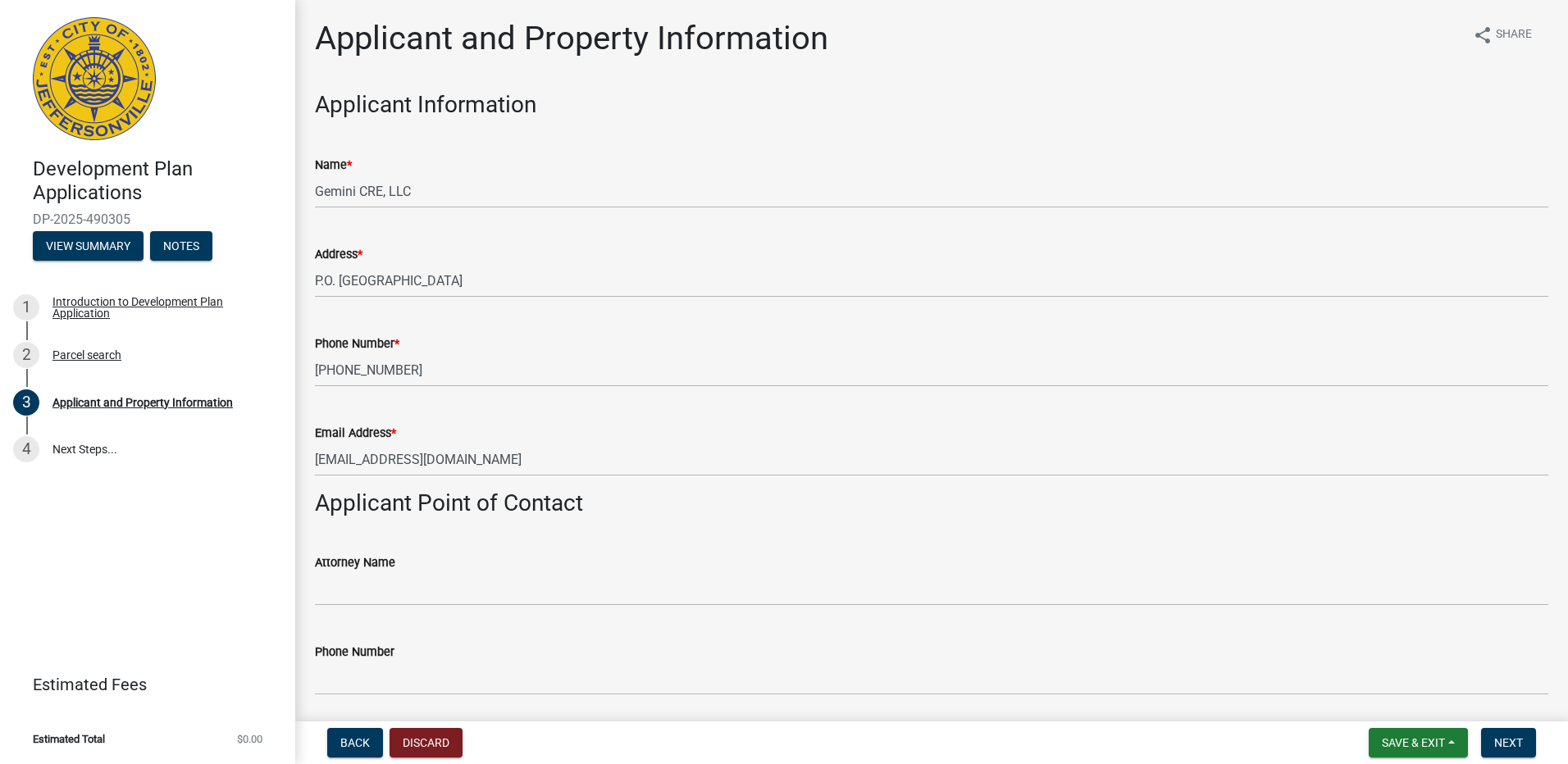
scroll to position [0, 0]
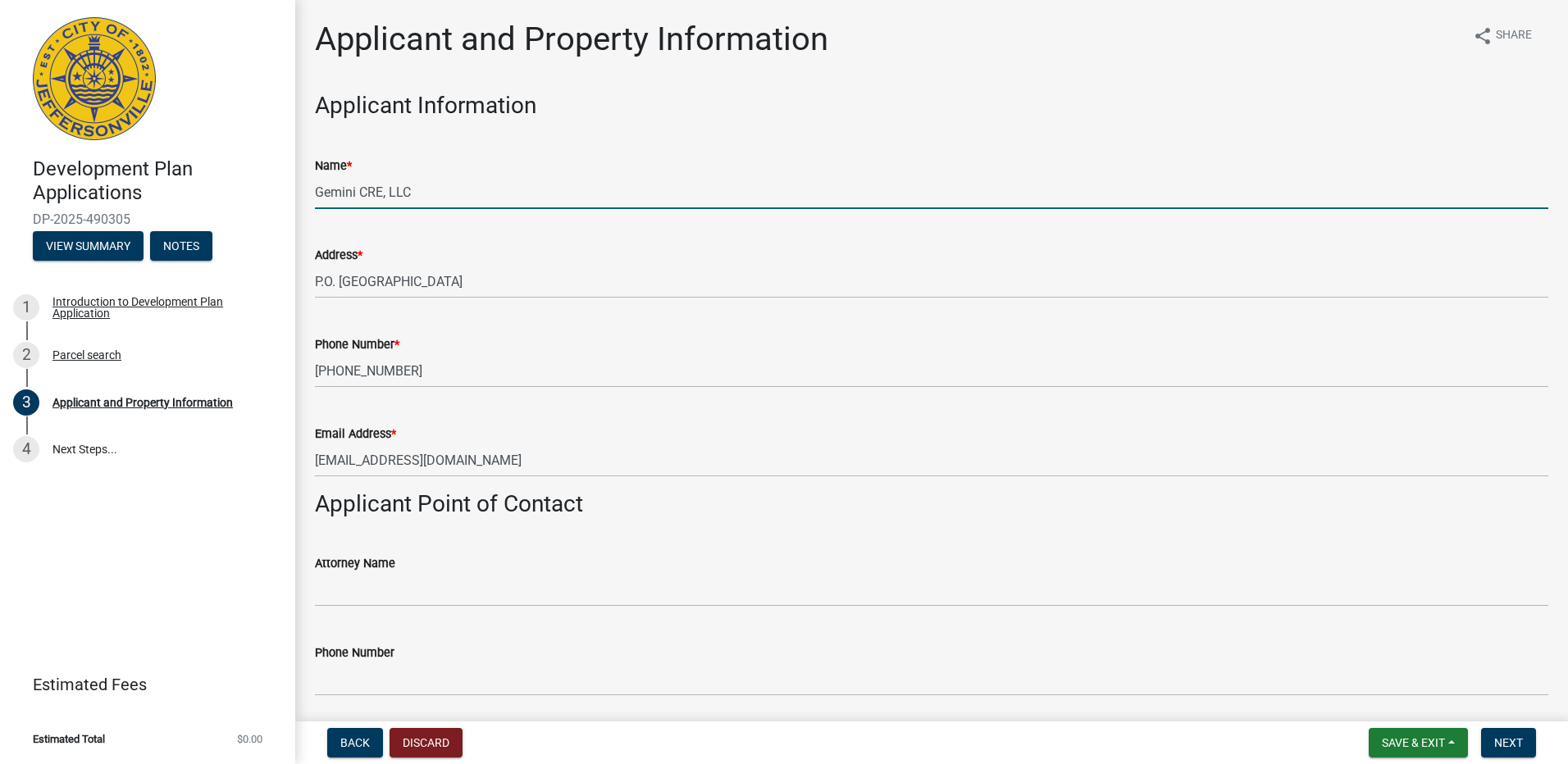
drag, startPoint x: 331, startPoint y: 187, endPoint x: 291, endPoint y: 186, distance: 40.0
click at [291, 186] on div "Development Plan Applications DP-2025-490305 View Summary Notes 1 Introduction …" at bounding box center [784, 382] width 1568 height 764
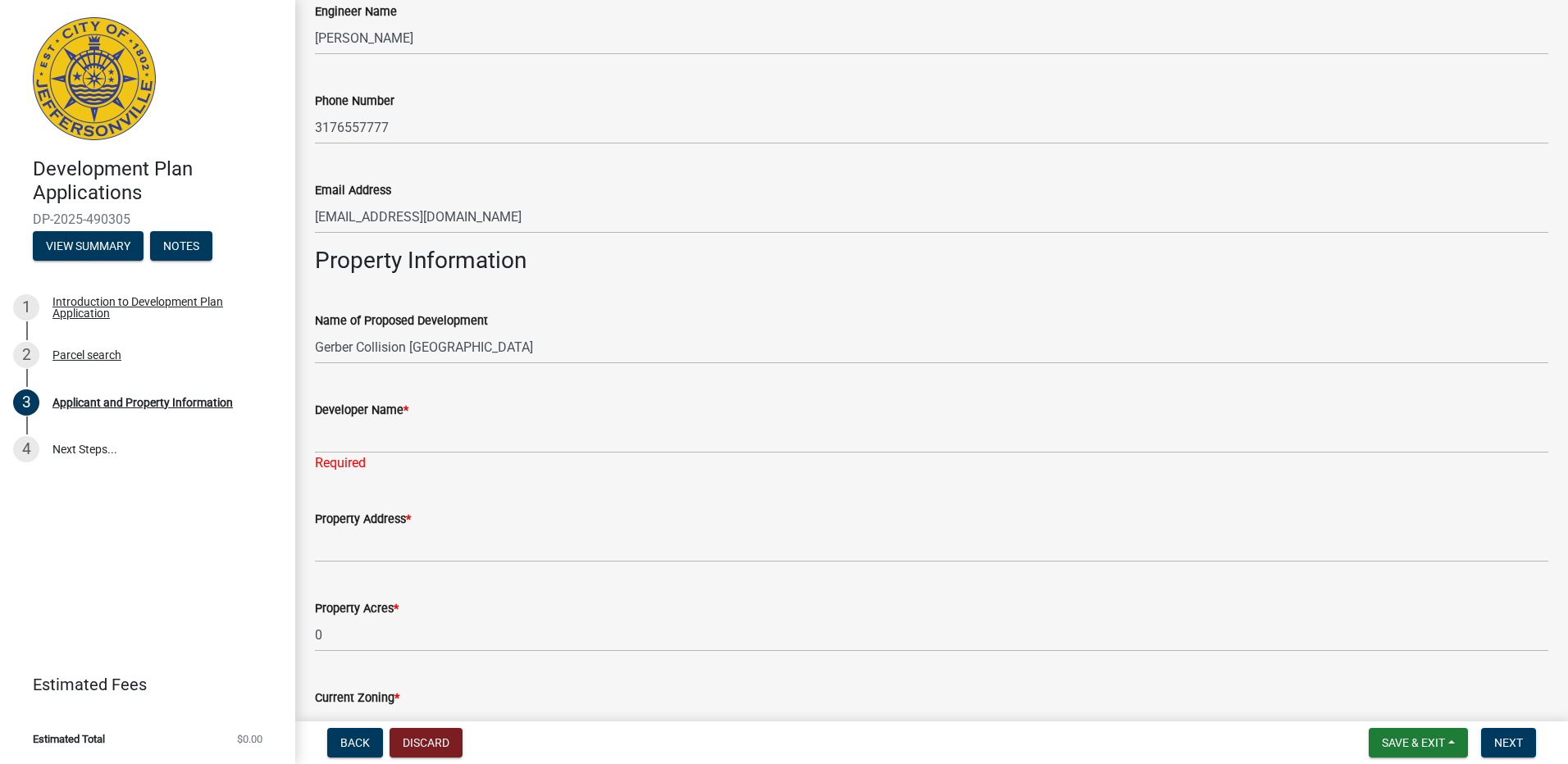
scroll to position [984, 0]
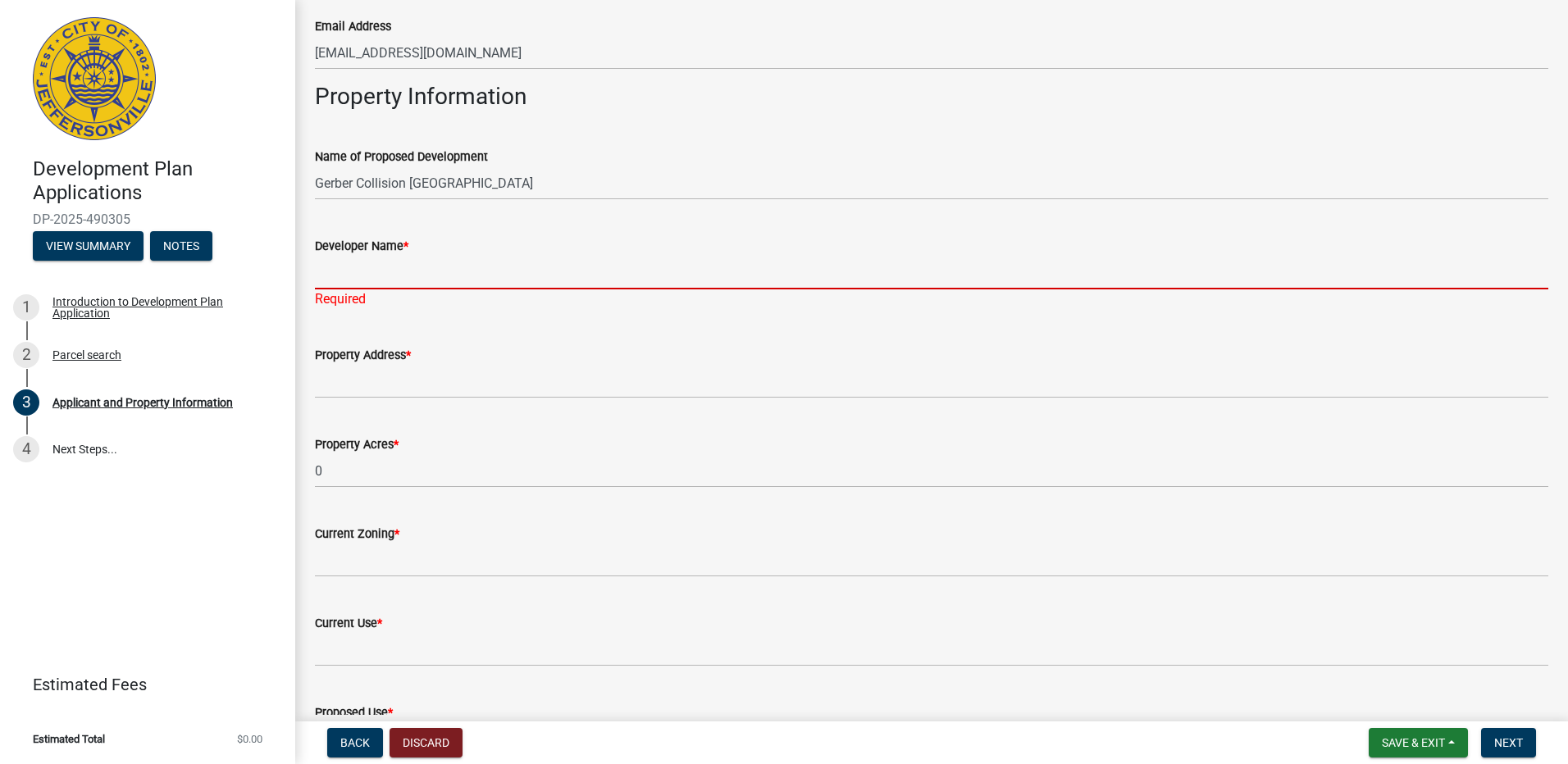
click at [429, 278] on input "Developer Name *" at bounding box center [931, 272] width 1233 height 34
paste input "Gemini CRE, LLC"
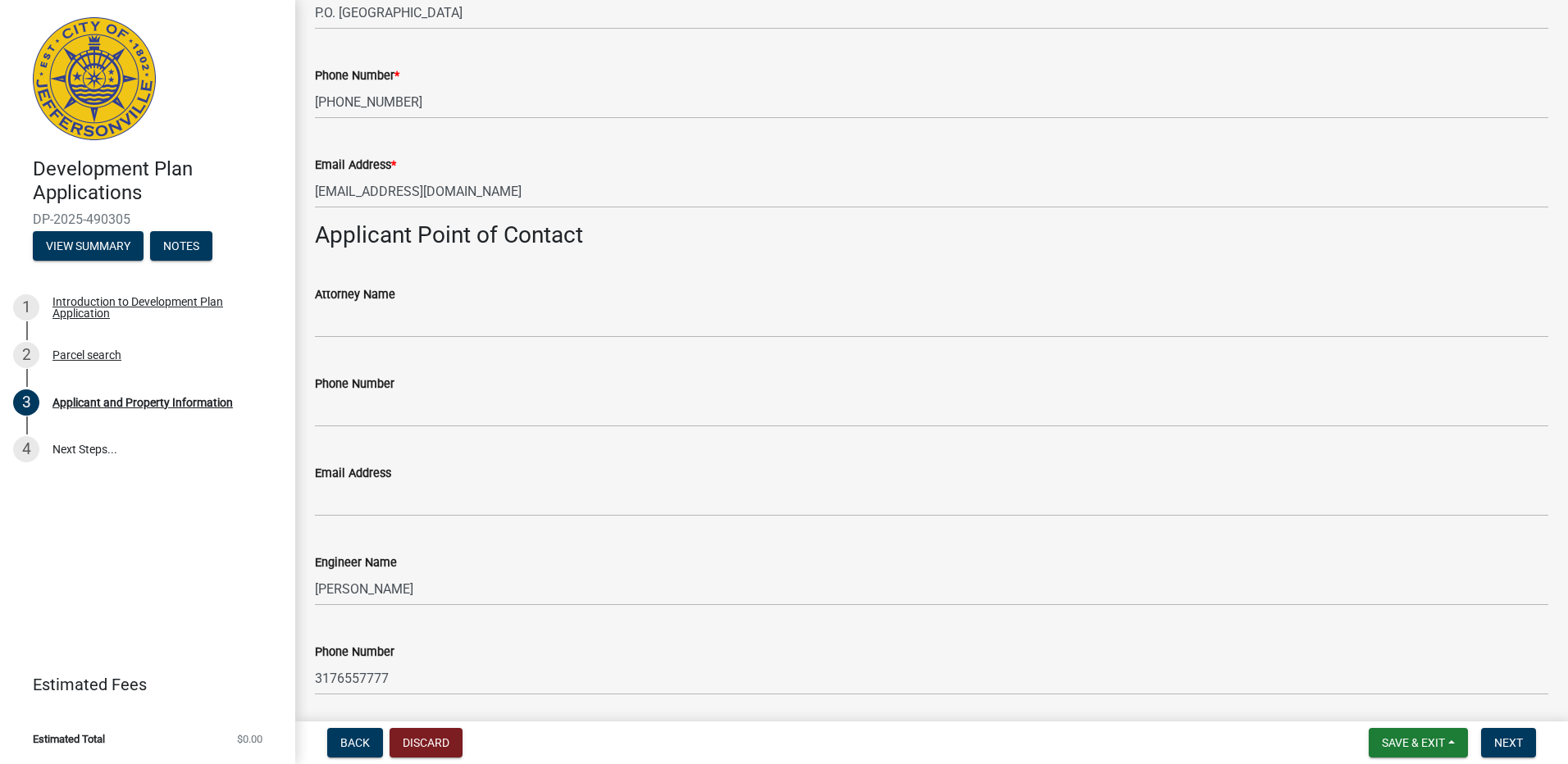
scroll to position [0, 0]
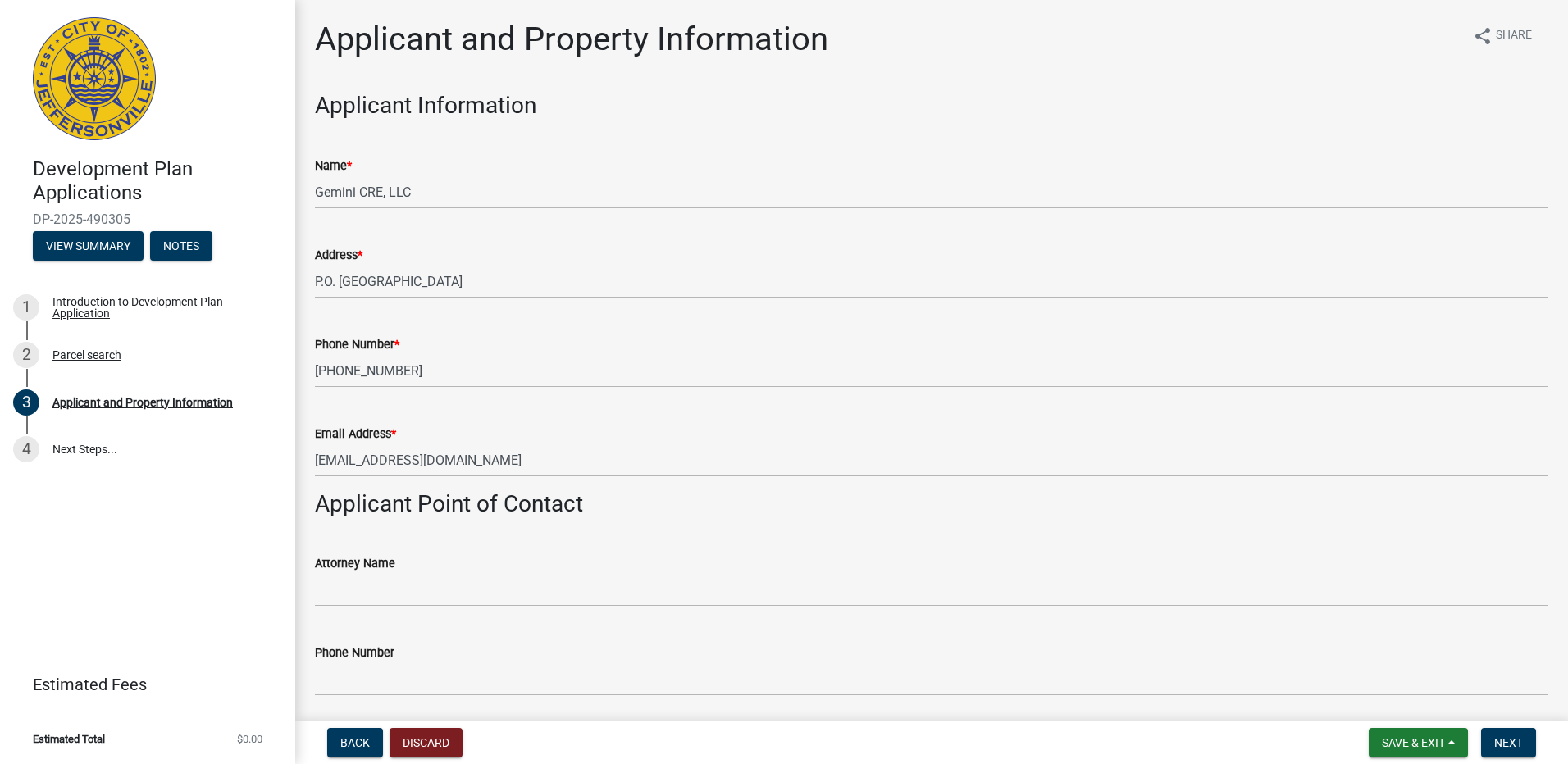
type input "Gemini CRE, LLC"
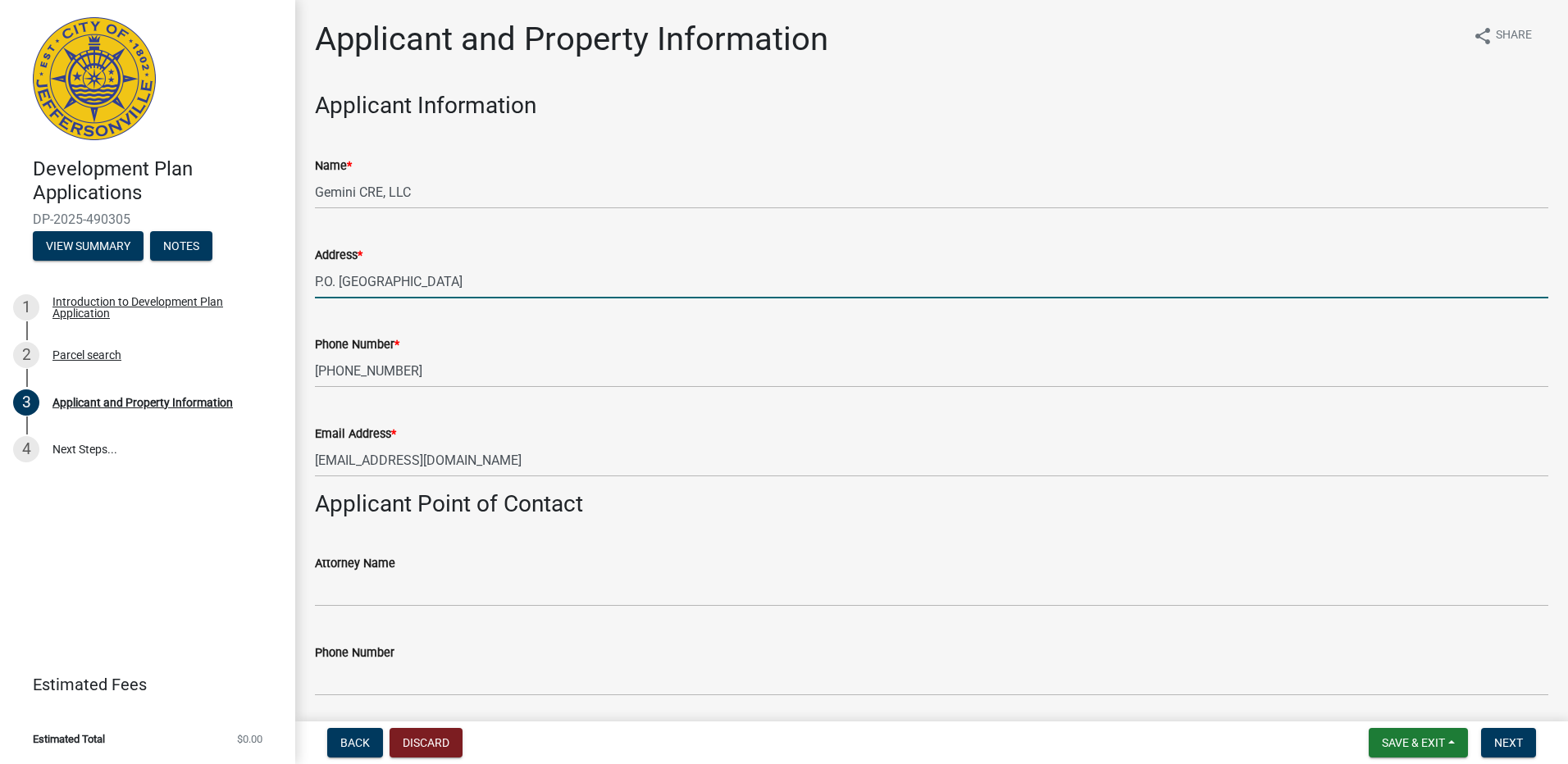
drag, startPoint x: 516, startPoint y: 283, endPoint x: 308, endPoint y: 276, distance: 208.1
click at [308, 276] on div "Address * P.O. Box 38 Fortville, IN 46040" at bounding box center [931, 260] width 1258 height 76
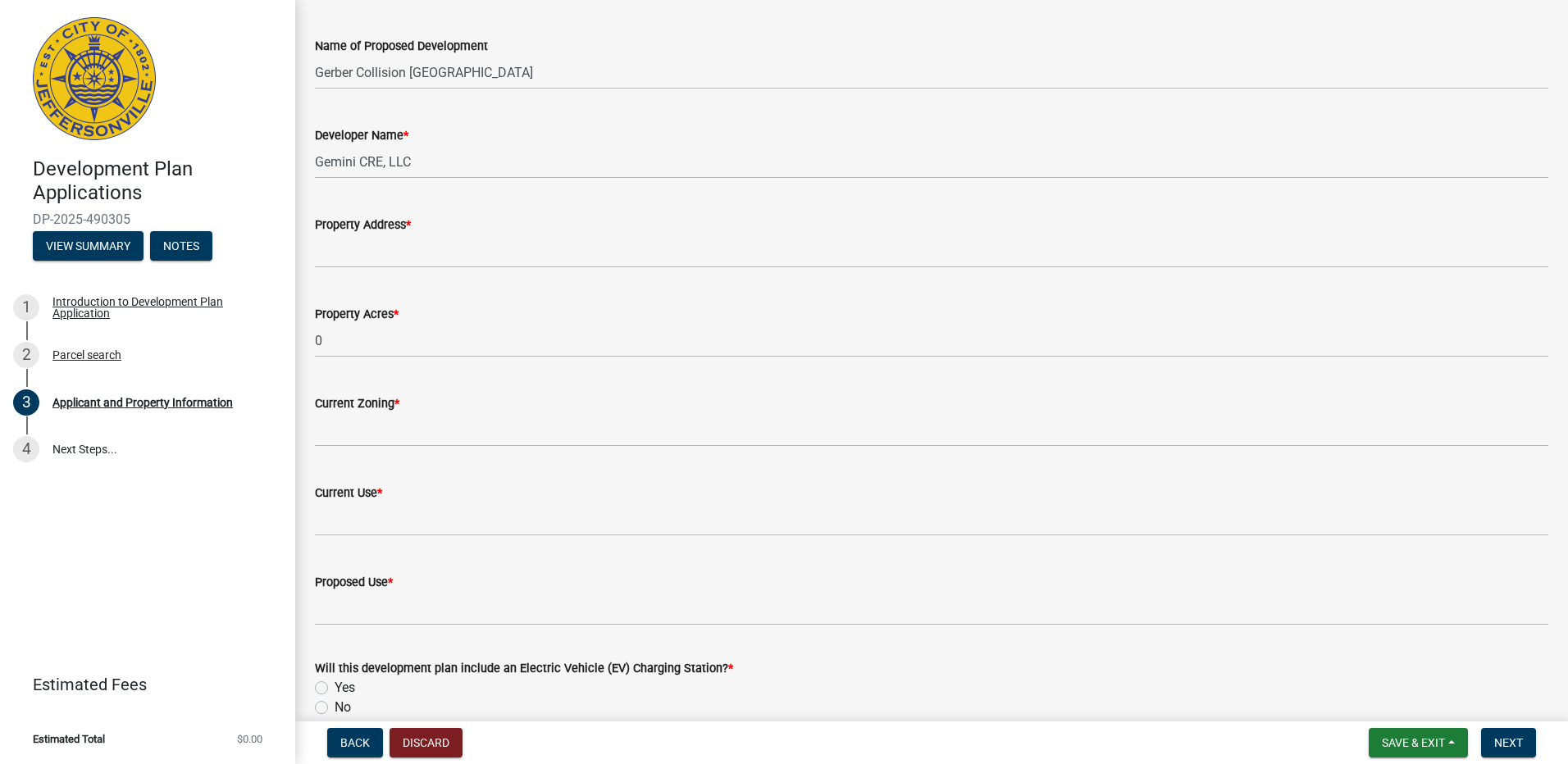
scroll to position [1066, 0]
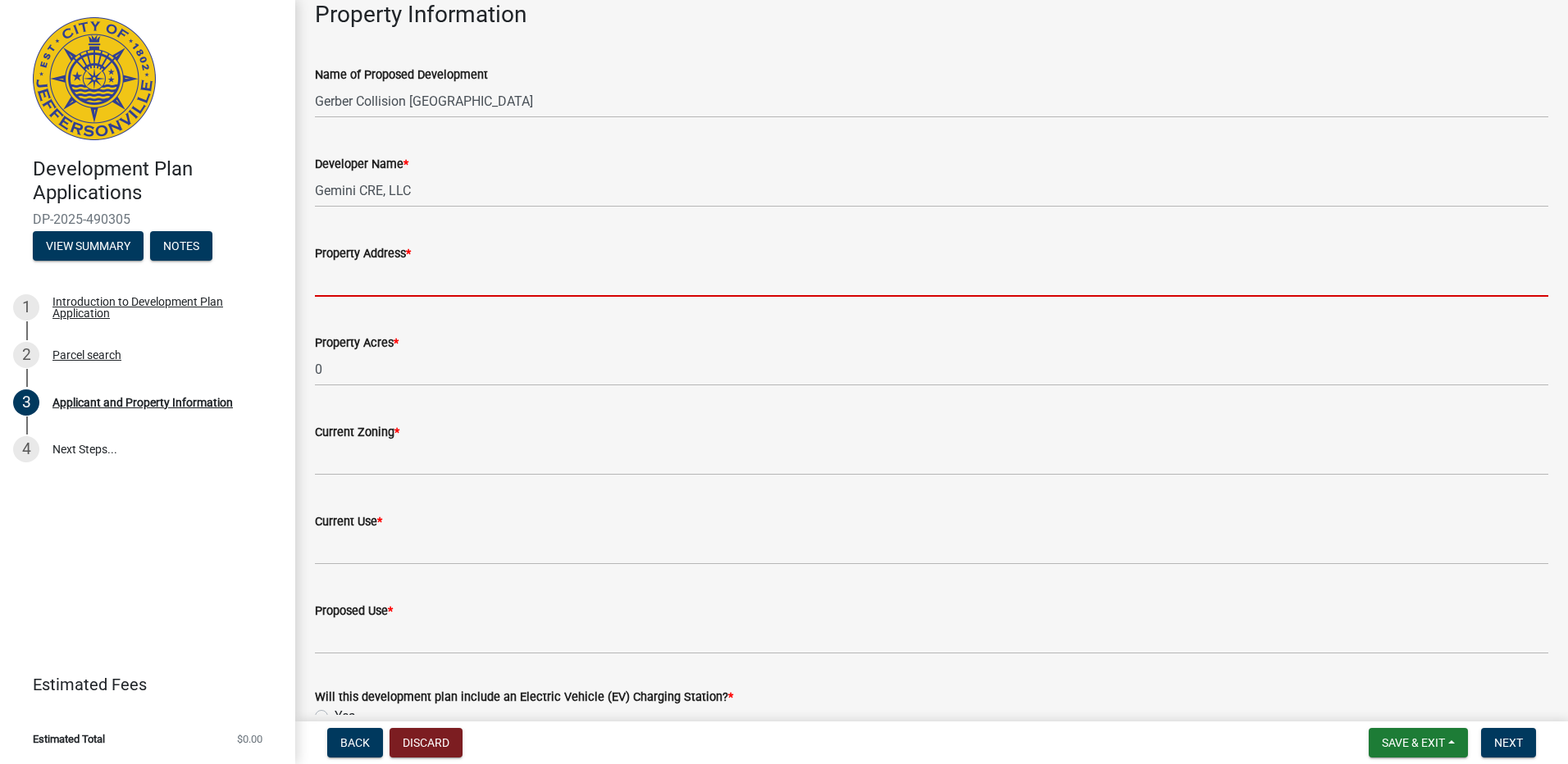
click at [406, 285] on input "Property Address *" at bounding box center [931, 280] width 1233 height 34
paste input "P.O. Box 38 Fortville, IN 46040"
type input "P.O. Box 38 Fortville, IN 46040"
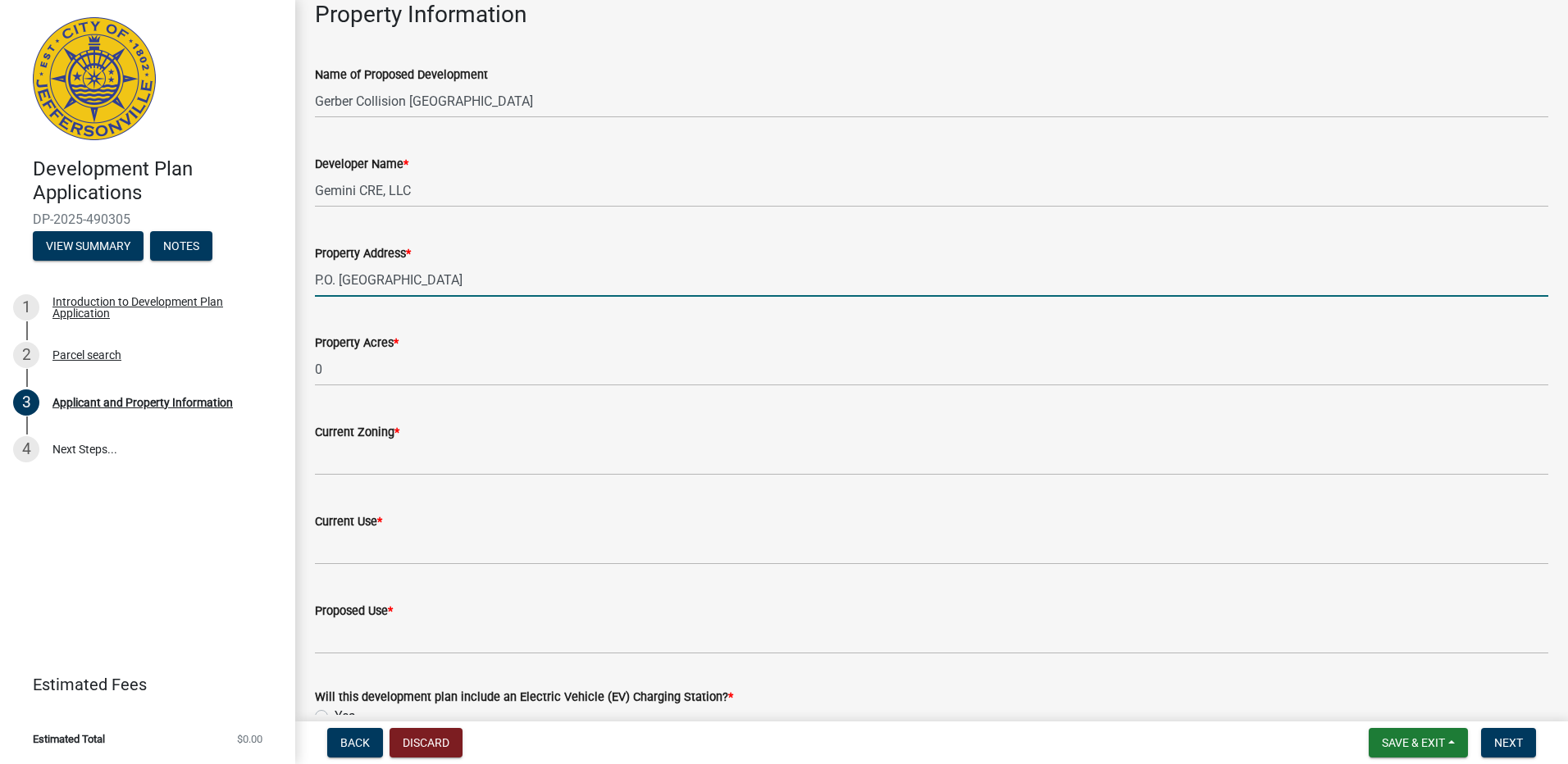
drag, startPoint x: 499, startPoint y: 280, endPoint x: 303, endPoint y: 279, distance: 196.0
click at [303, 279] on div "Property Address * P.O. Box 38 Fortville, IN 46040" at bounding box center [931, 258] width 1258 height 76
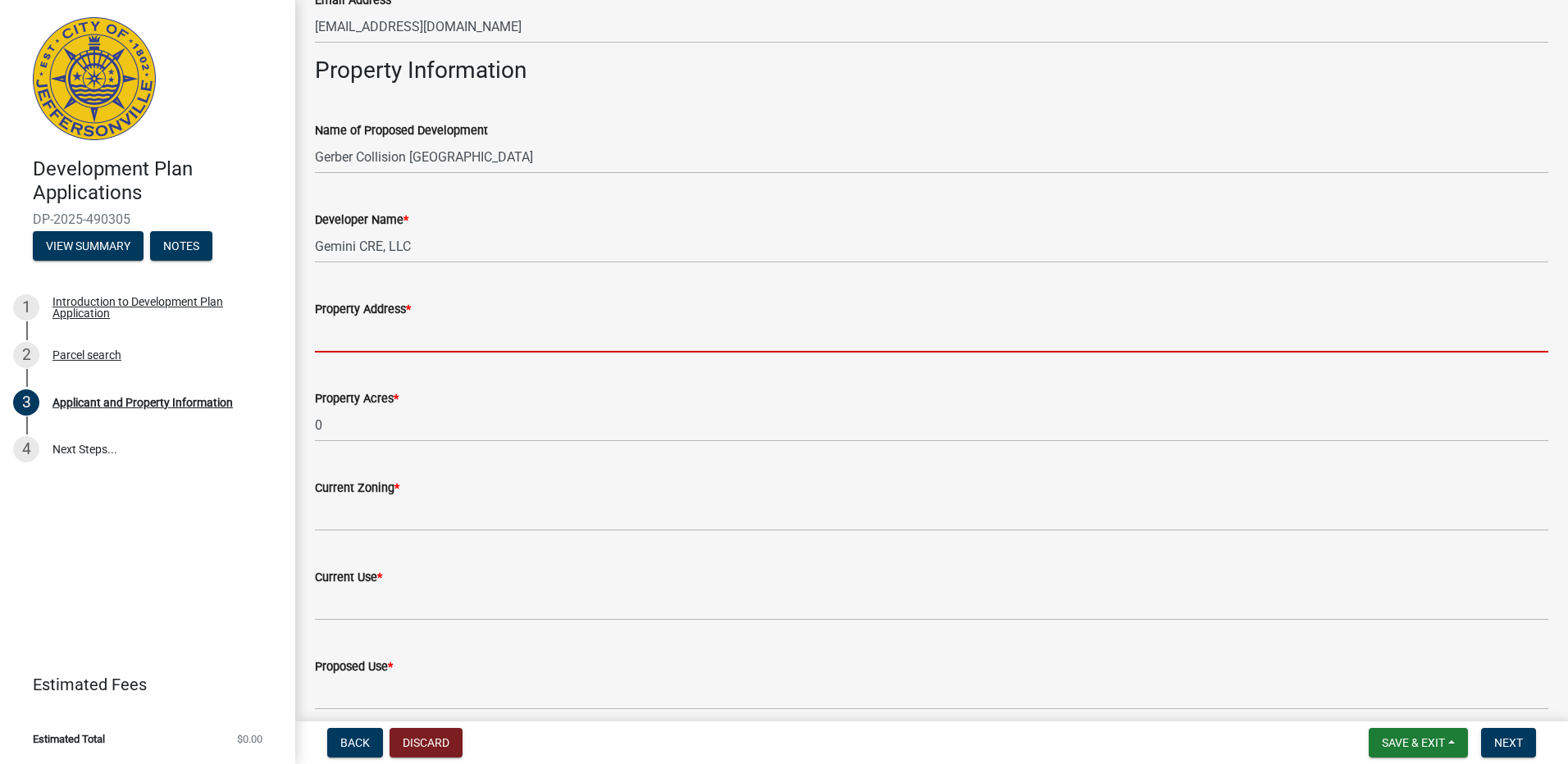
scroll to position [984, 0]
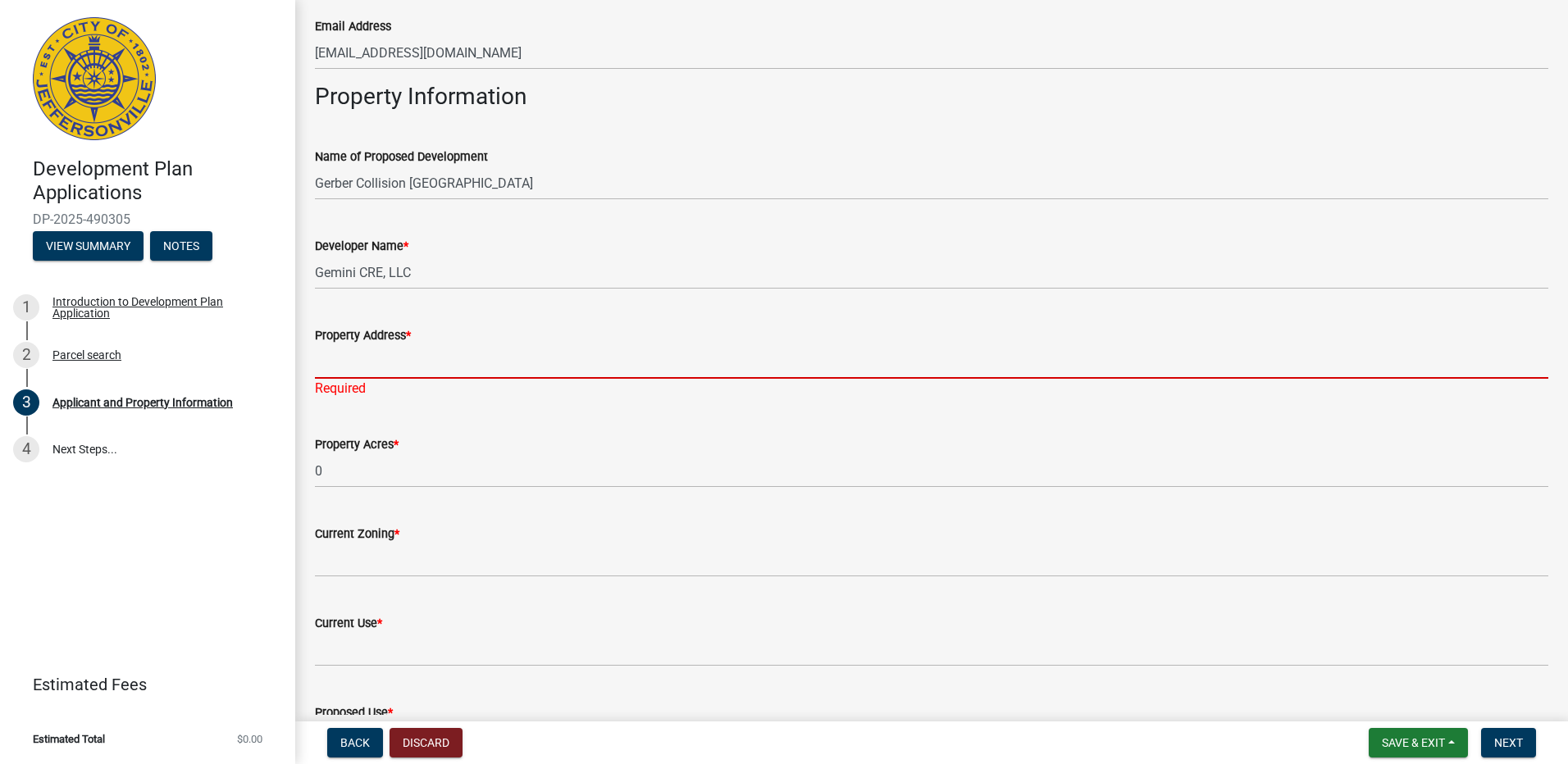
click at [410, 372] on input "Property Address *" at bounding box center [931, 362] width 1233 height 34
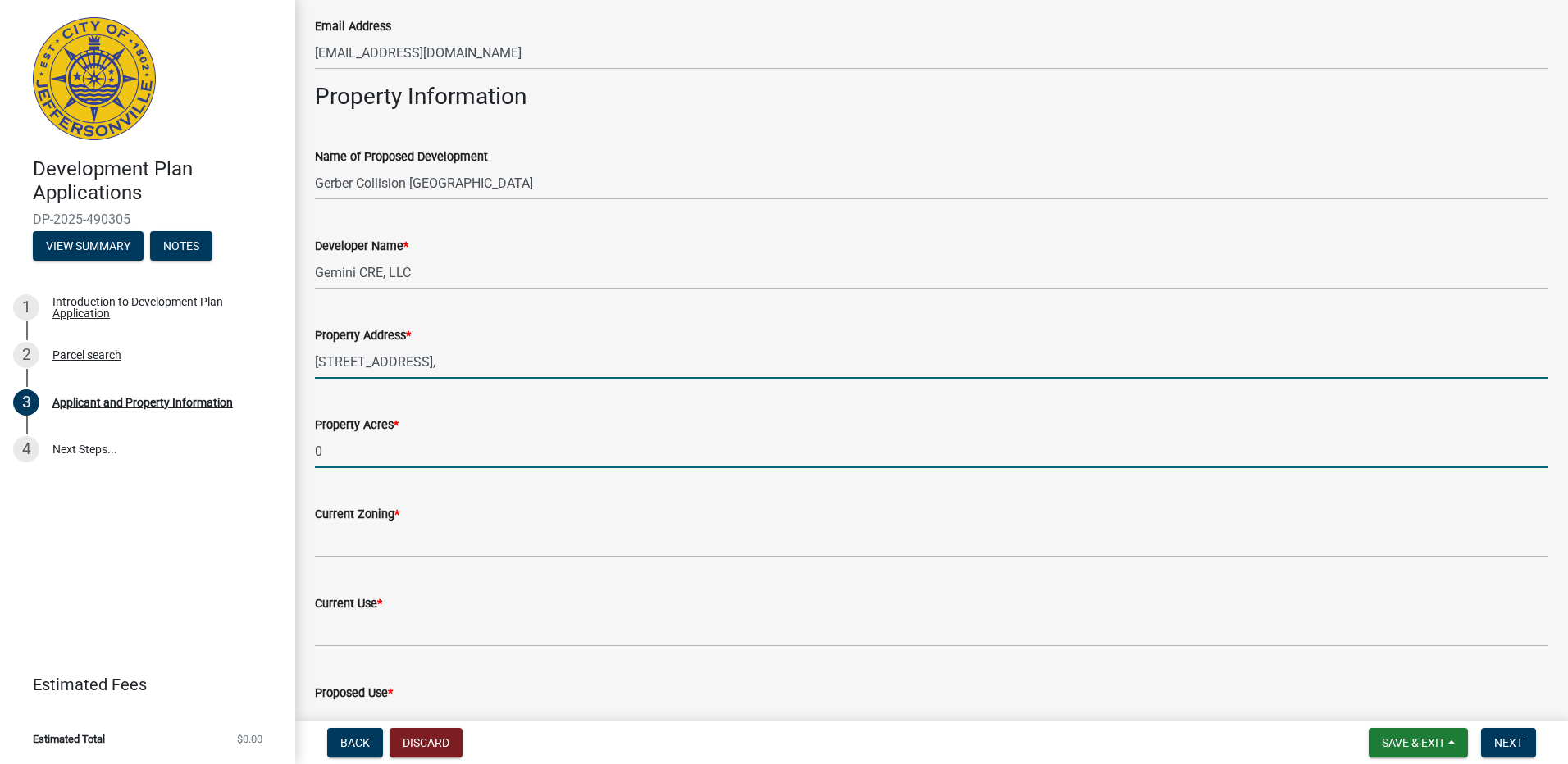
click at [462, 353] on input "4200 Hamburg Pike," at bounding box center [931, 362] width 1233 height 34
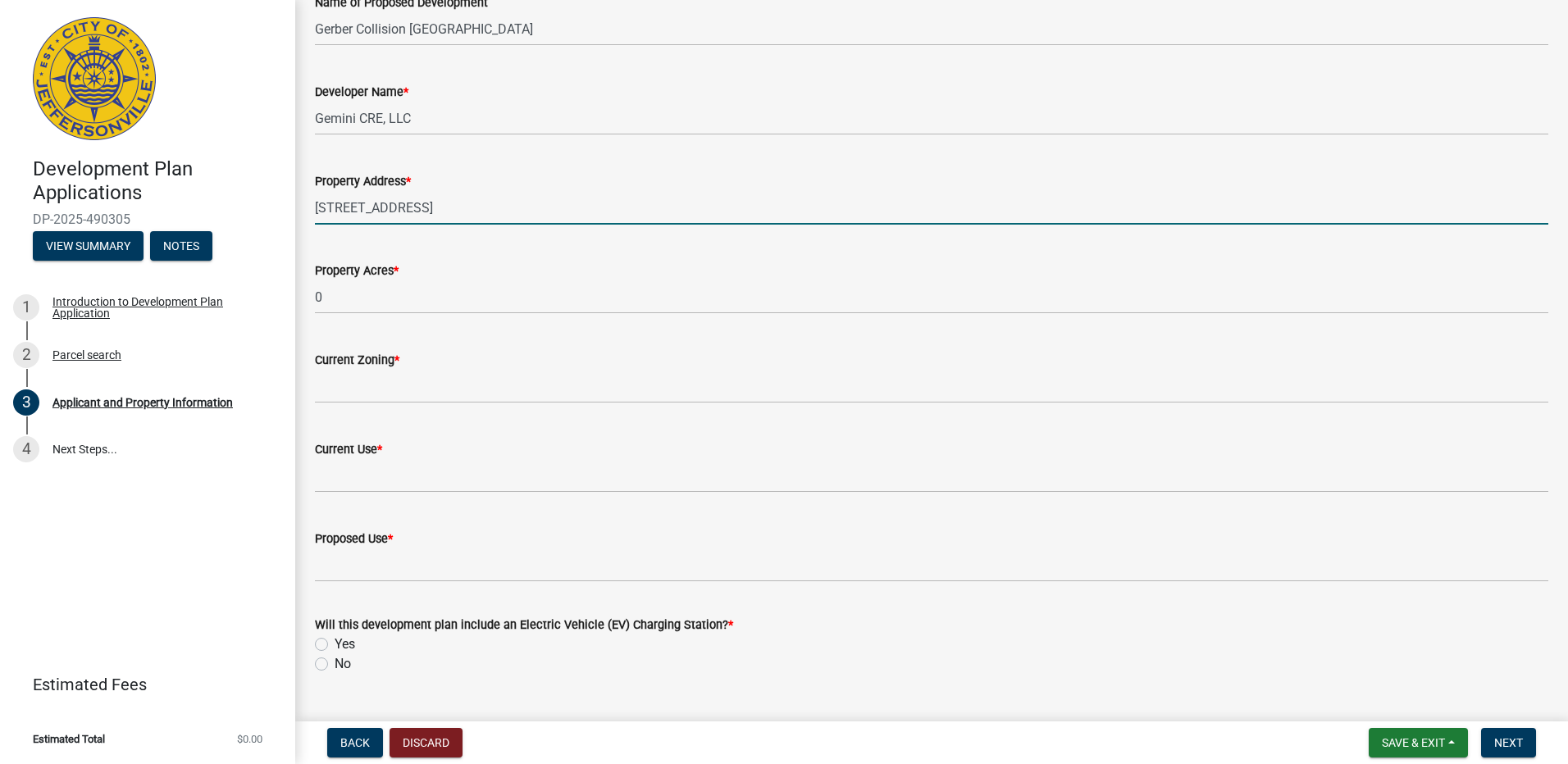
scroll to position [1148, 0]
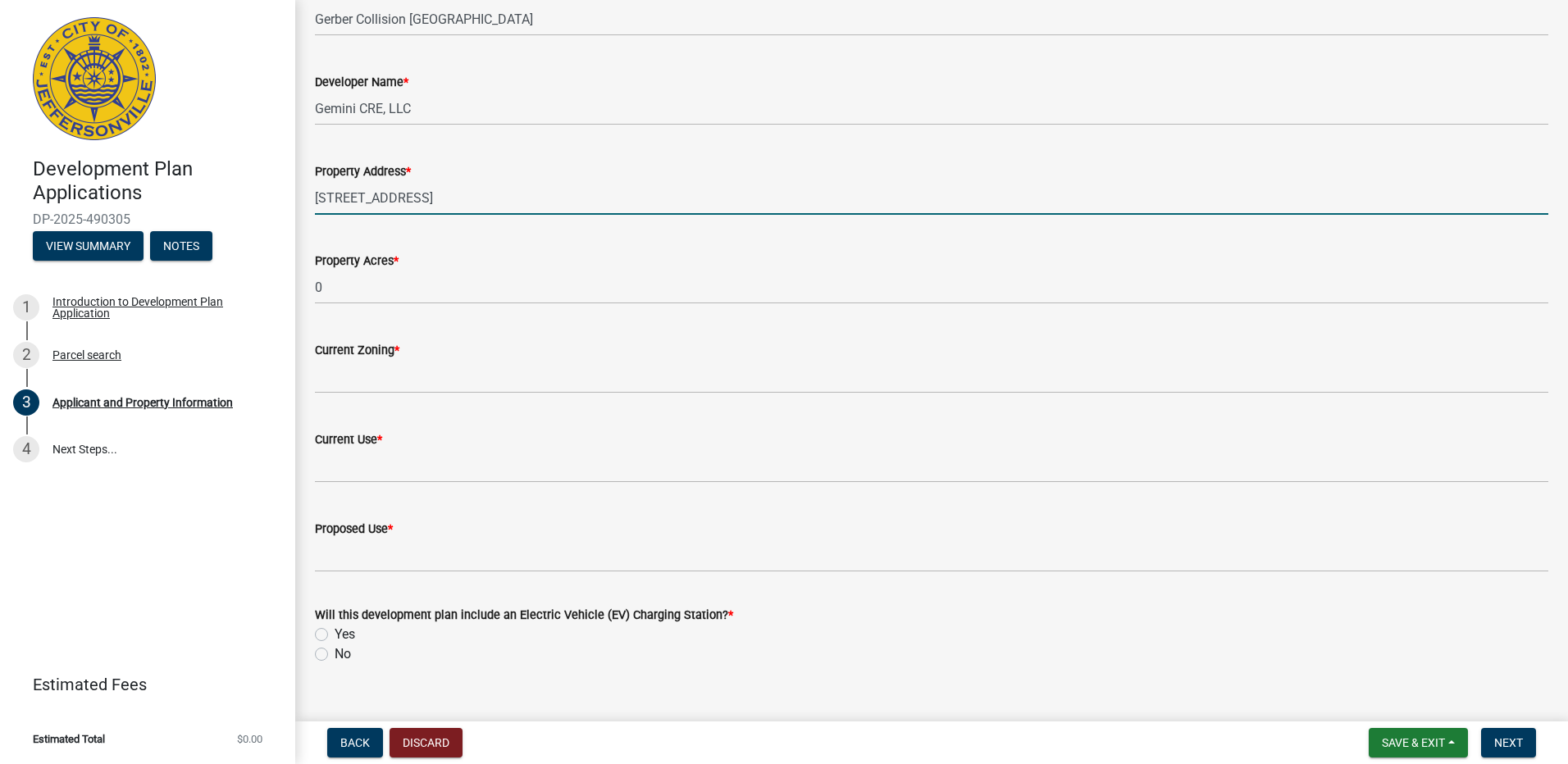
type input "4200 Hamburg Pike, Jeffersonville, IN 47130"
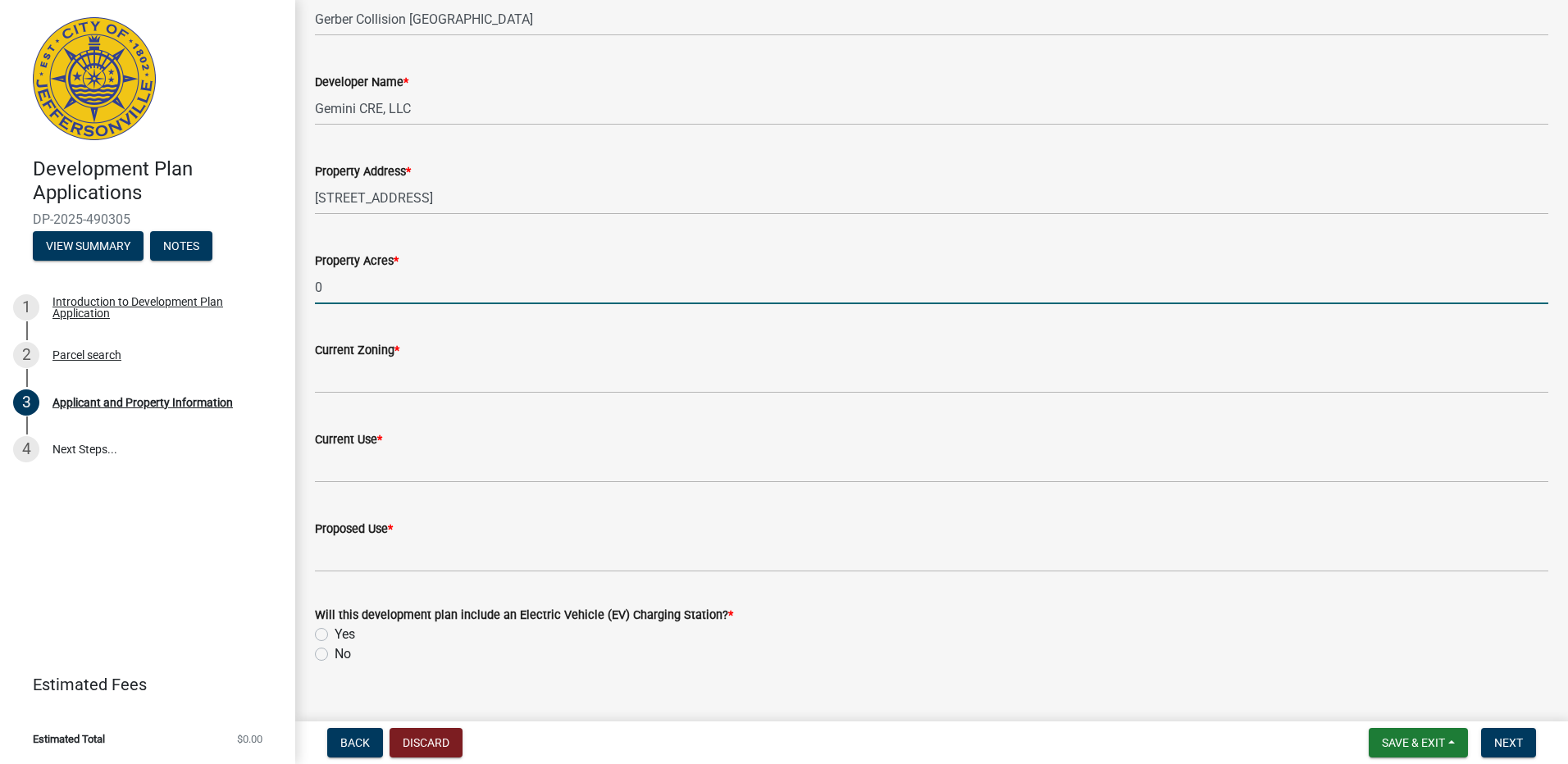
click at [452, 297] on input "0" at bounding box center [931, 287] width 1233 height 34
type input "1.935"
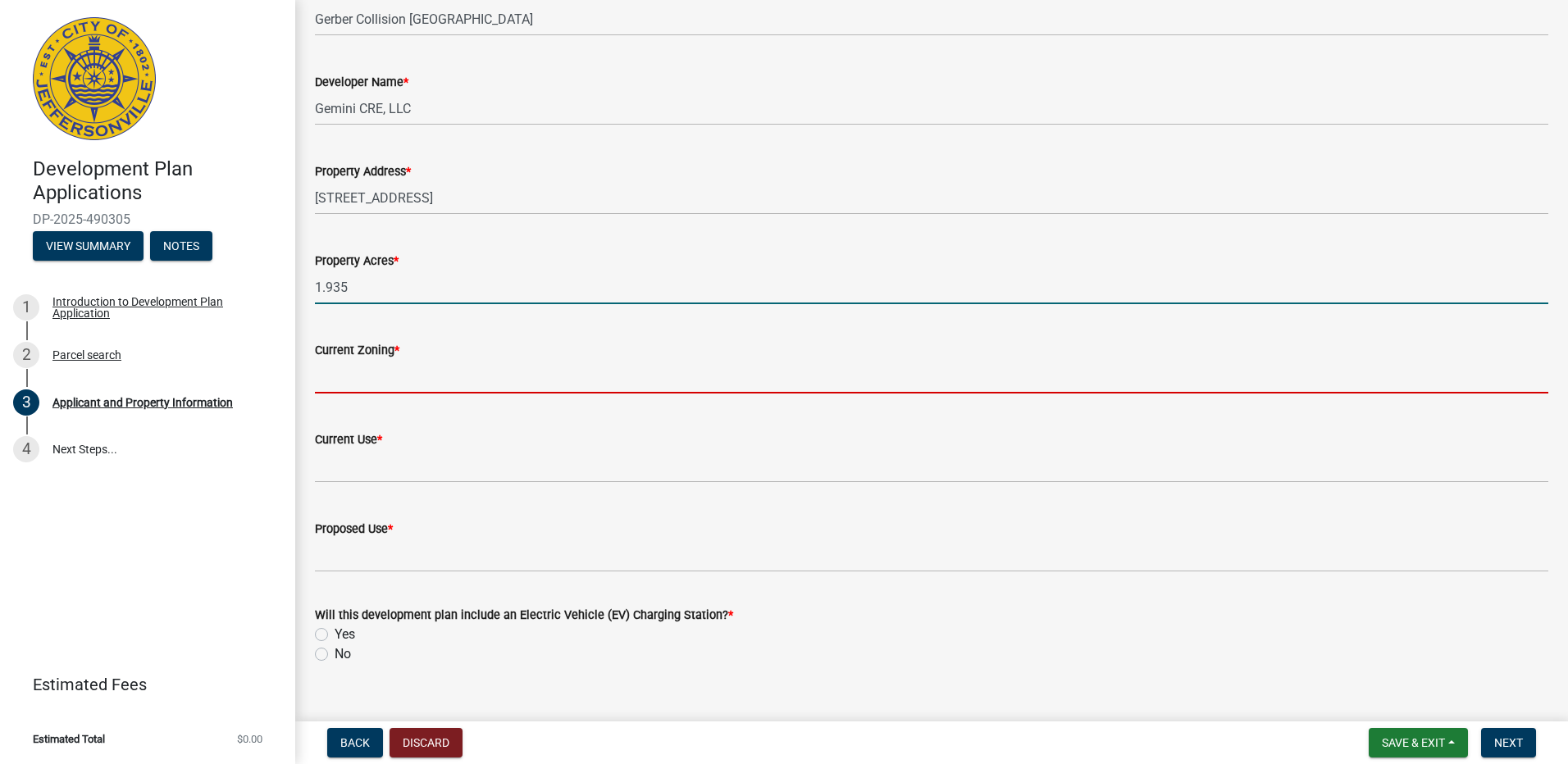
click at [390, 388] on input "Current Zoning *" at bounding box center [931, 377] width 1233 height 34
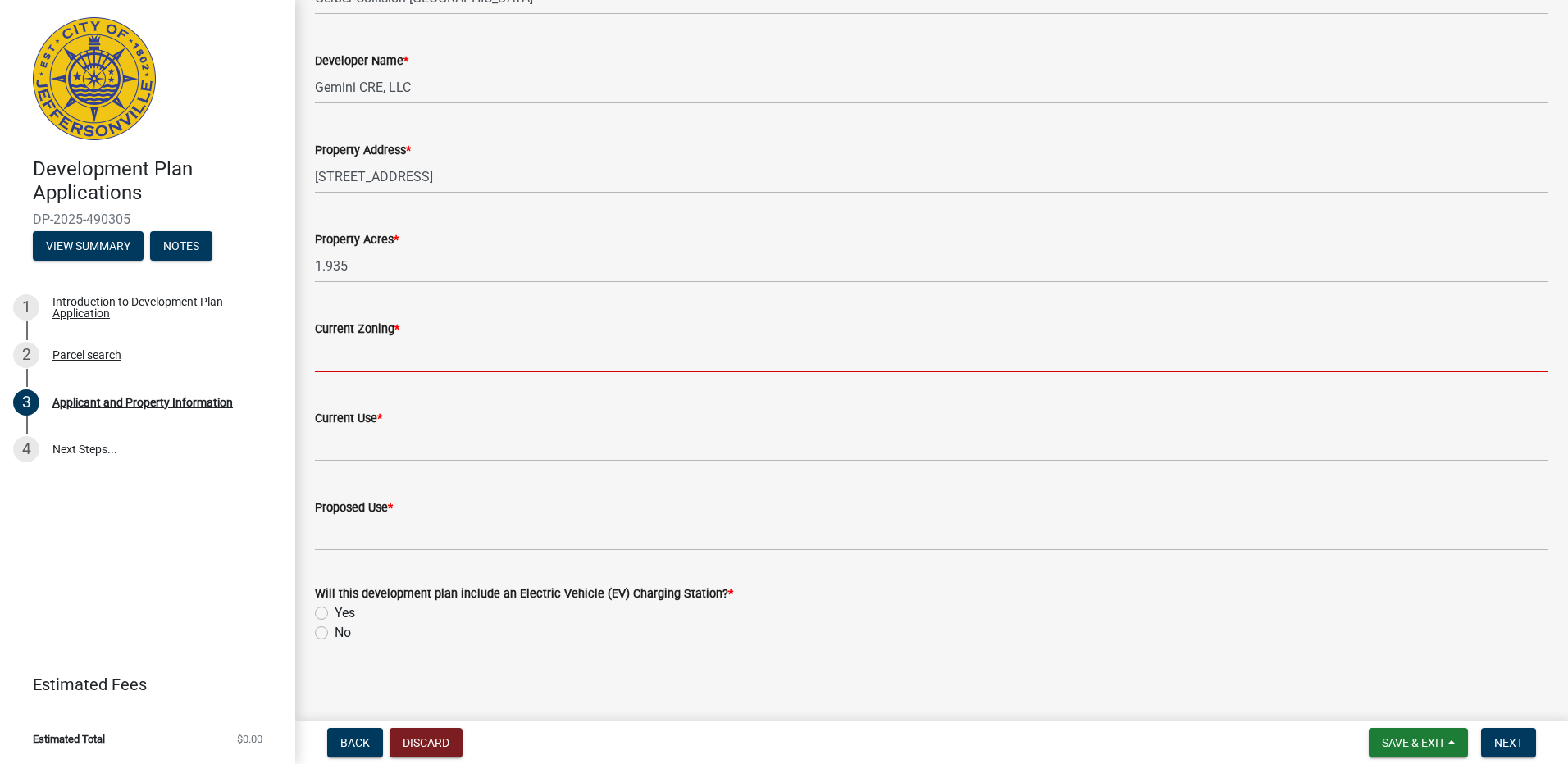
scroll to position [1175, 0]
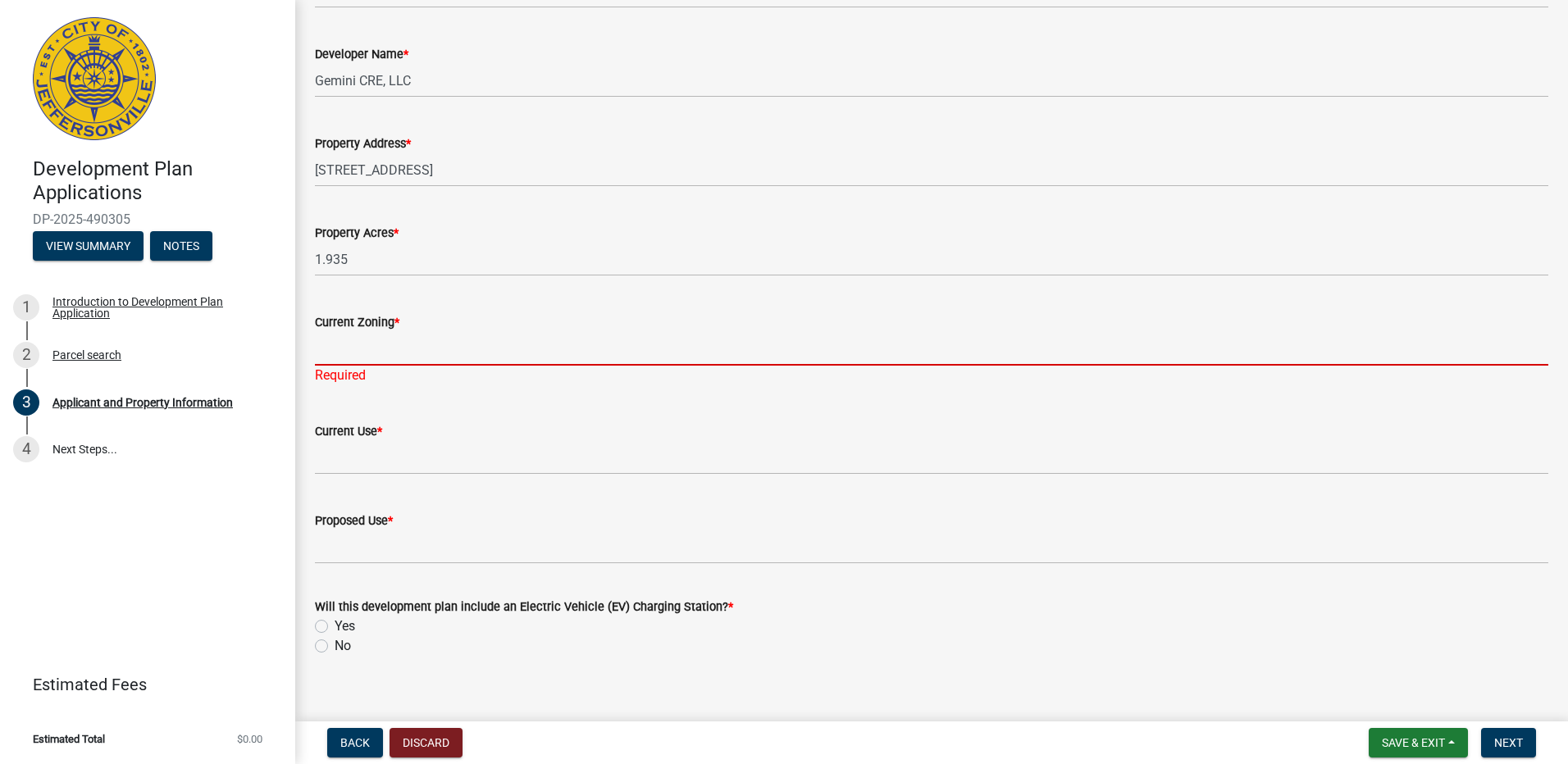
click at [421, 349] on input "Current Zoning *" at bounding box center [931, 349] width 1233 height 34
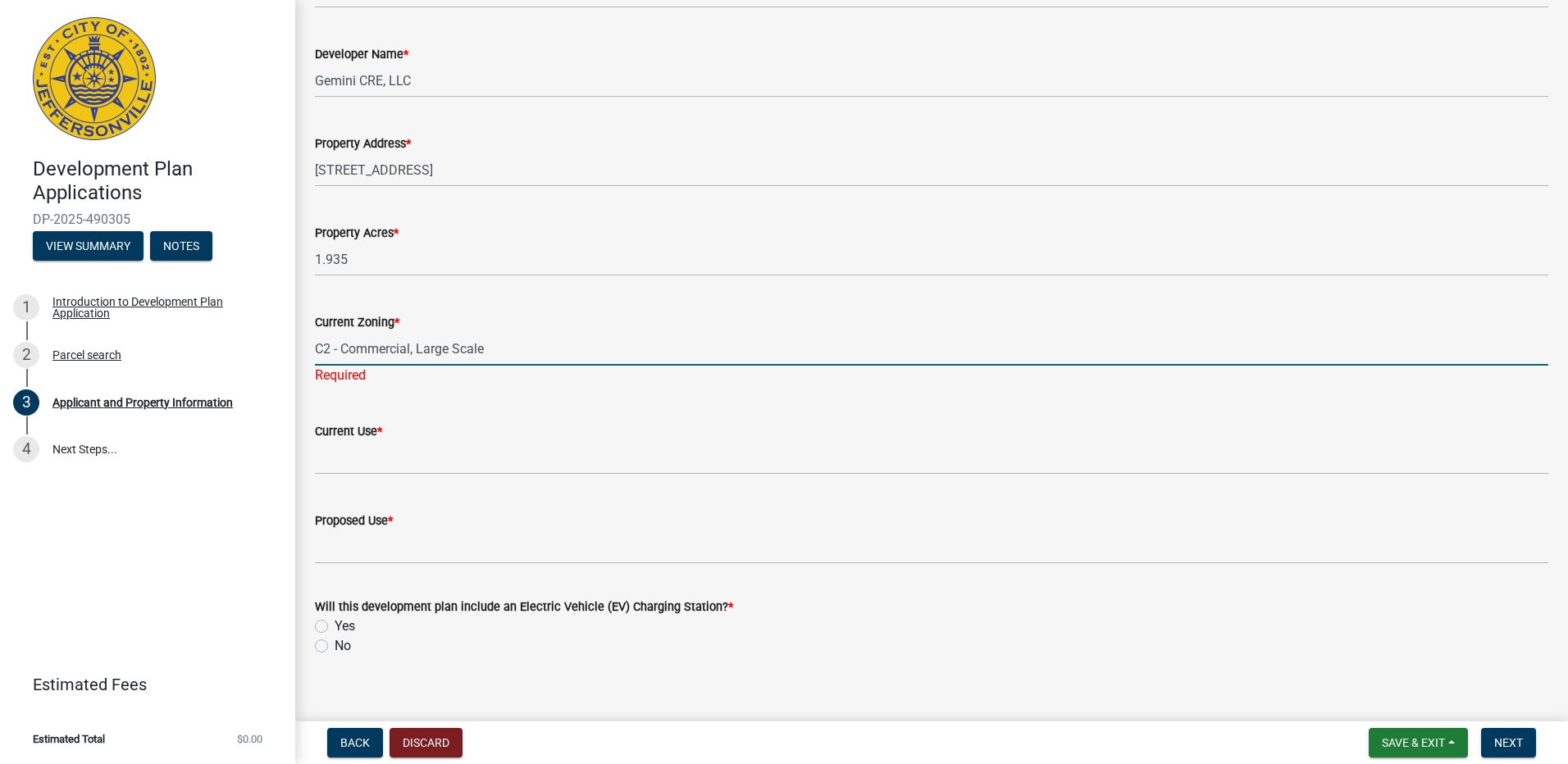
type input "C2 - Commercial, Large Scale"
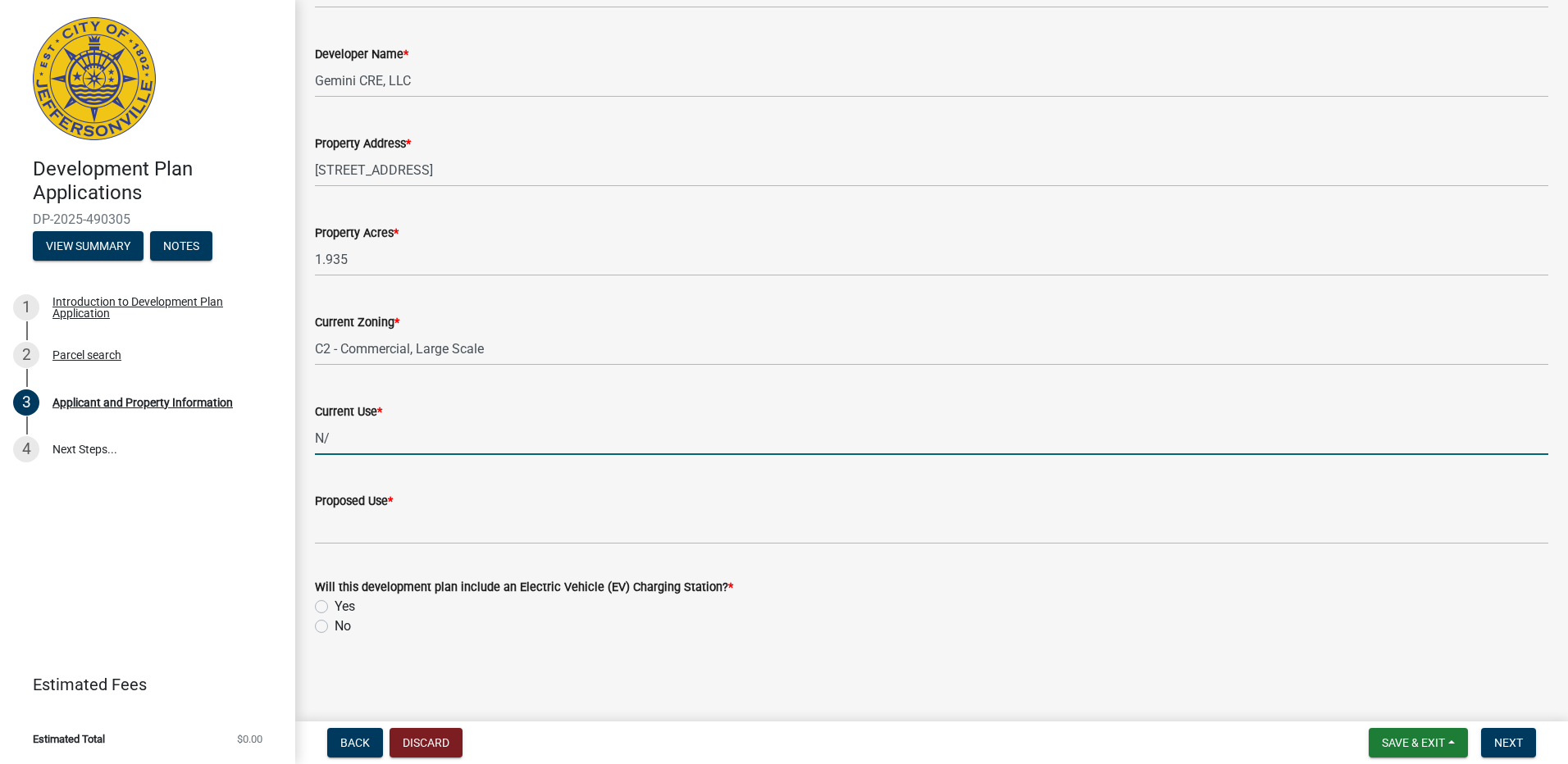
type input "N"
type input "Undeveloped"
click at [392, 507] on span "*" at bounding box center [391, 501] width 5 height 14
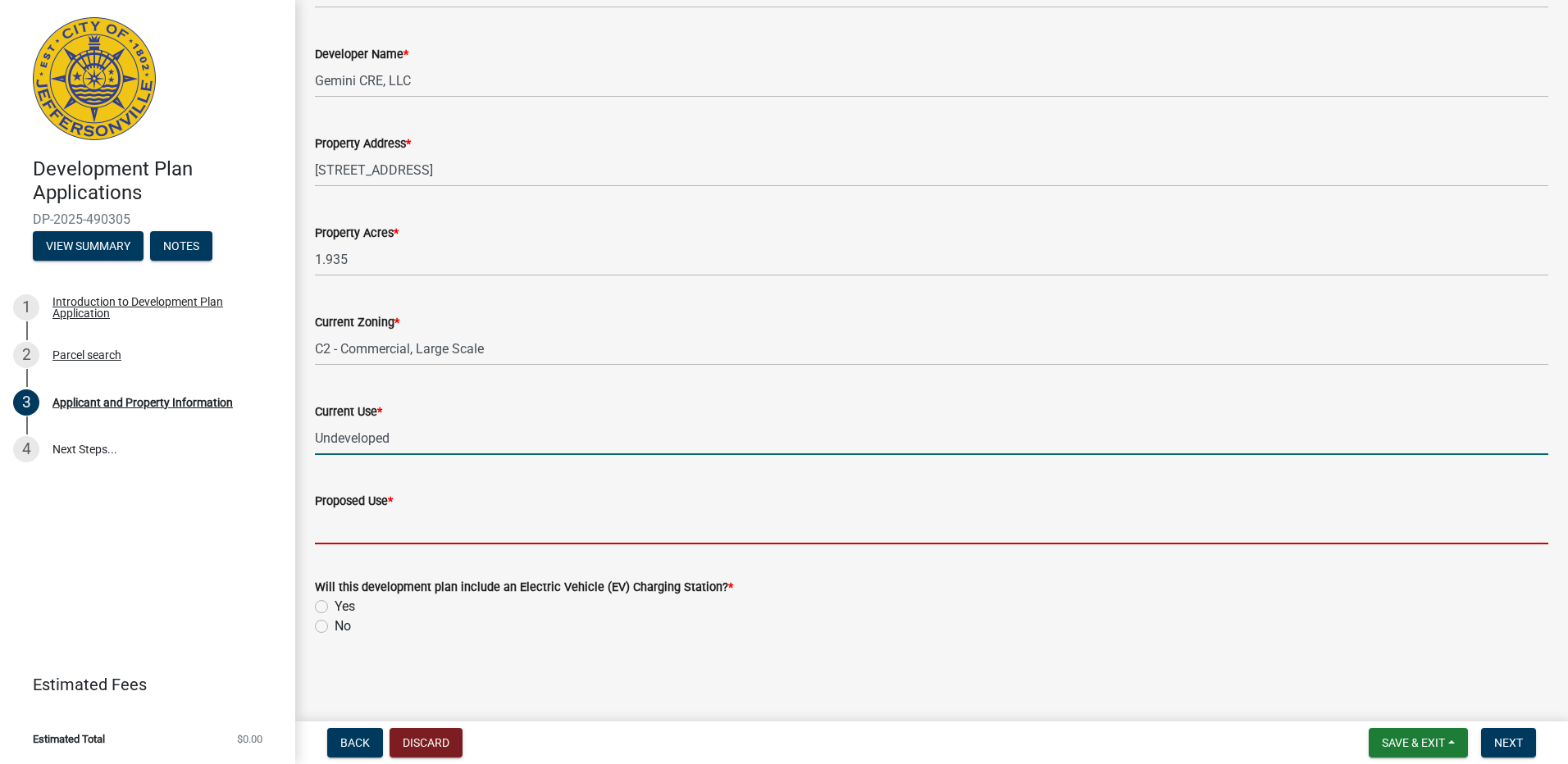
click at [395, 511] on input "Proposed Use *" at bounding box center [931, 527] width 1233 height 34
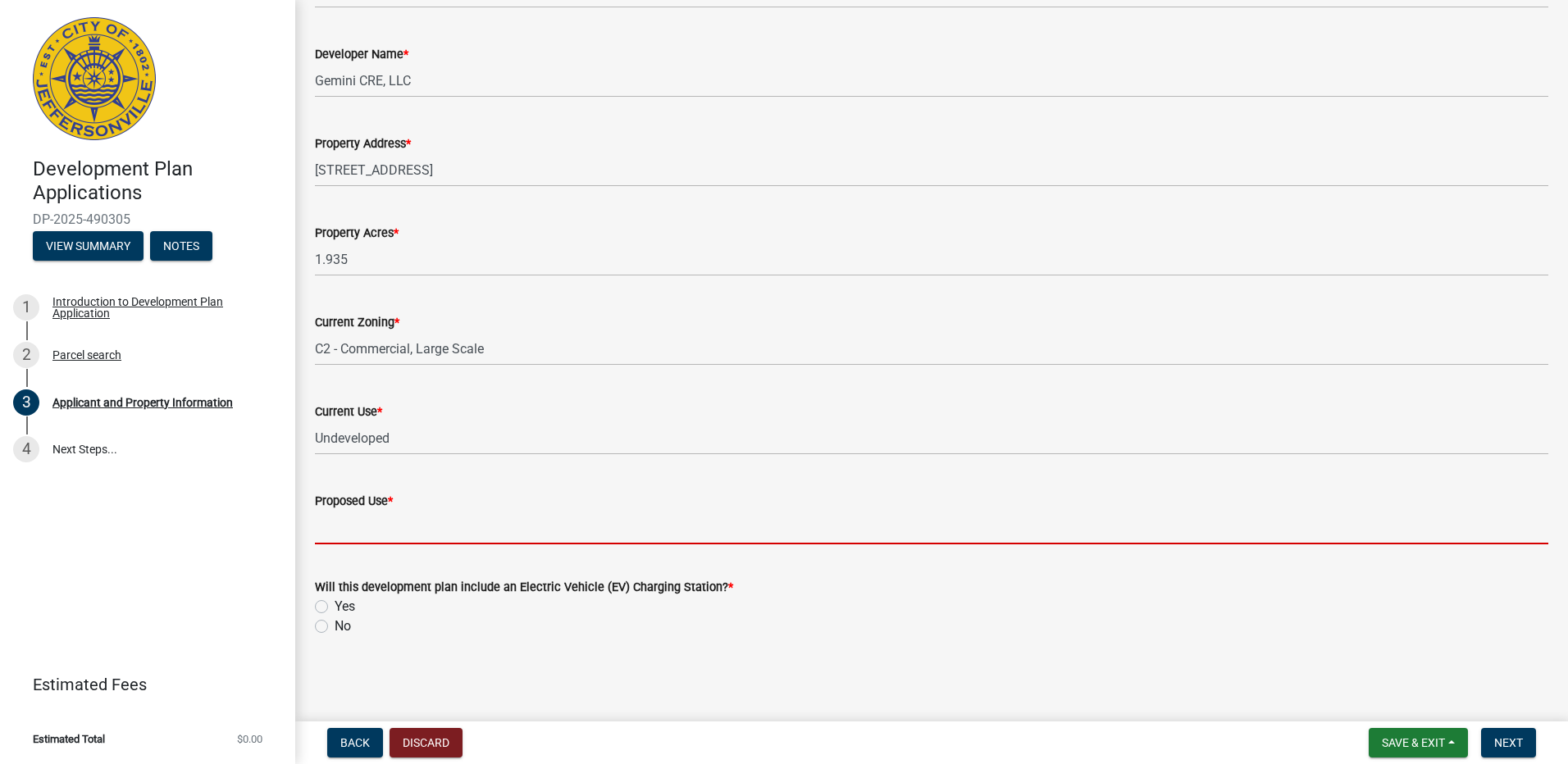
click at [396, 539] on input "Proposed Use *" at bounding box center [931, 527] width 1233 height 34
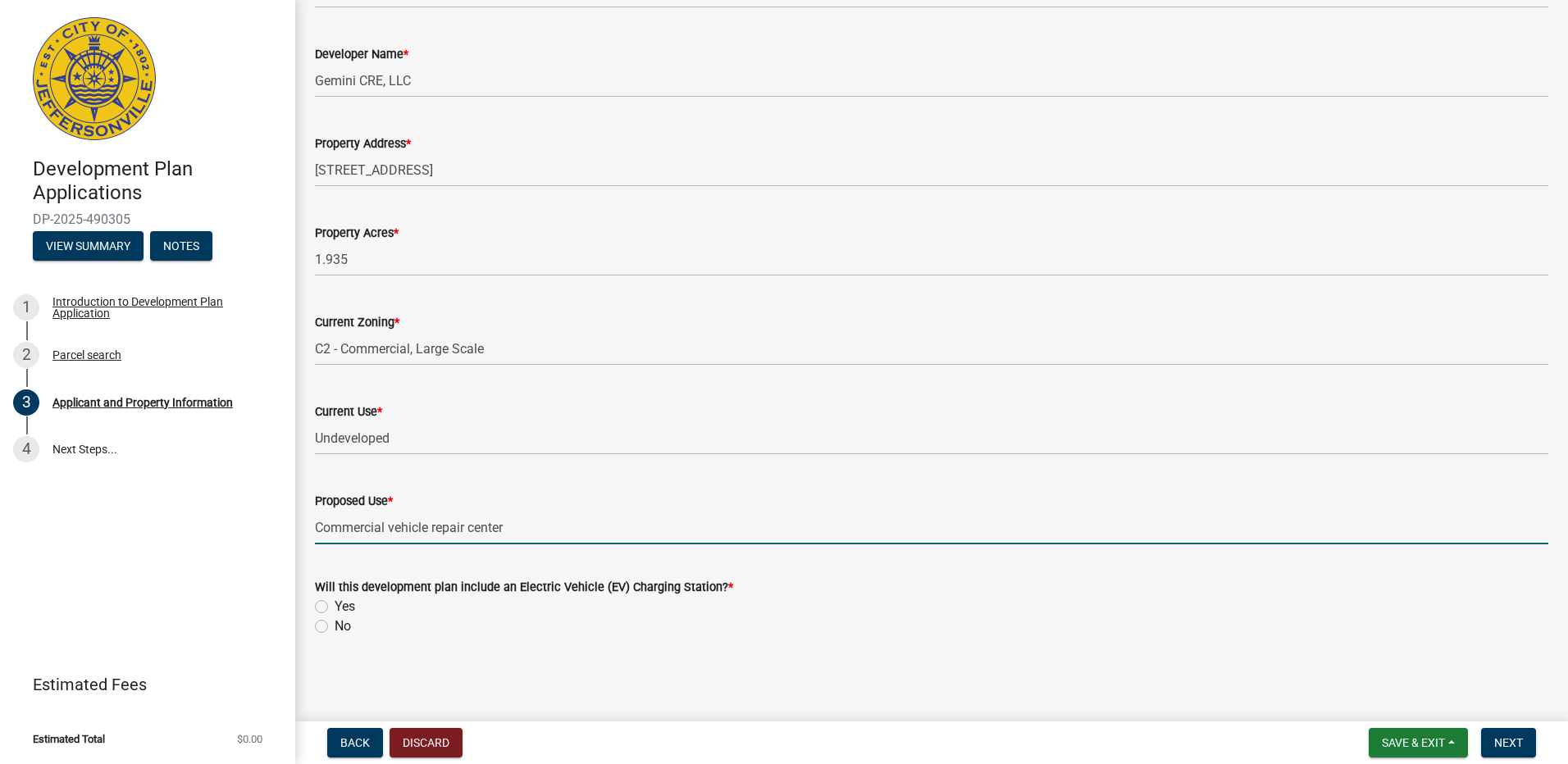
type input "Commercial vehicle repair center"
click at [335, 627] on label "No" at bounding box center [343, 627] width 16 height 20
click at [335, 627] on input "No" at bounding box center [340, 622] width 11 height 11
radio input "true"
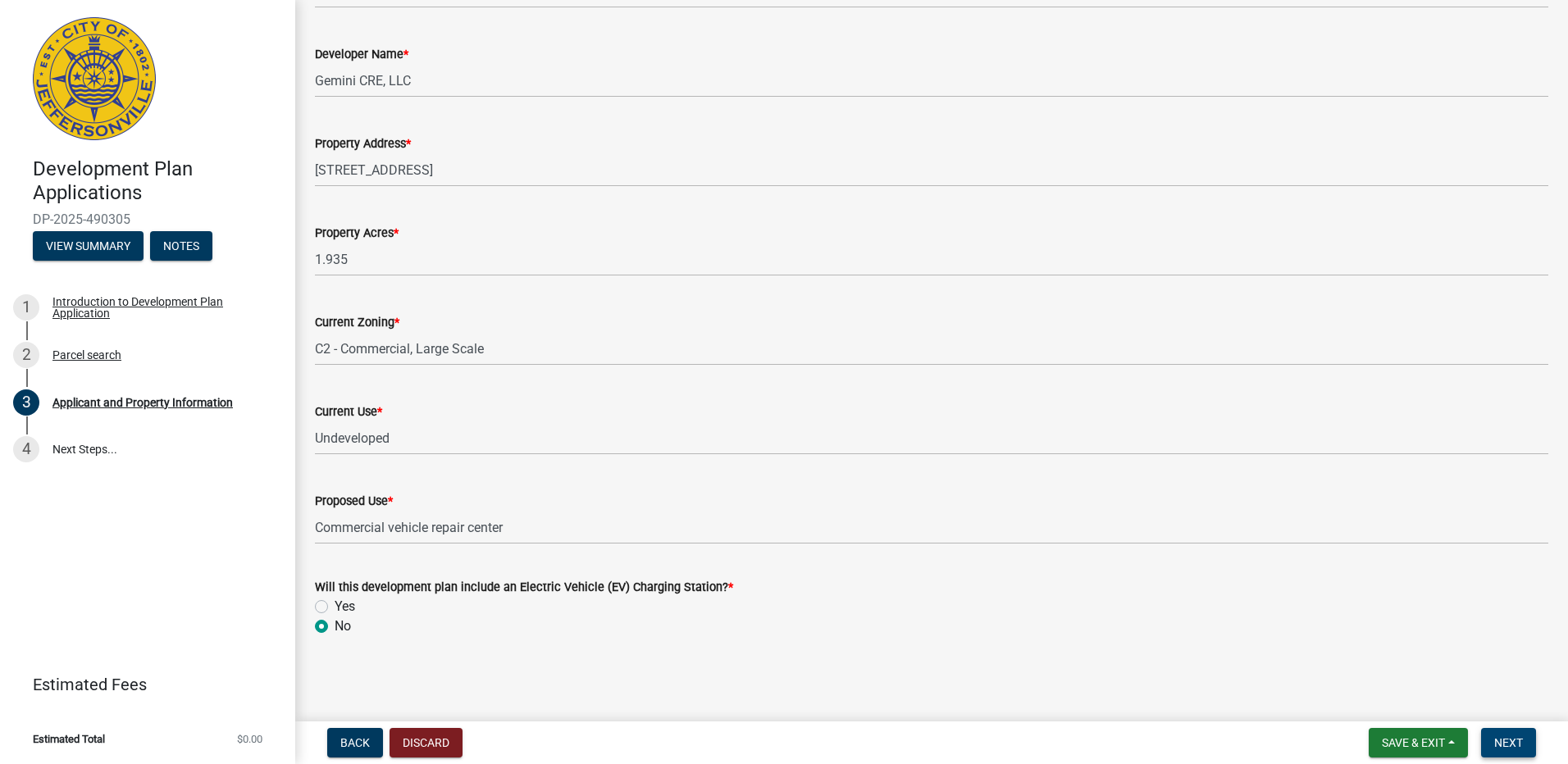
click at [1511, 736] on span "Next" at bounding box center [1508, 743] width 29 height 13
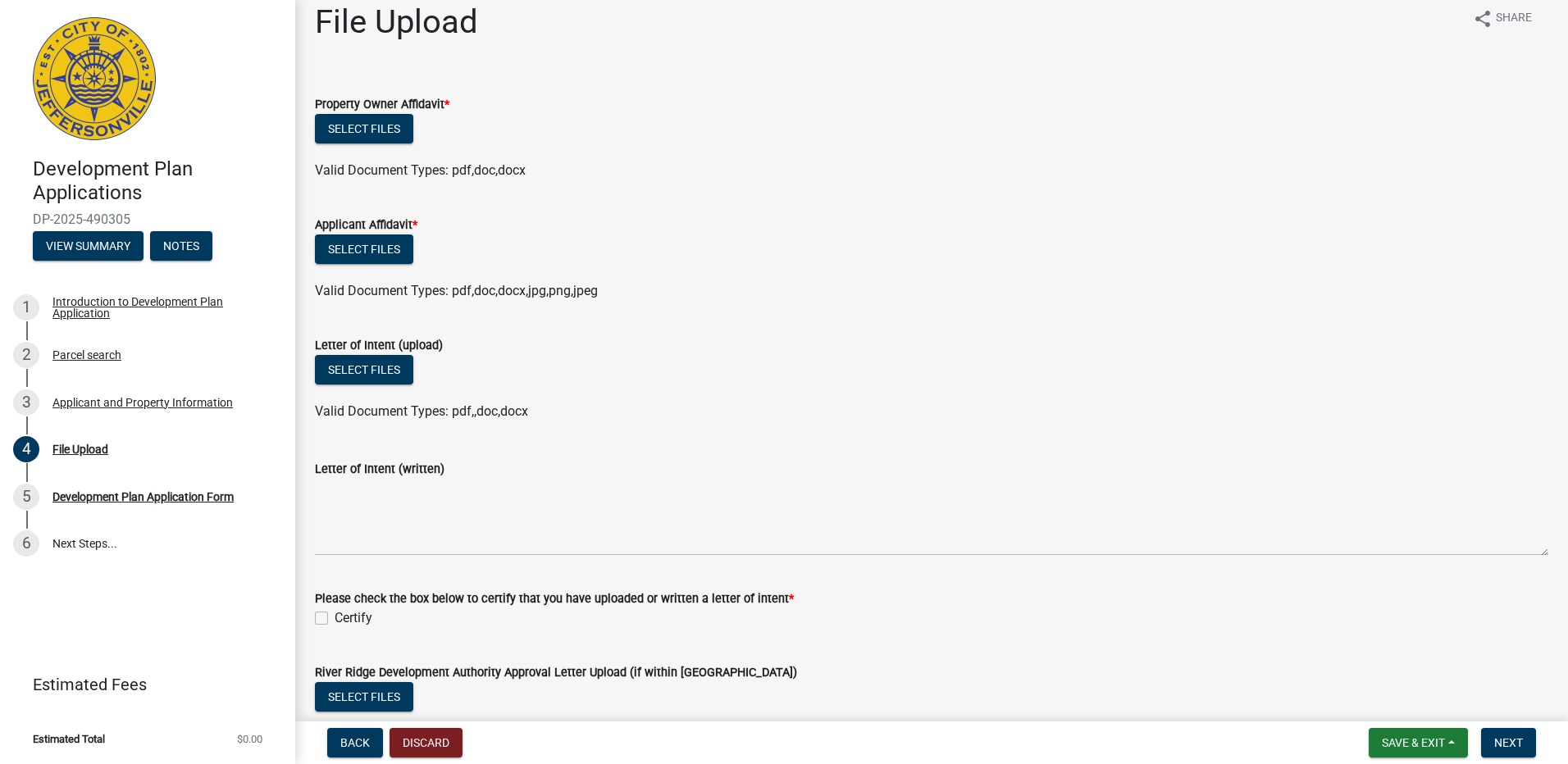
scroll to position [0, 0]
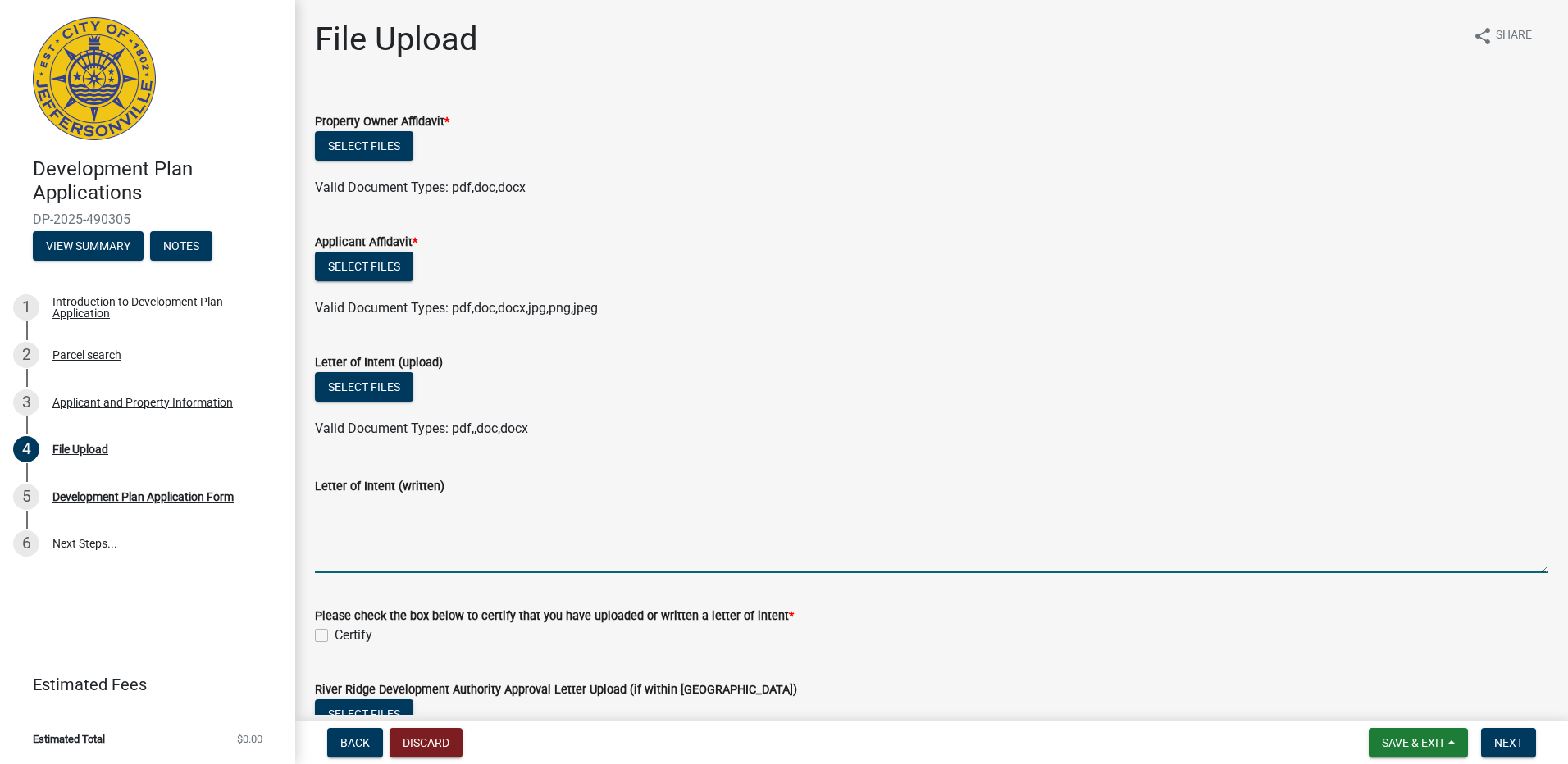
click at [375, 567] on textarea "Letter of Intent (written)" at bounding box center [931, 535] width 1233 height 77
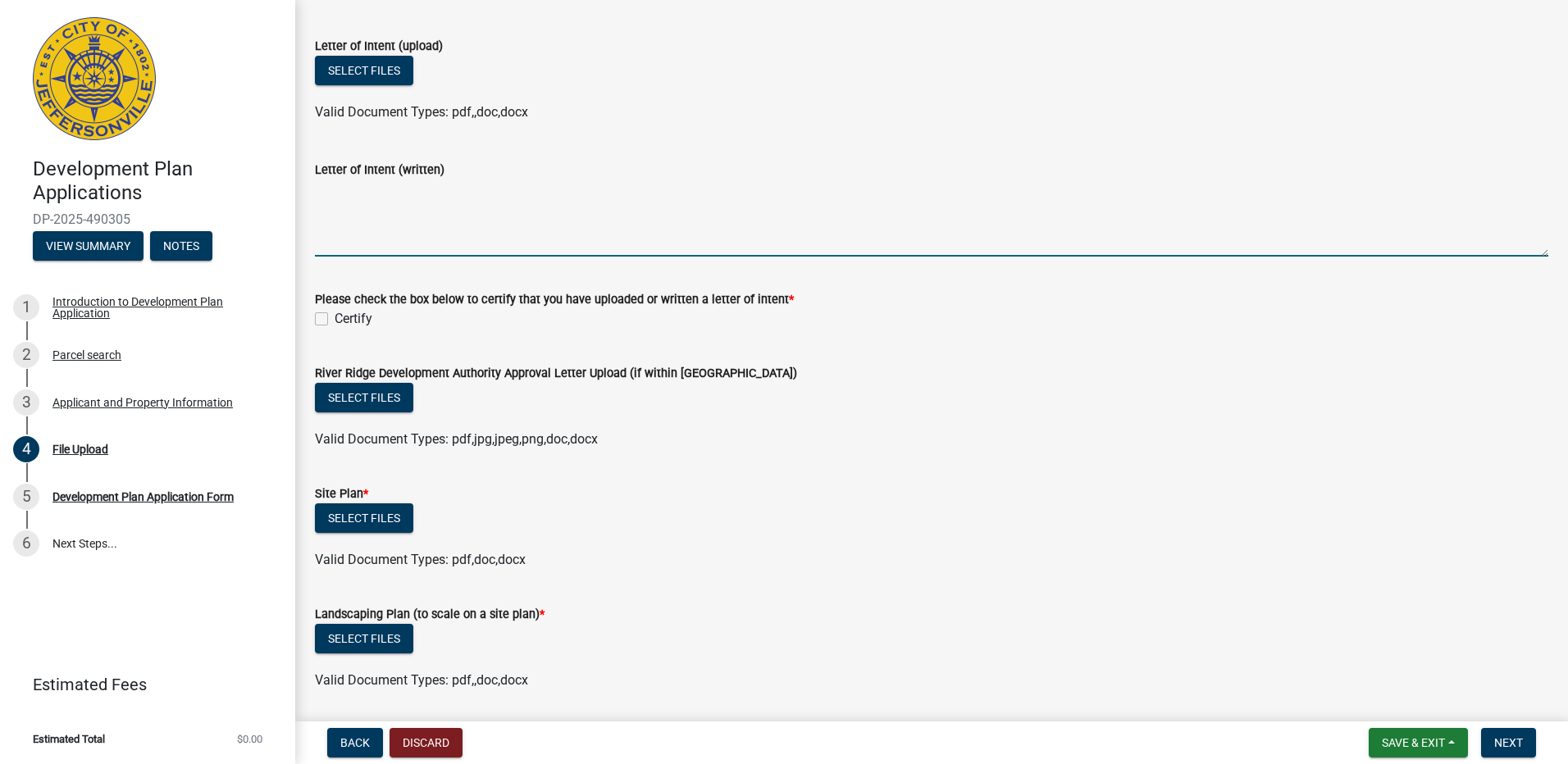
scroll to position [328, 0]
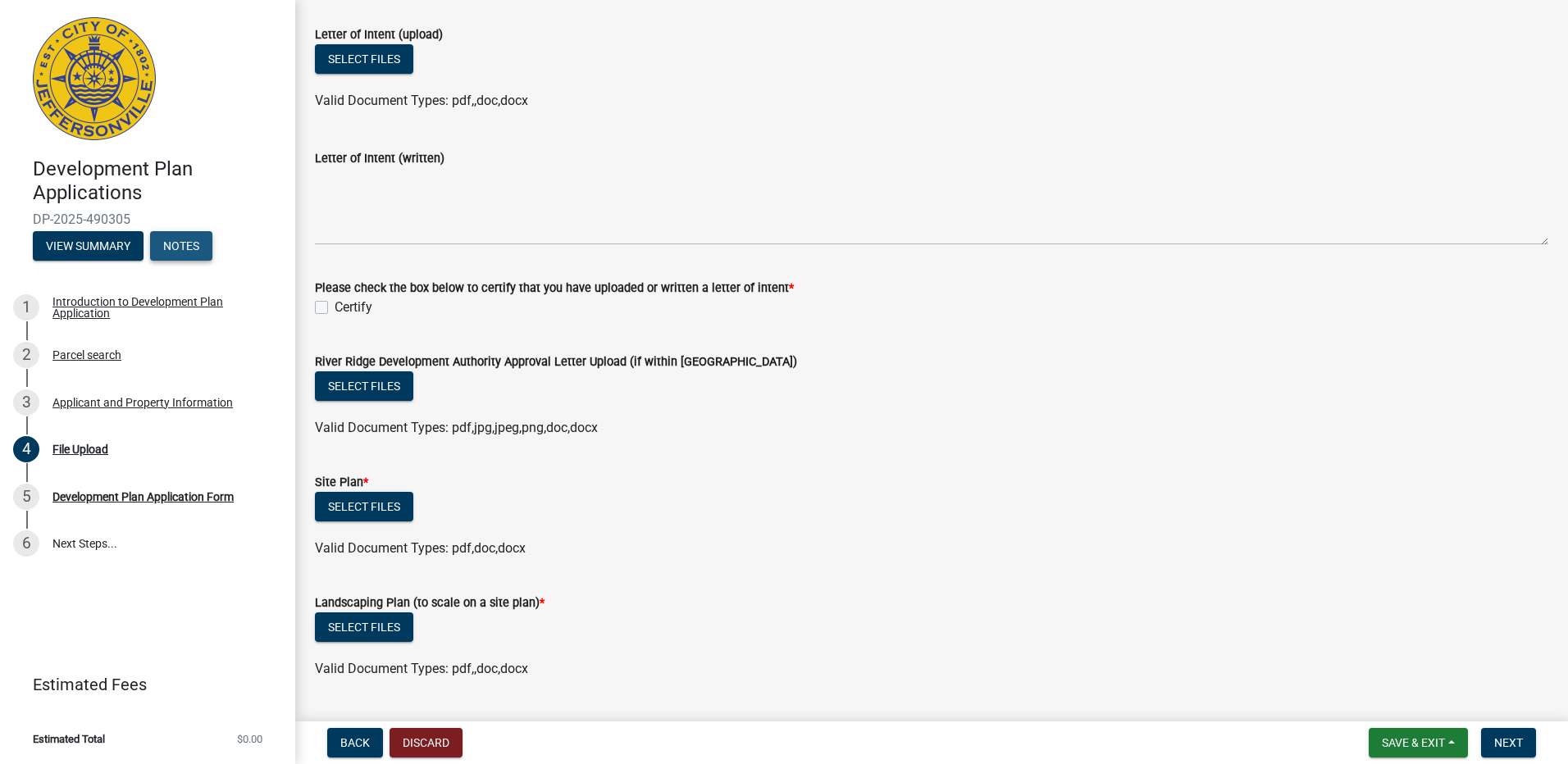
click at [191, 252] on button "Notes" at bounding box center [181, 246] width 63 height 30
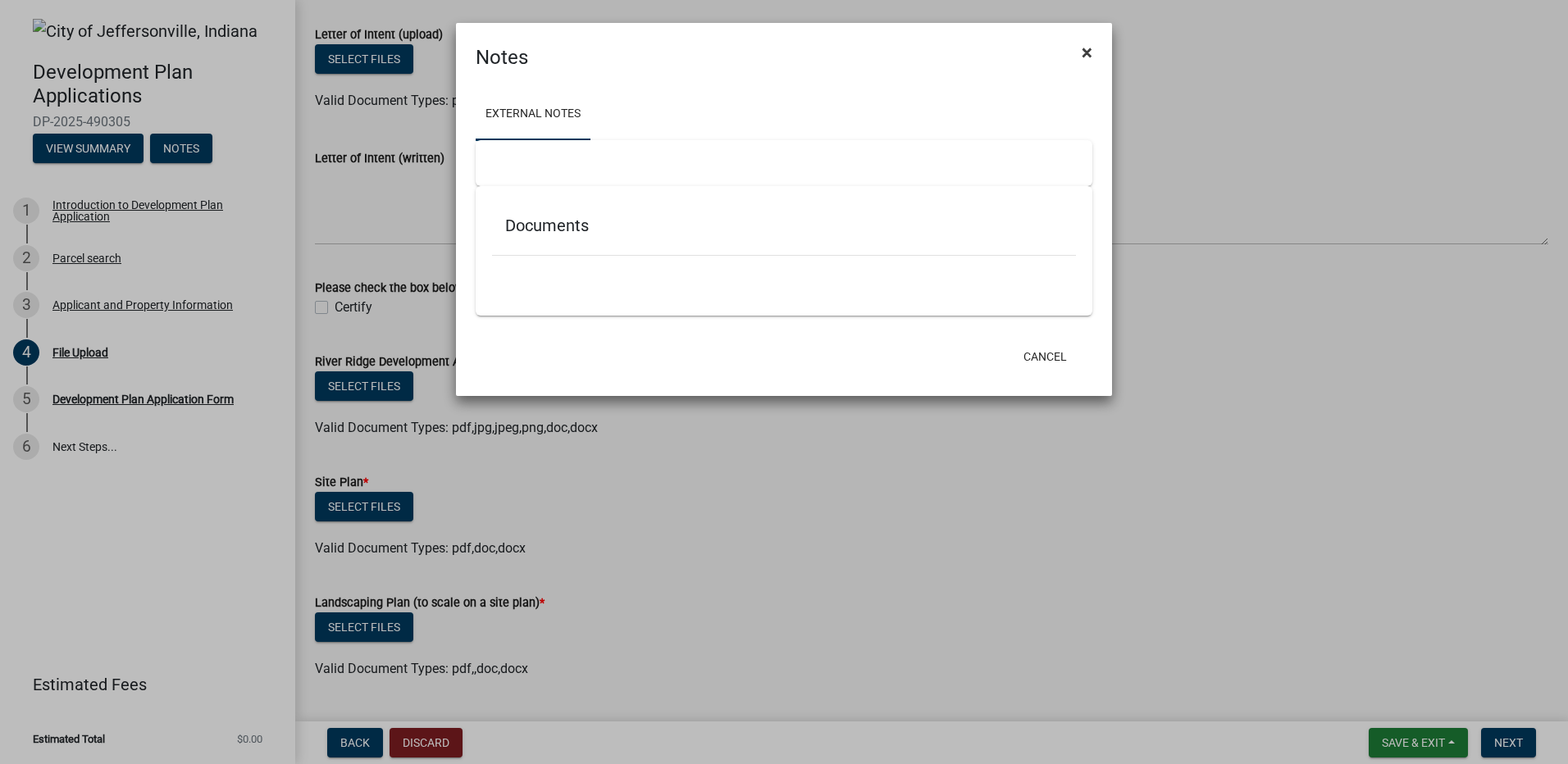
click at [1083, 49] on span "×" at bounding box center [1087, 53] width 11 height 23
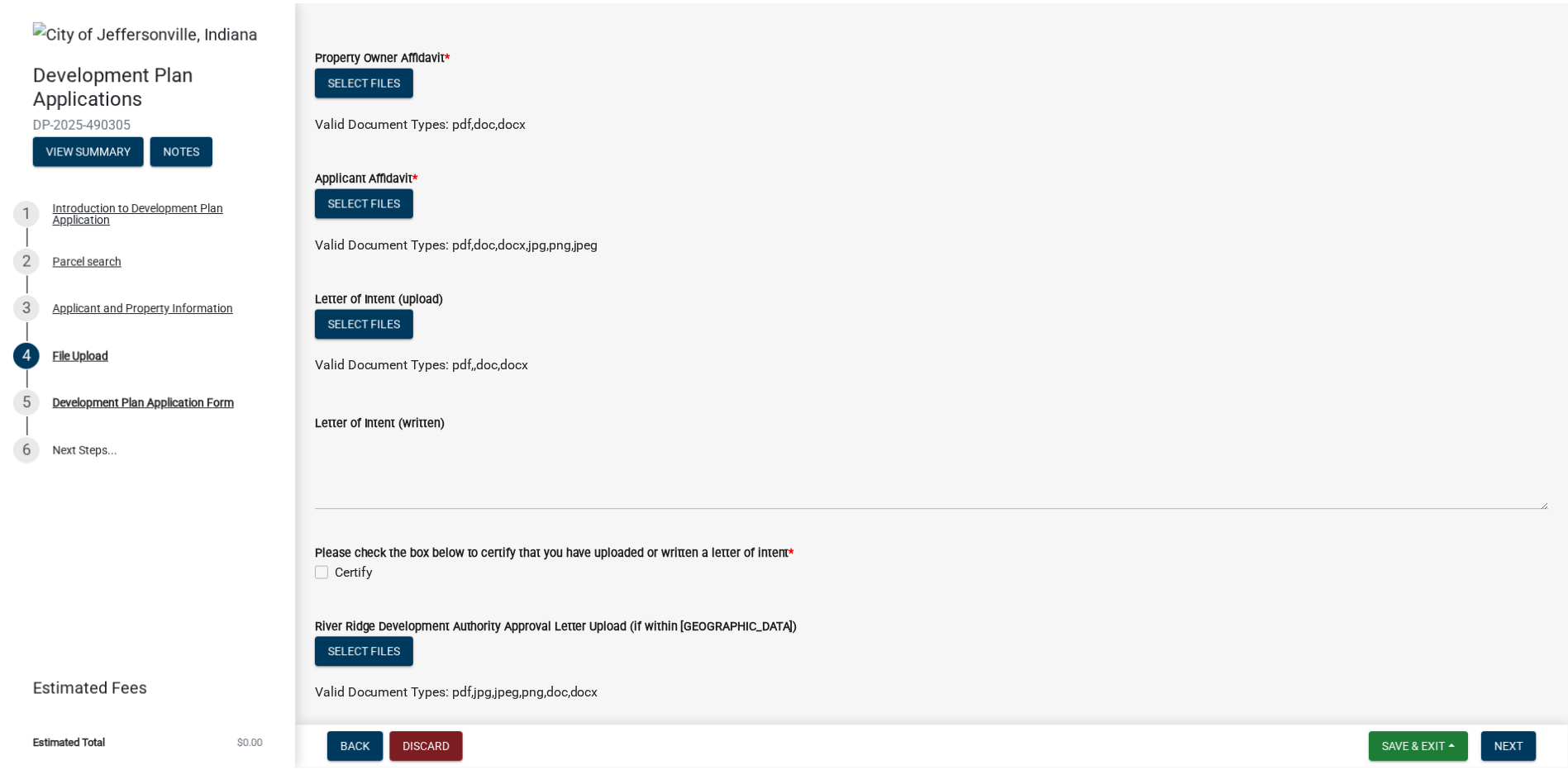
scroll to position [0, 0]
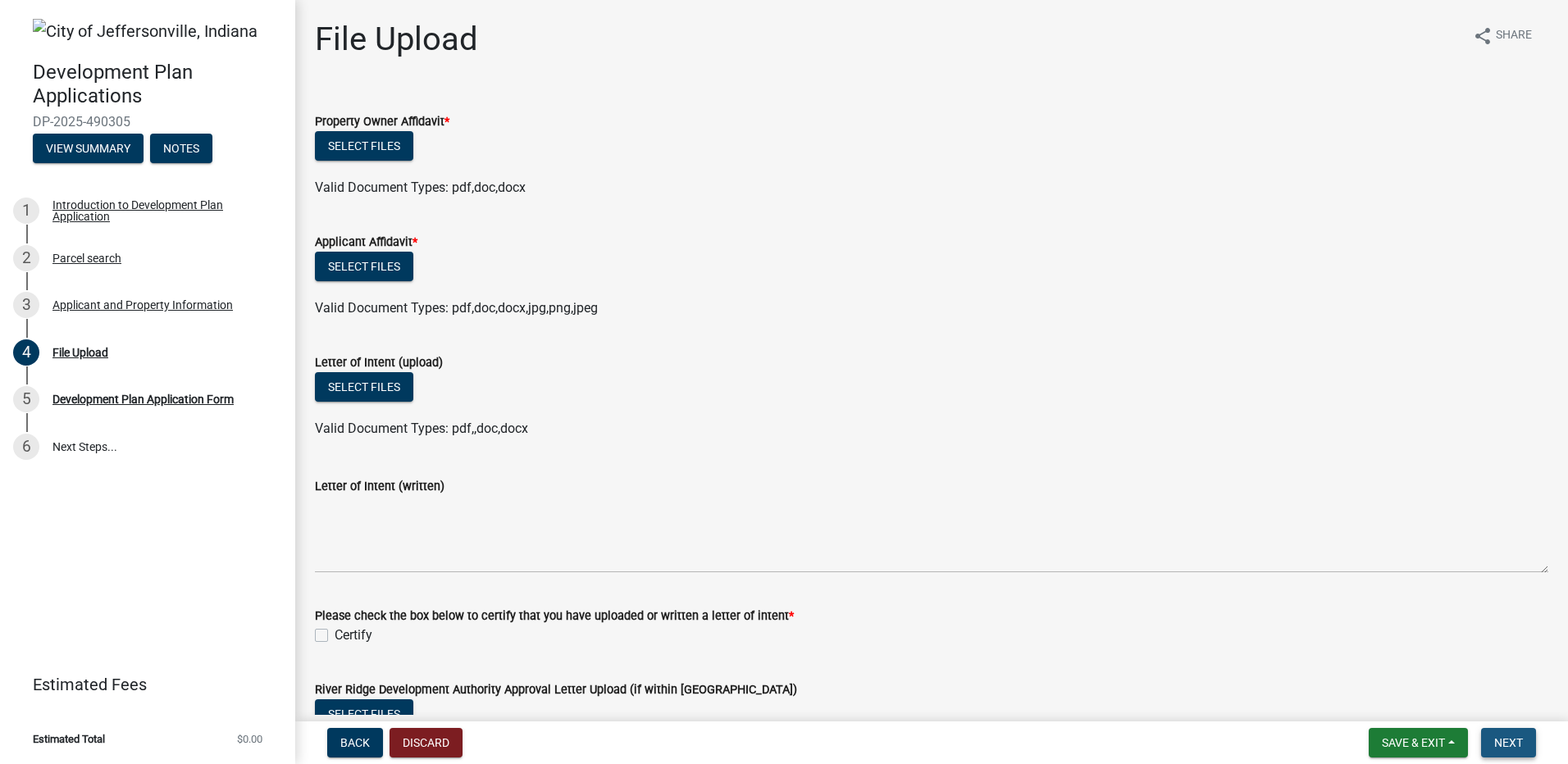
click at [1505, 748] on span "Next" at bounding box center [1508, 743] width 29 height 13
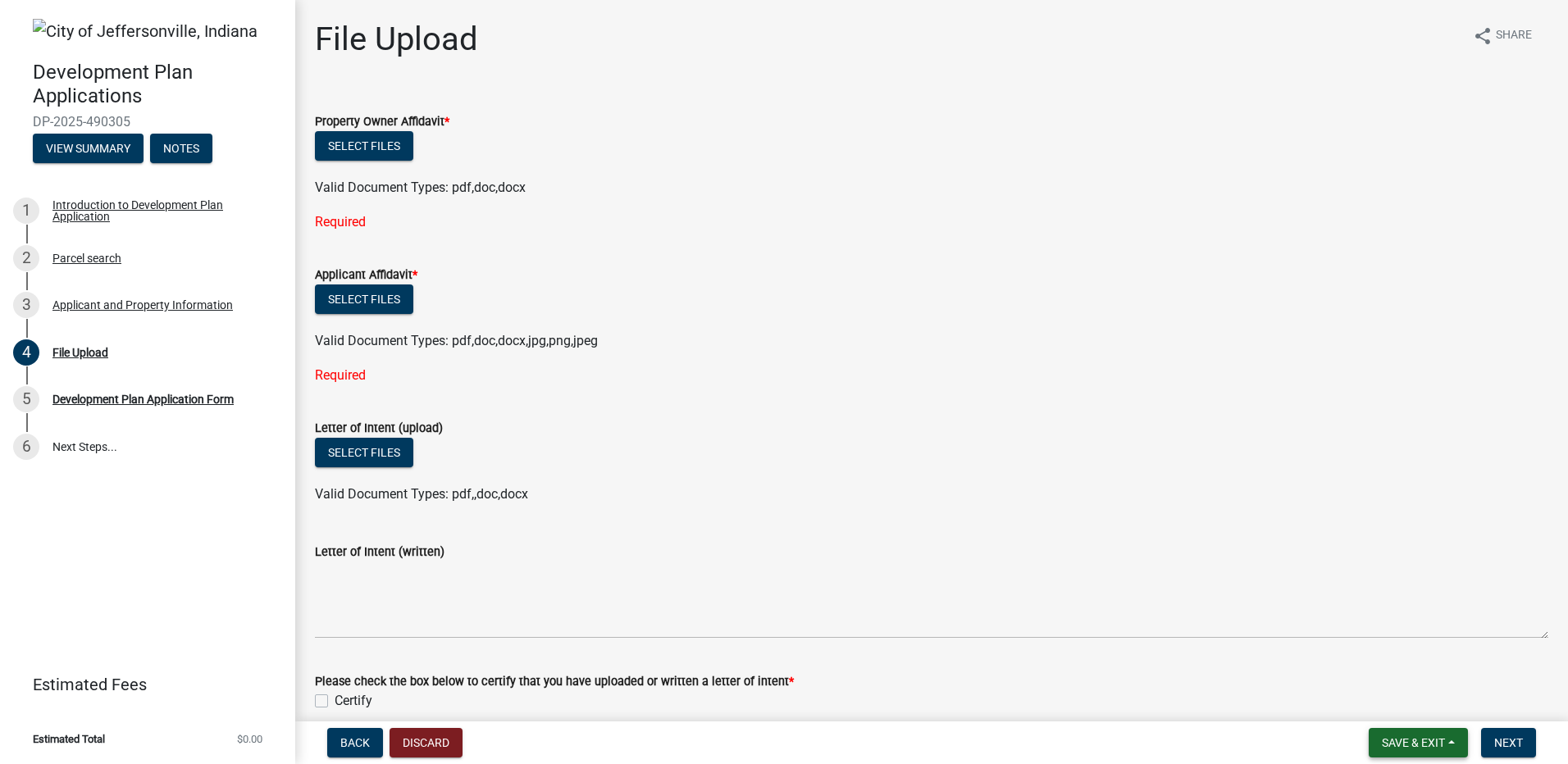
click at [1422, 745] on span "Save & Exit" at bounding box center [1413, 743] width 63 height 13
click at [1393, 692] on button "Save & Exit" at bounding box center [1402, 700] width 131 height 39
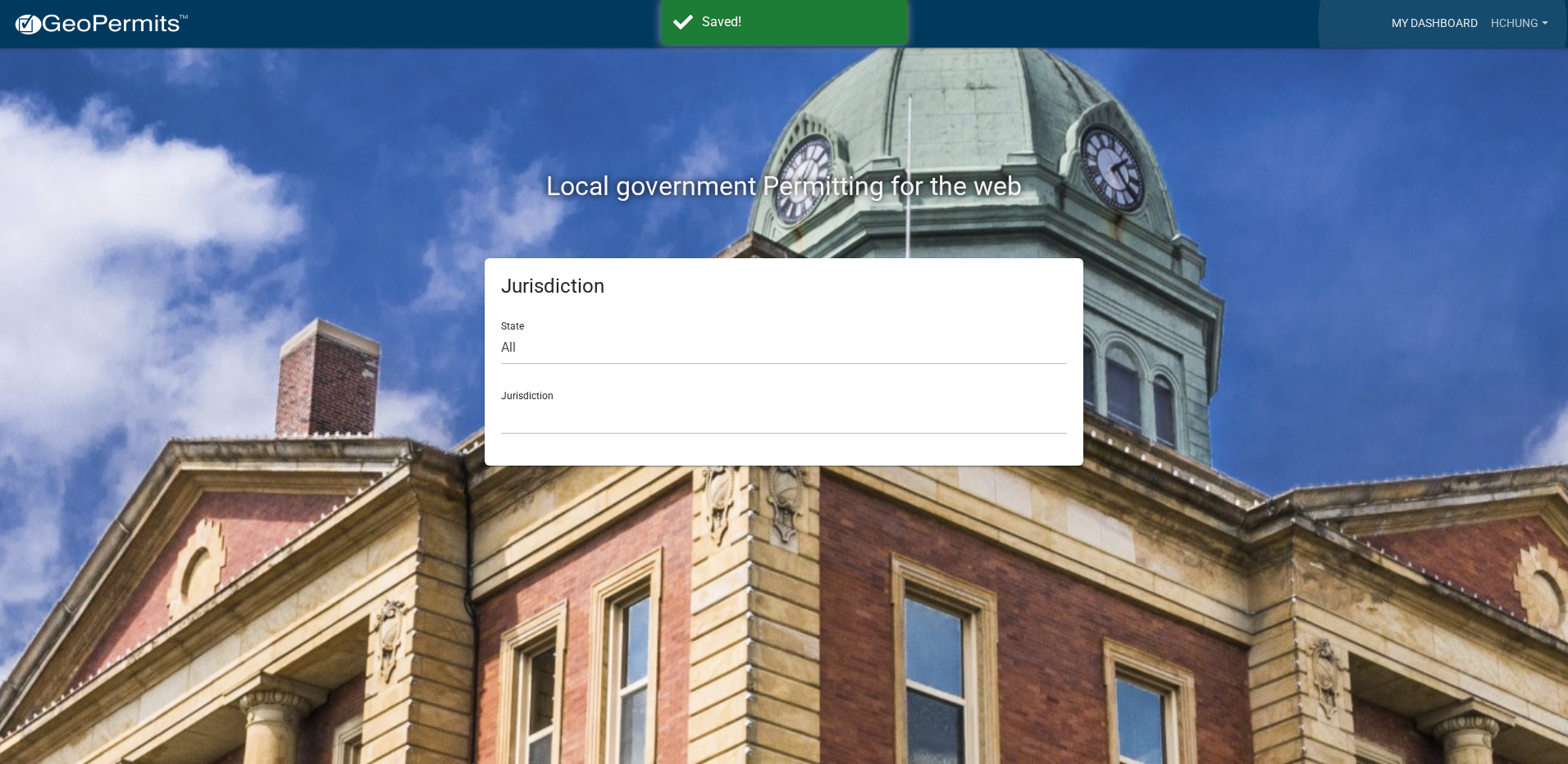
click at [1442, 25] on link "My Dashboard" at bounding box center [1435, 24] width 100 height 31
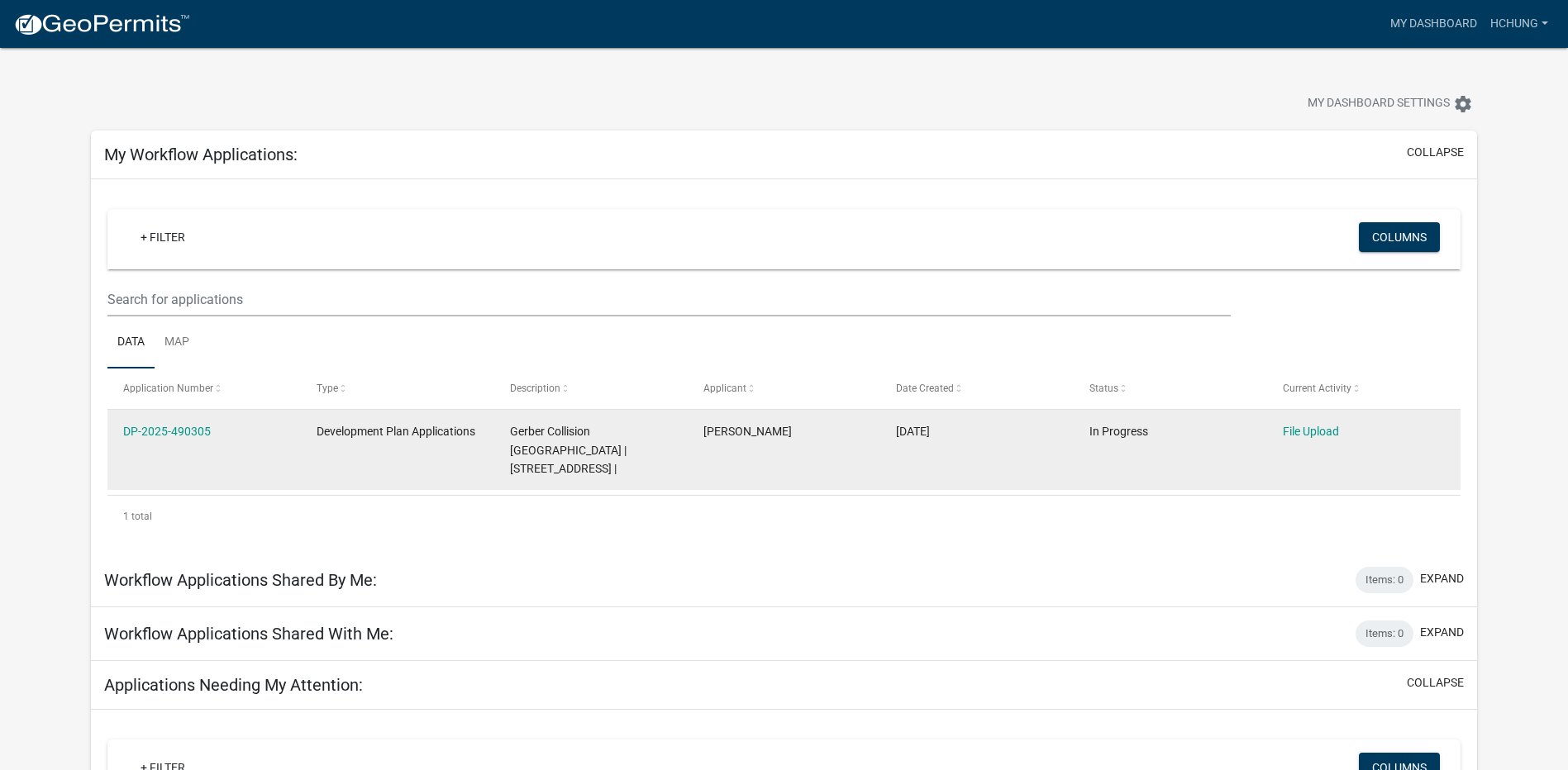
click at [501, 437] on datatable-body-cell "Gerber Collision Jeffersonville | 4200 Hamburg Pike, Jeffersonville, IN 47130 |" at bounding box center [590, 449] width 193 height 80
click at [177, 431] on link "DP-2025-490305" at bounding box center [167, 431] width 88 height 13
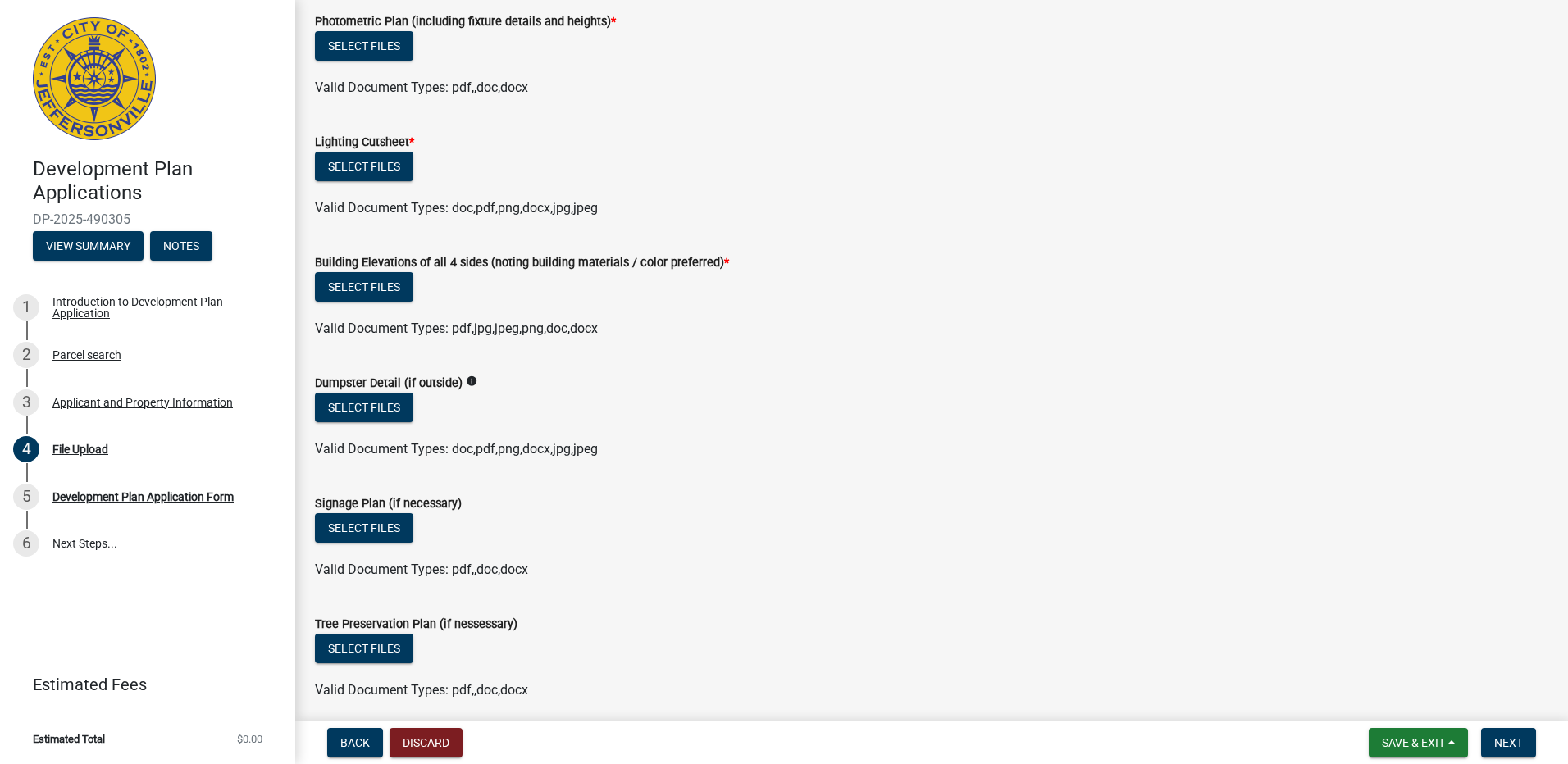
scroll to position [1214, 0]
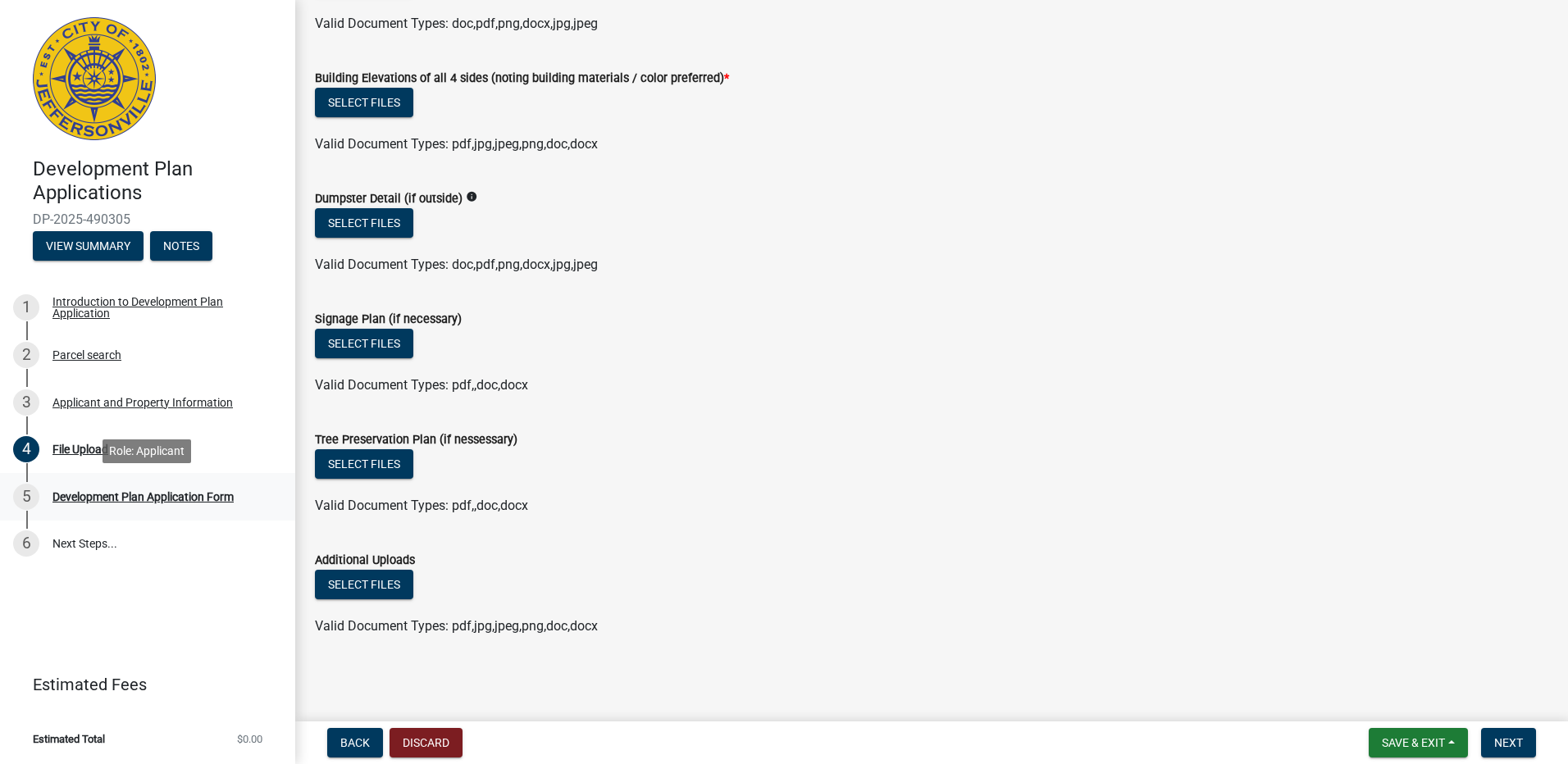
click at [211, 484] on div "5 Development Plan Application Form" at bounding box center [141, 497] width 256 height 26
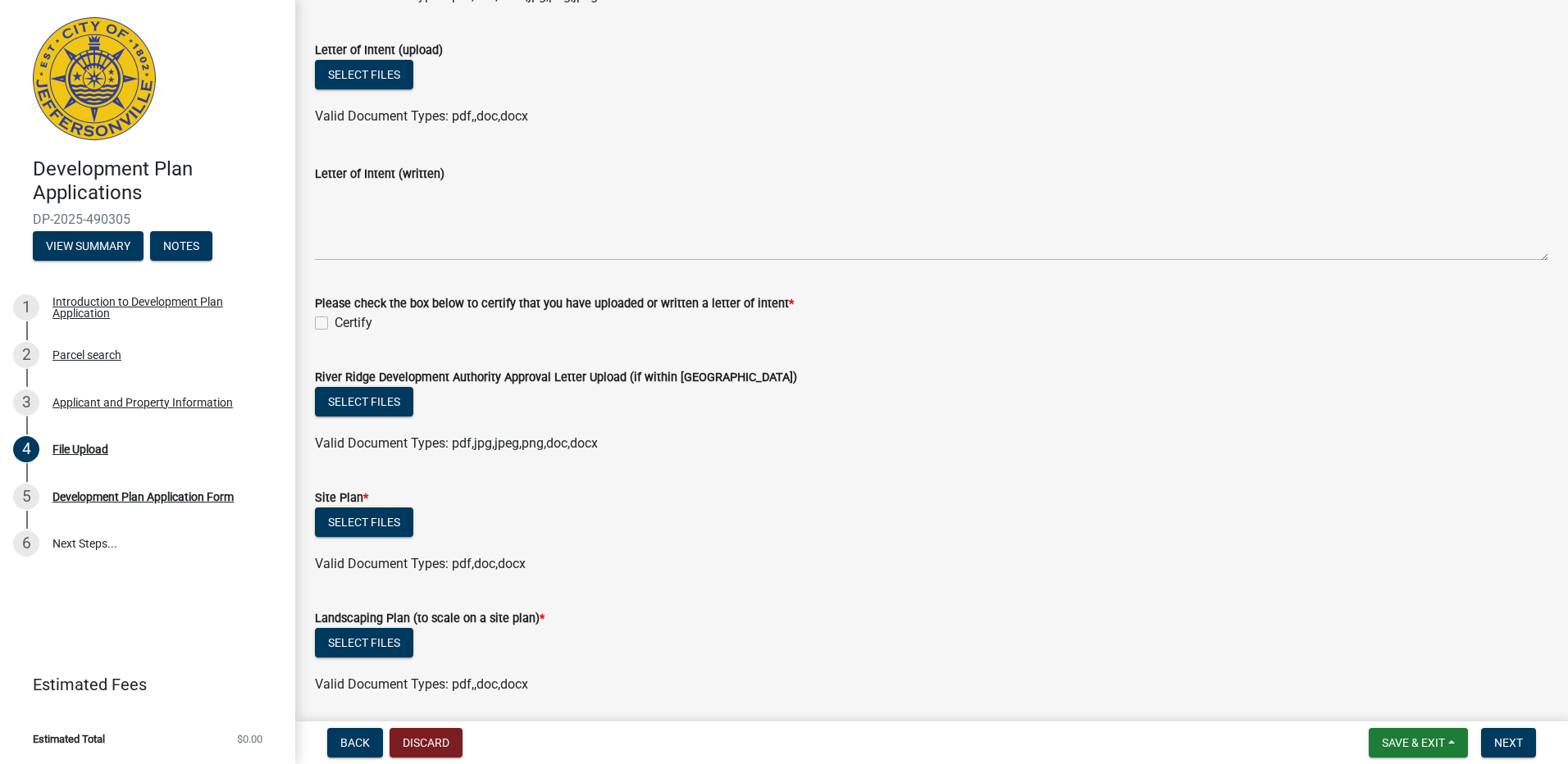
scroll to position [0, 0]
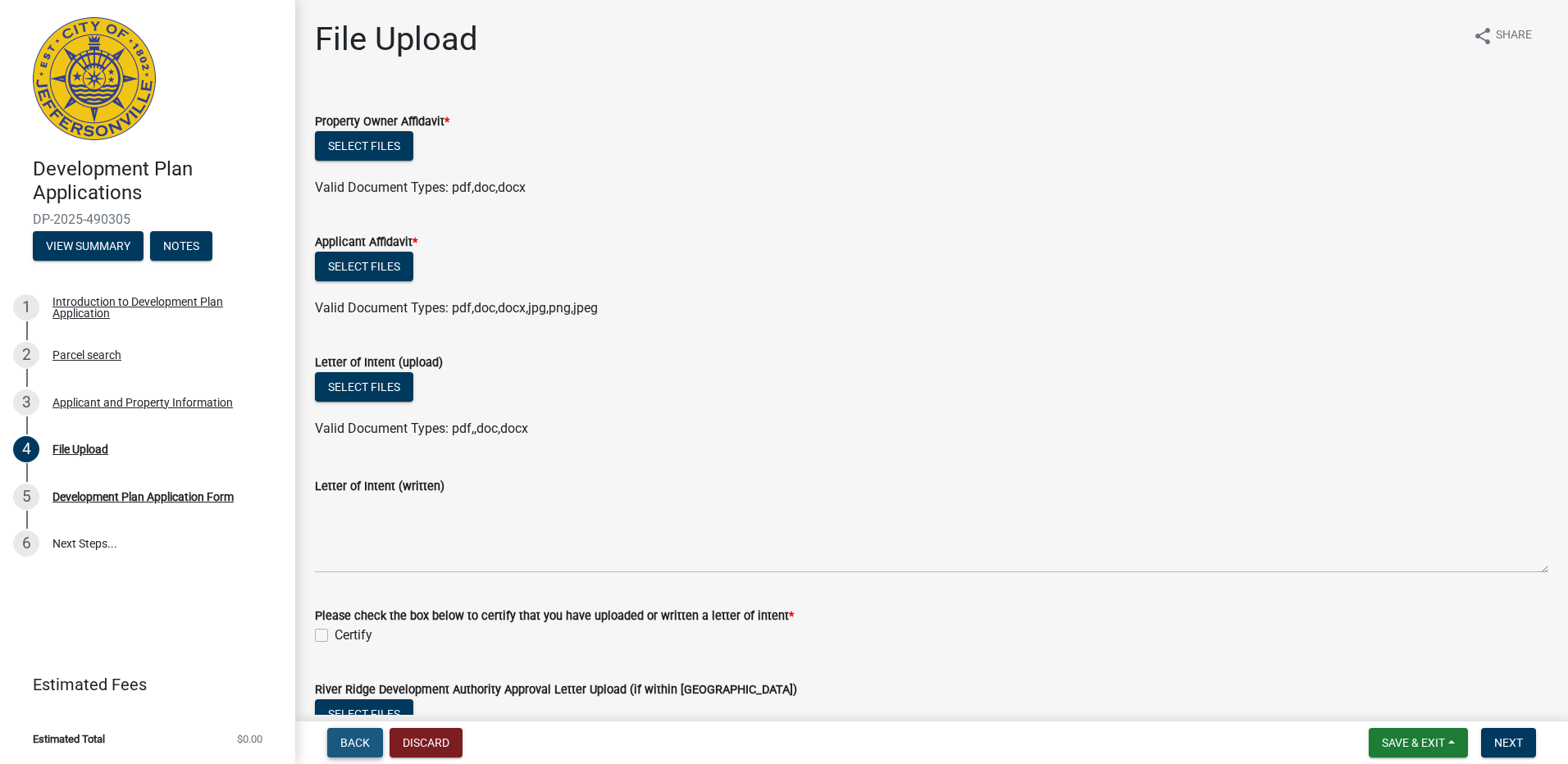
click at [344, 739] on span "Back" at bounding box center [355, 743] width 30 height 13
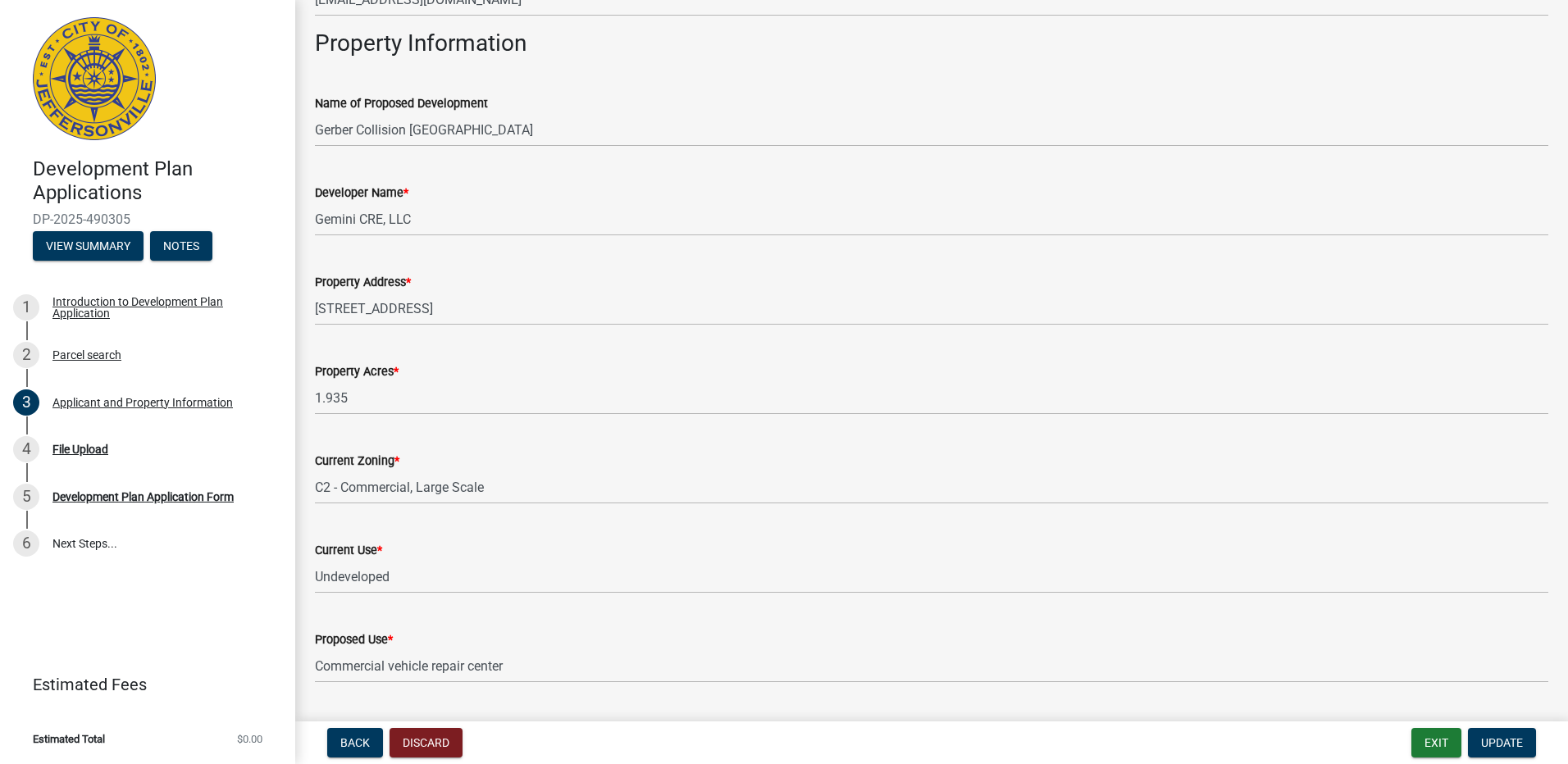
scroll to position [1175, 0]
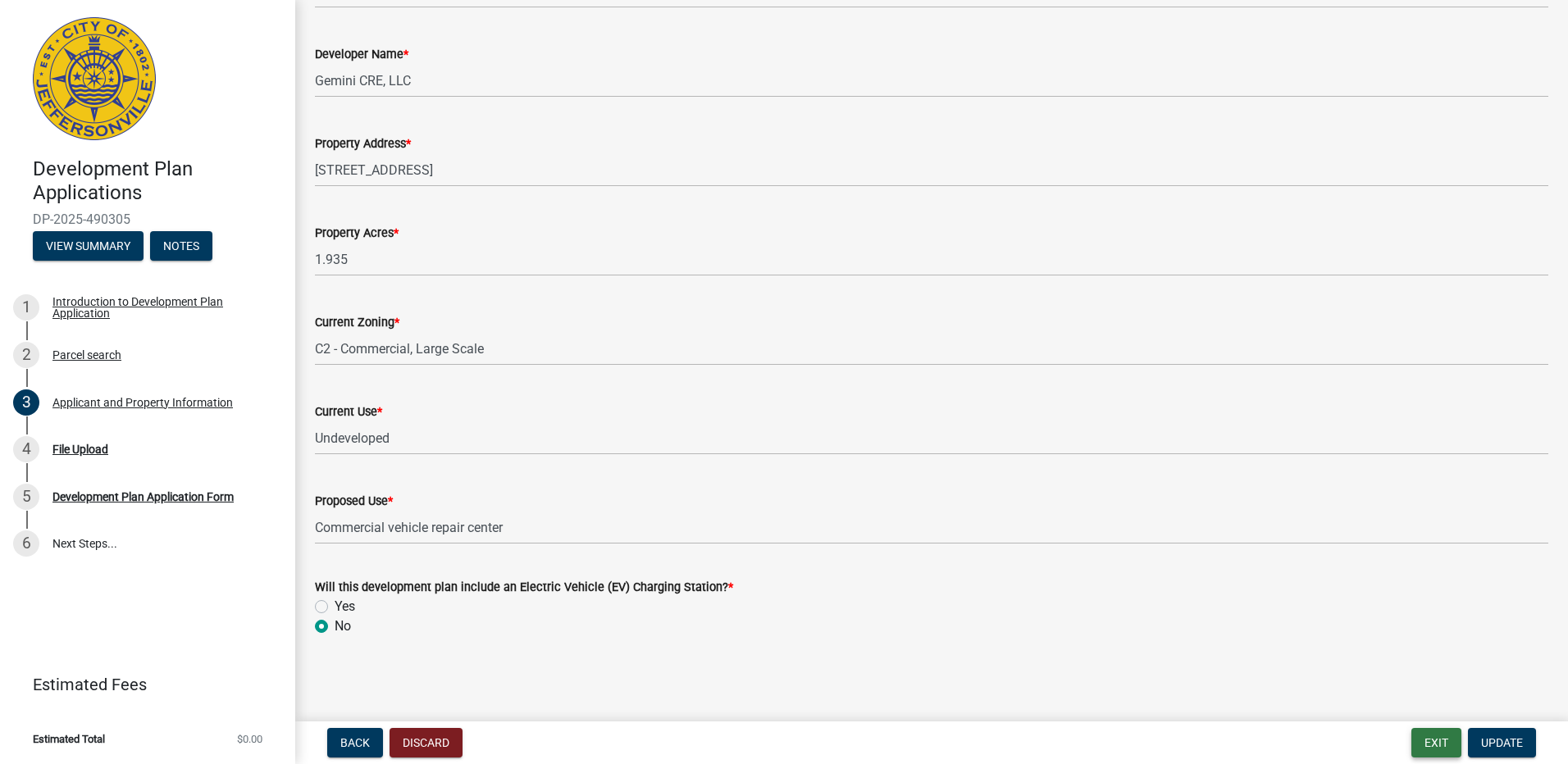
click at [1445, 742] on button "Exit" at bounding box center [1436, 743] width 50 height 30
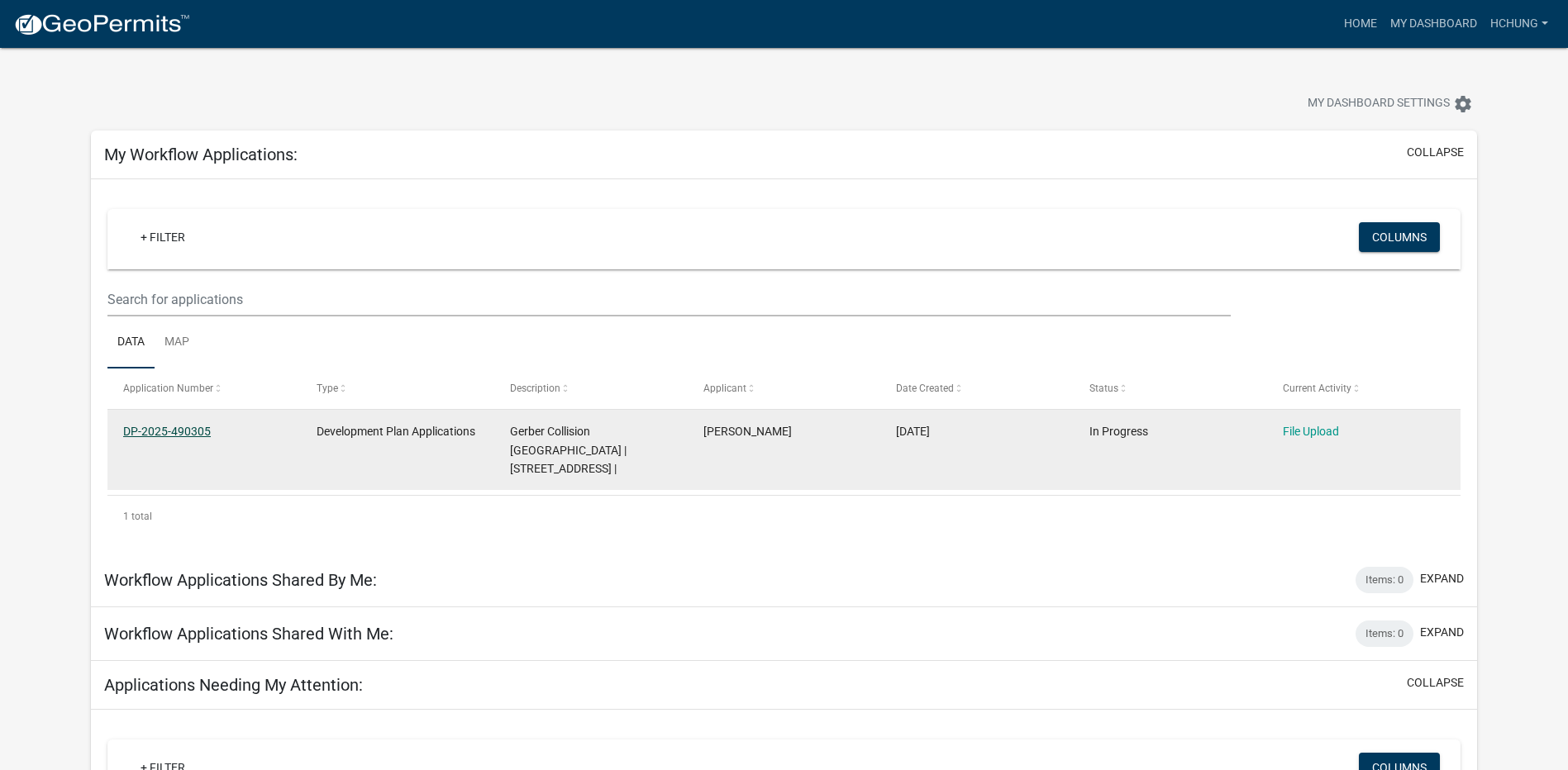
click at [170, 434] on link "DP-2025-490305" at bounding box center [167, 431] width 88 height 13
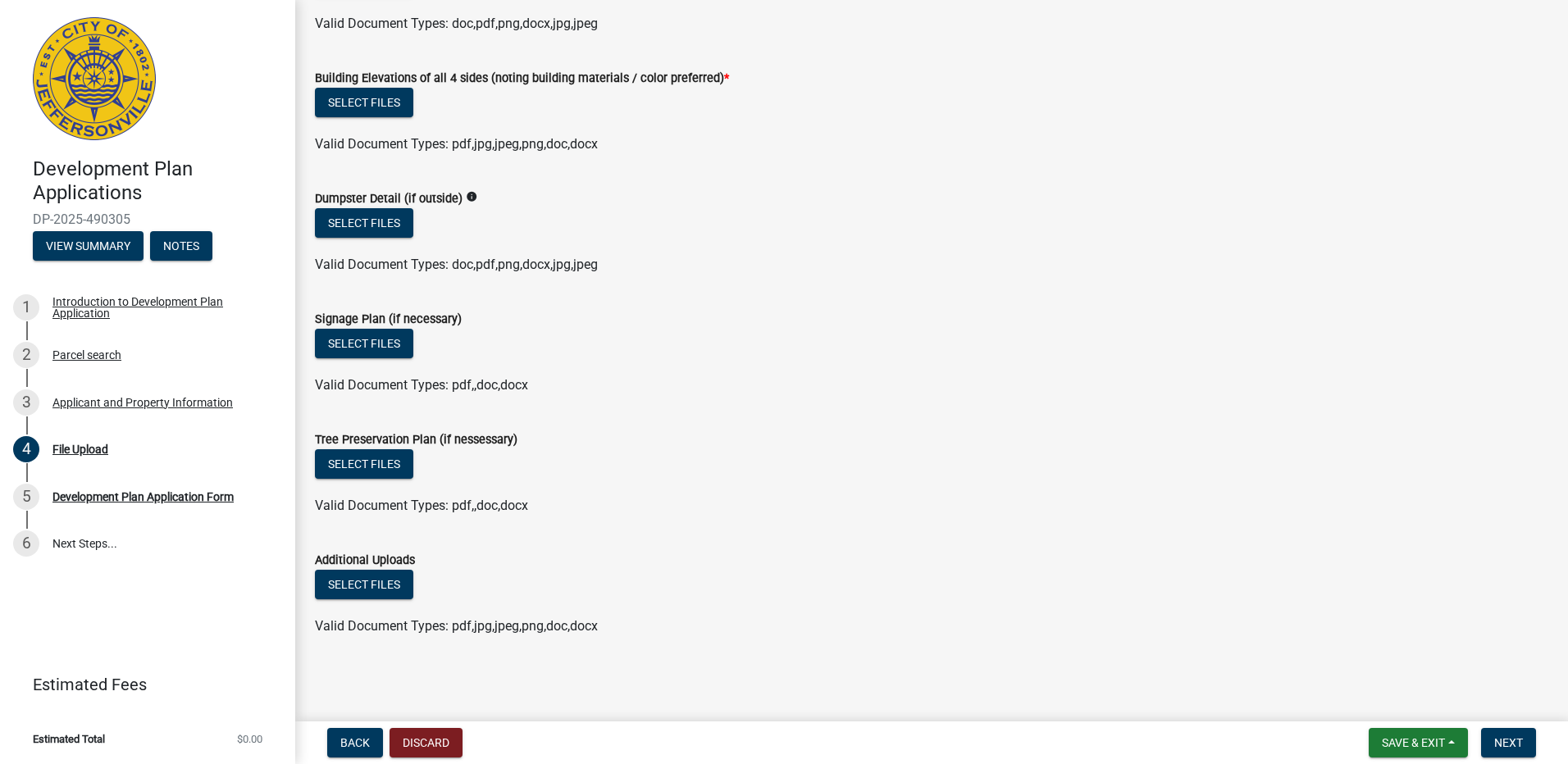
scroll to position [1214, 0]
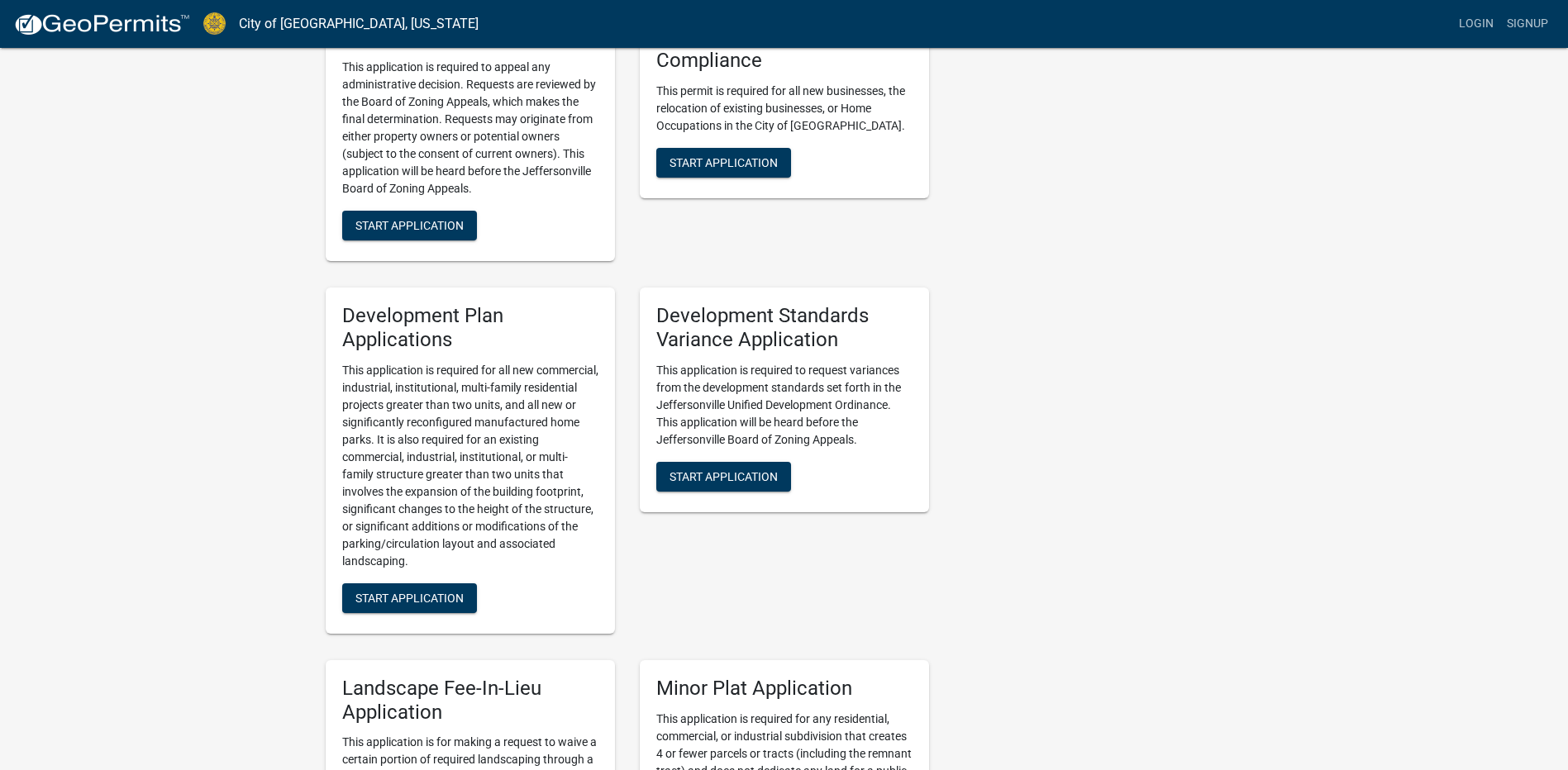
scroll to position [1516, 0]
